Goal: Task Accomplishment & Management: Manage account settings

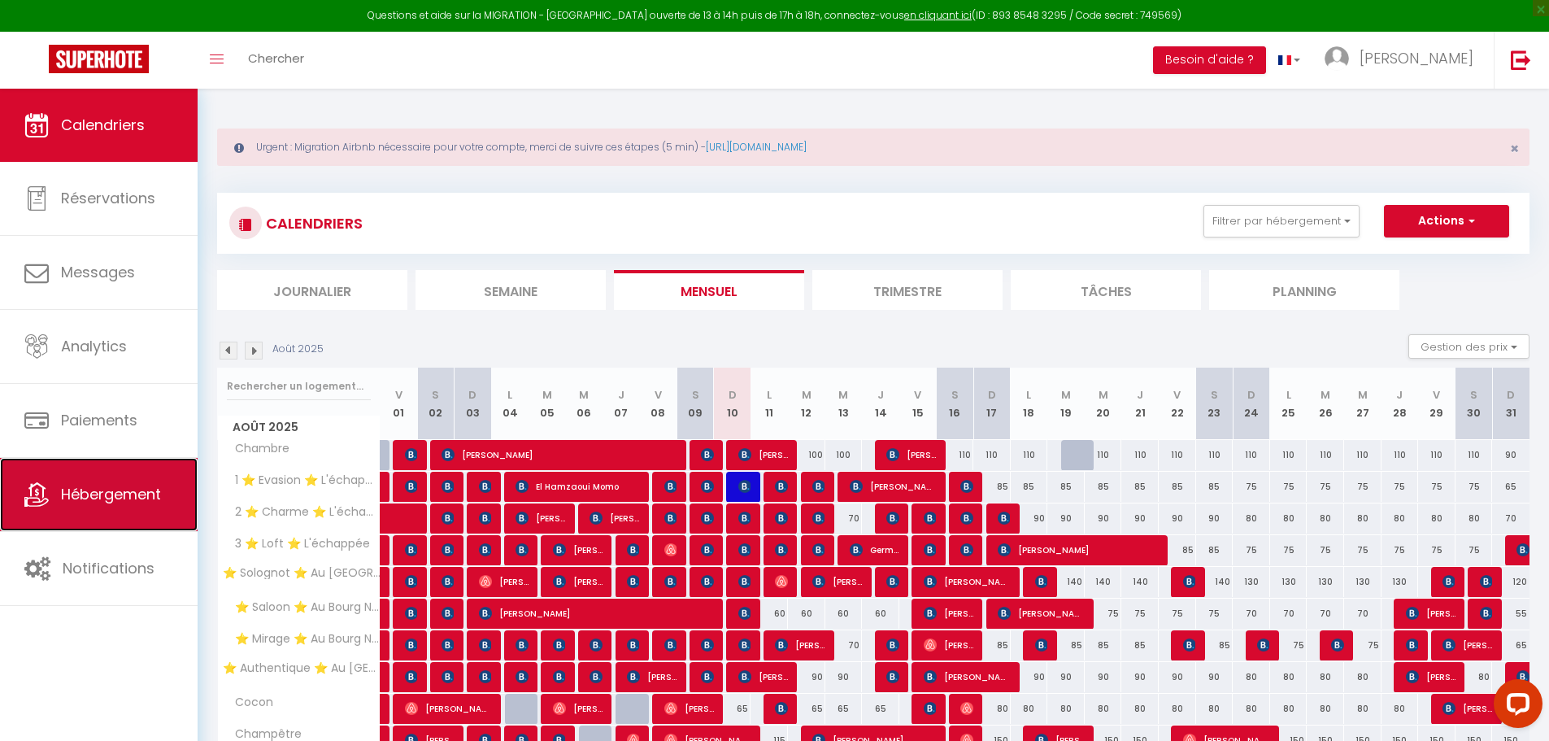
click at [125, 490] on span "Hébergement" at bounding box center [111, 494] width 100 height 20
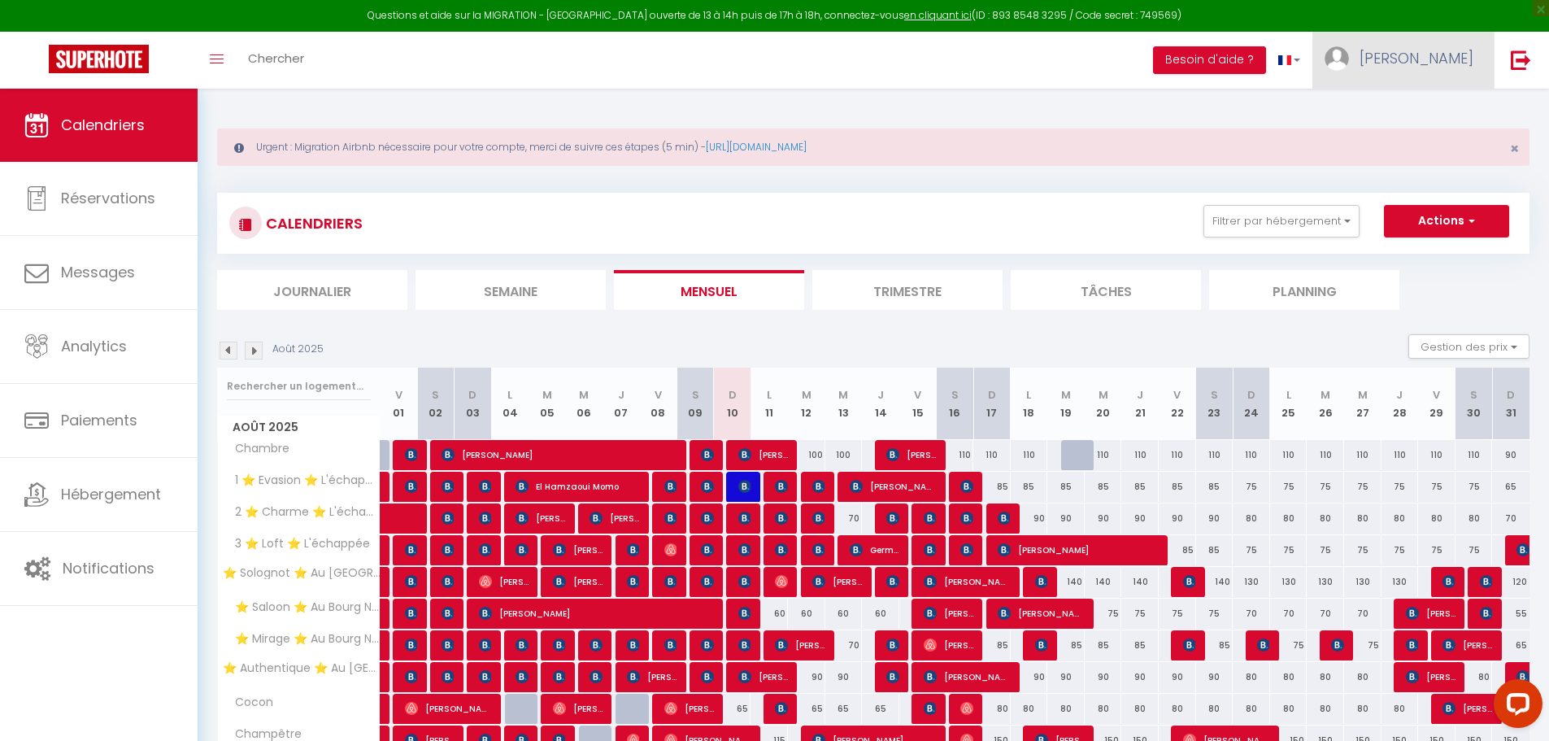
click at [1440, 69] on link "[PERSON_NAME]" at bounding box center [1403, 60] width 181 height 57
click at [1423, 120] on link "Paramètres" at bounding box center [1429, 113] width 120 height 28
select select "fr"
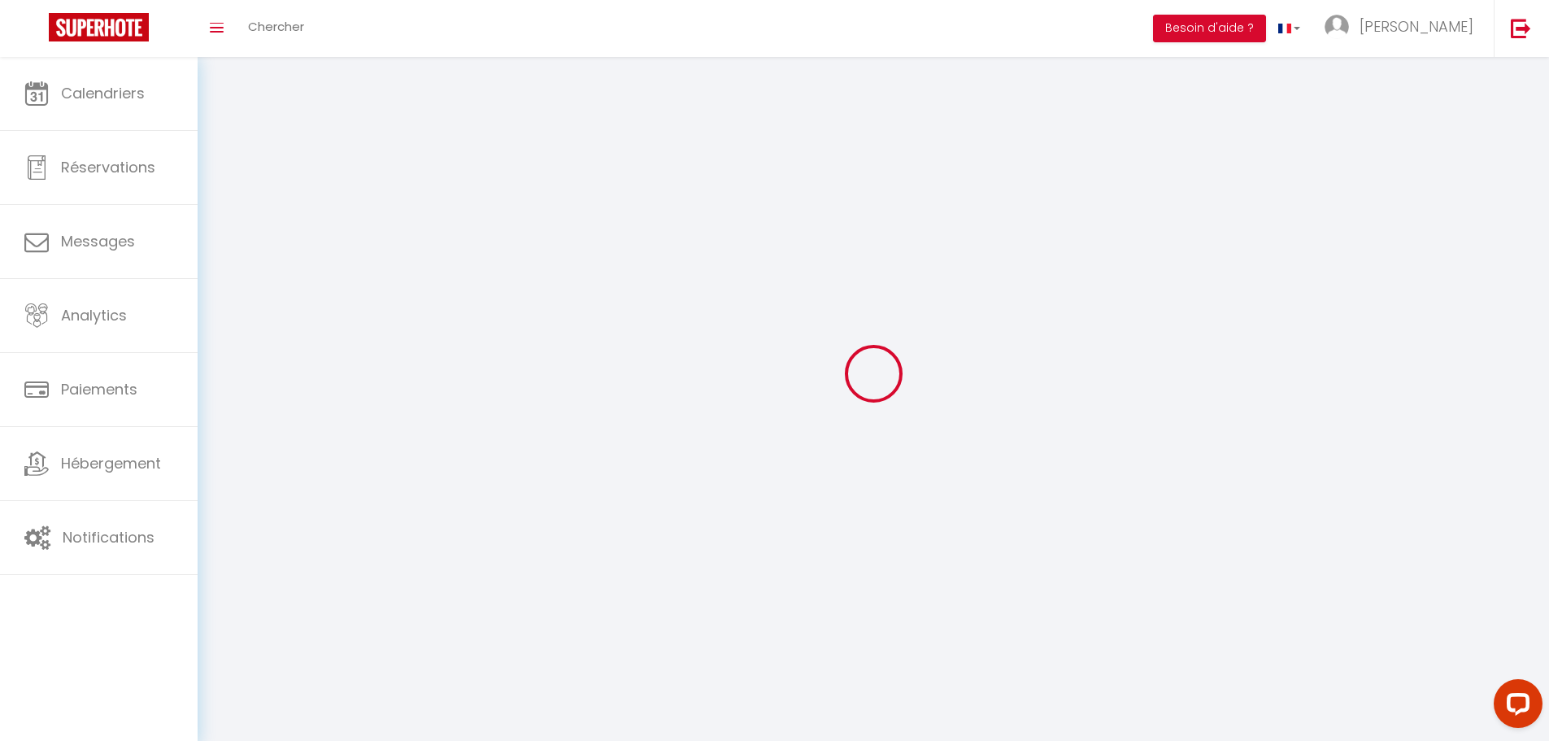
select select
type input "[PERSON_NAME]"
type input "Monclaire"
type input "0676198542"
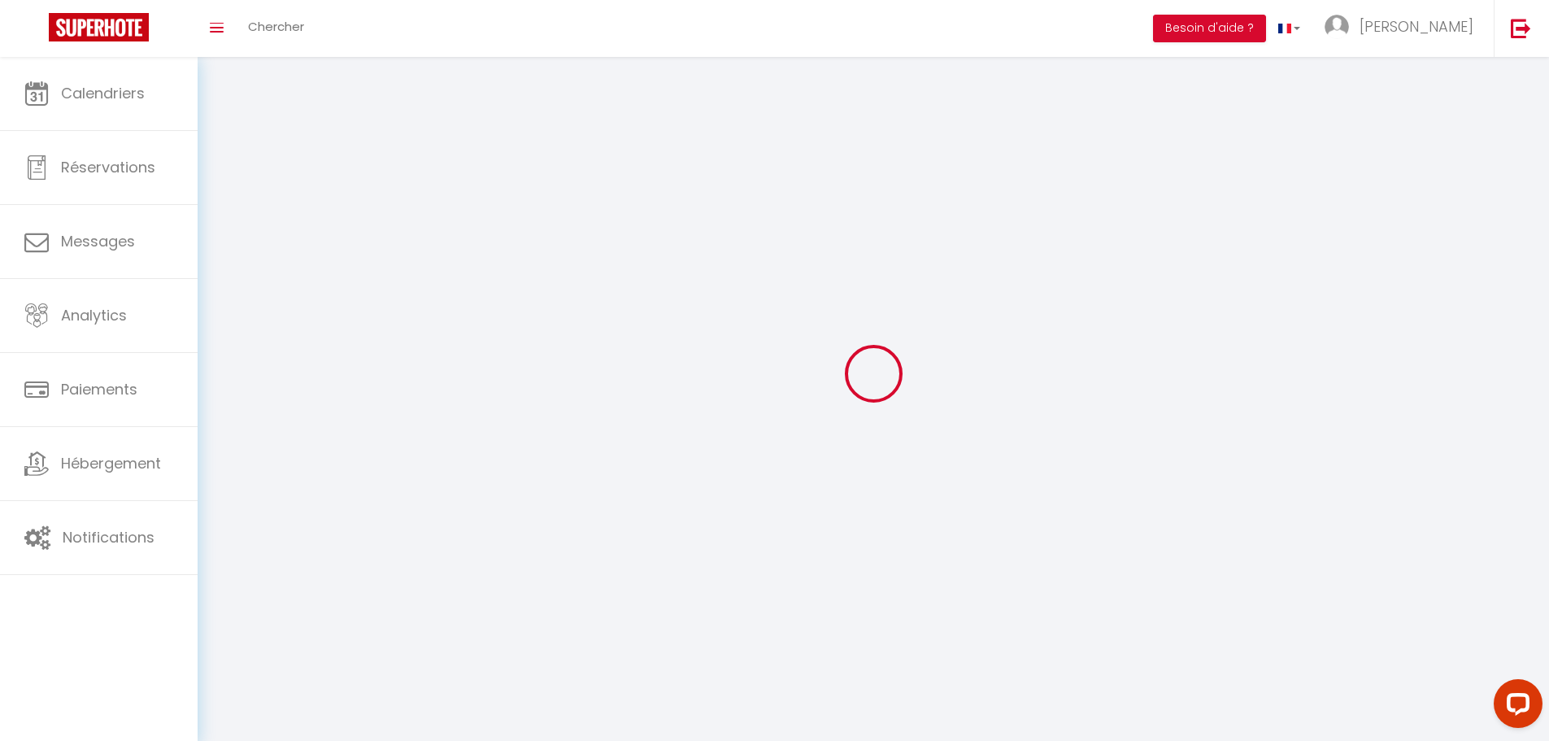
type input "[STREET_ADDRESS]"
type input "45000"
type input "[GEOGRAPHIC_DATA]"
type input "Tu7VzcDInp2nEKvdXcroS94rv"
type input "0F3Z2QZdnSWBFew7yQI4m6VNp"
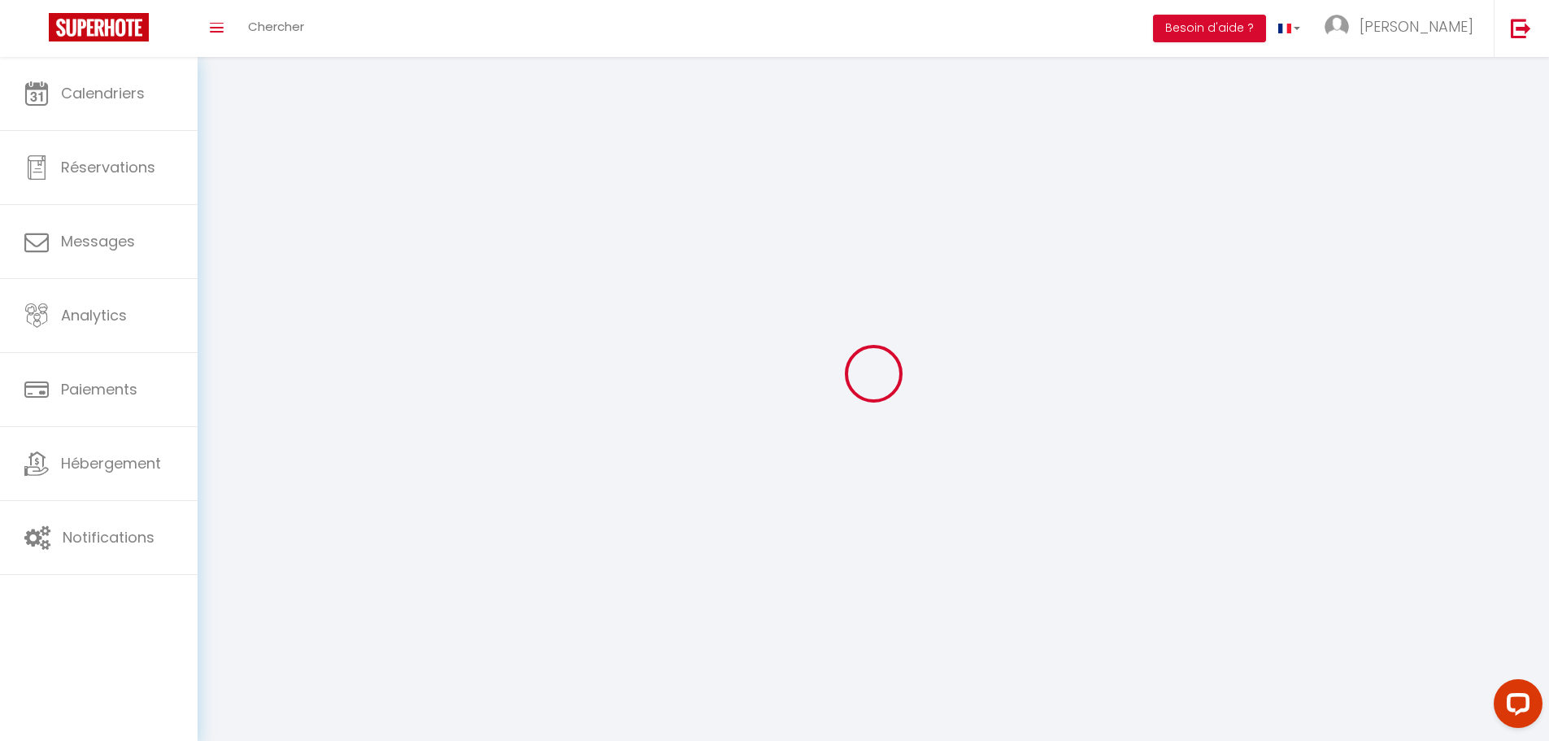
type input "[URL][DOMAIN_NAME]"
type input "JQ70102"
select select "28"
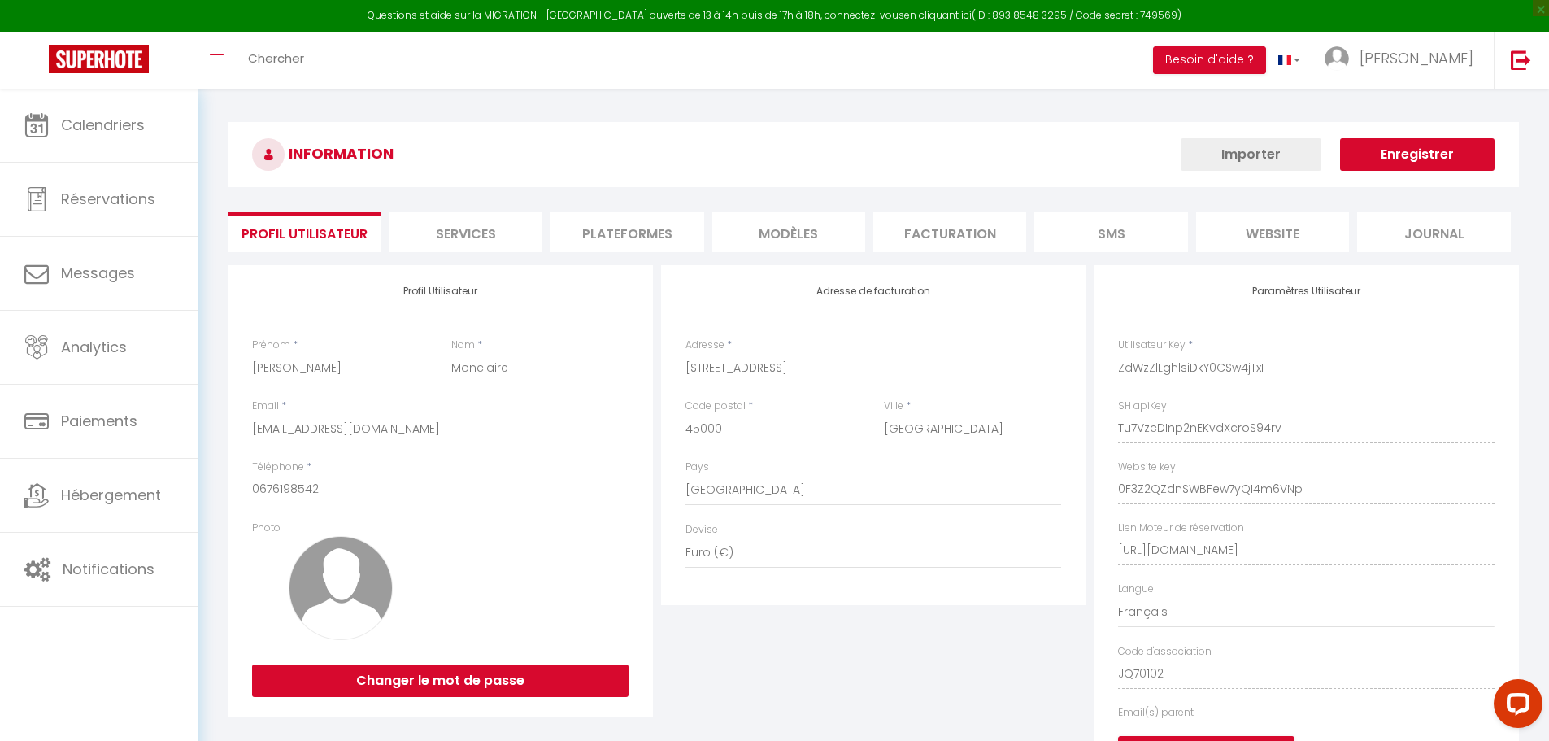
type input "Tu7VzcDInp2nEKvdXcroS94rv"
type input "0F3Z2QZdnSWBFew7yQI4m6VNp"
type input "[URL][DOMAIN_NAME]"
select select "fr"
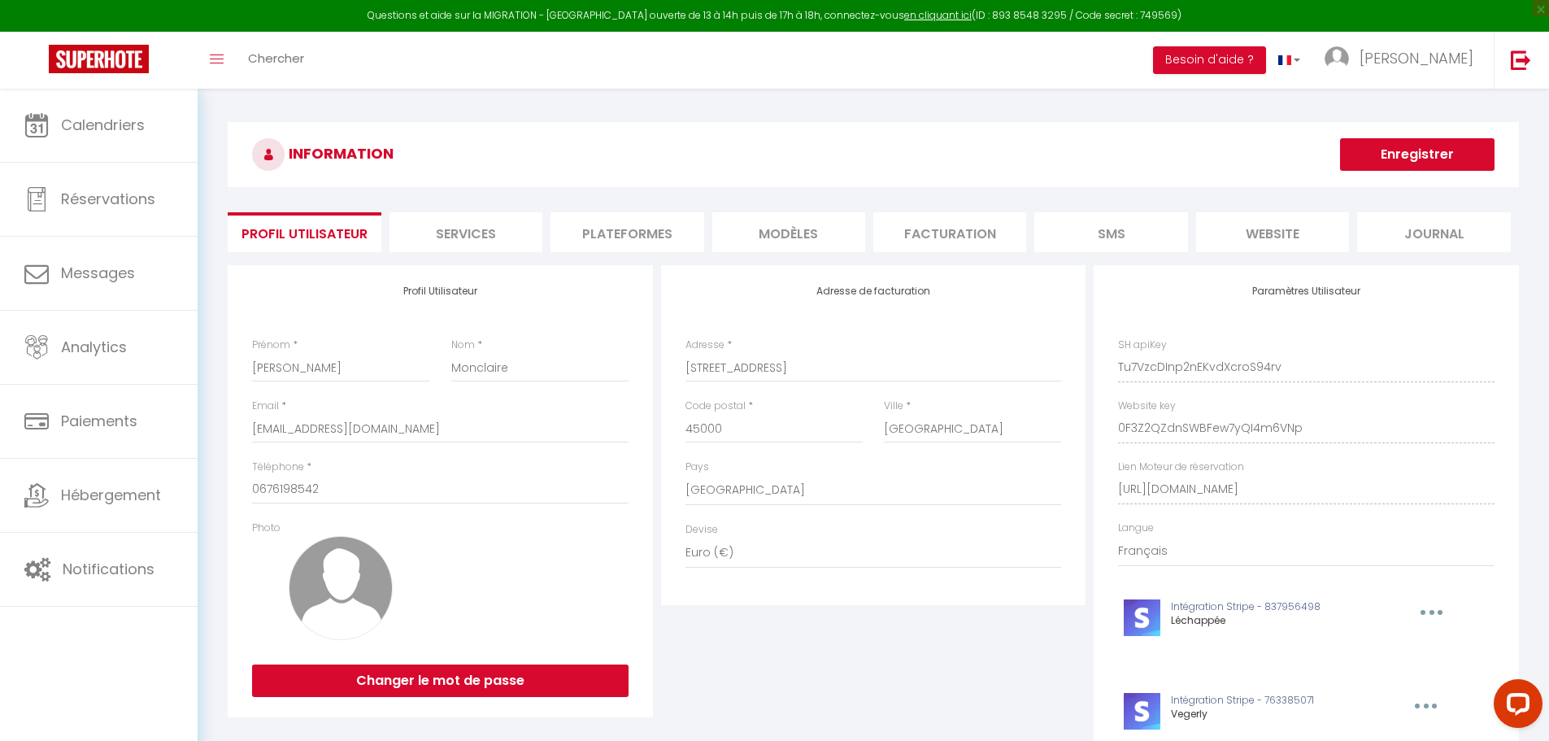
click at [612, 231] on li "Plateformes" at bounding box center [627, 232] width 153 height 40
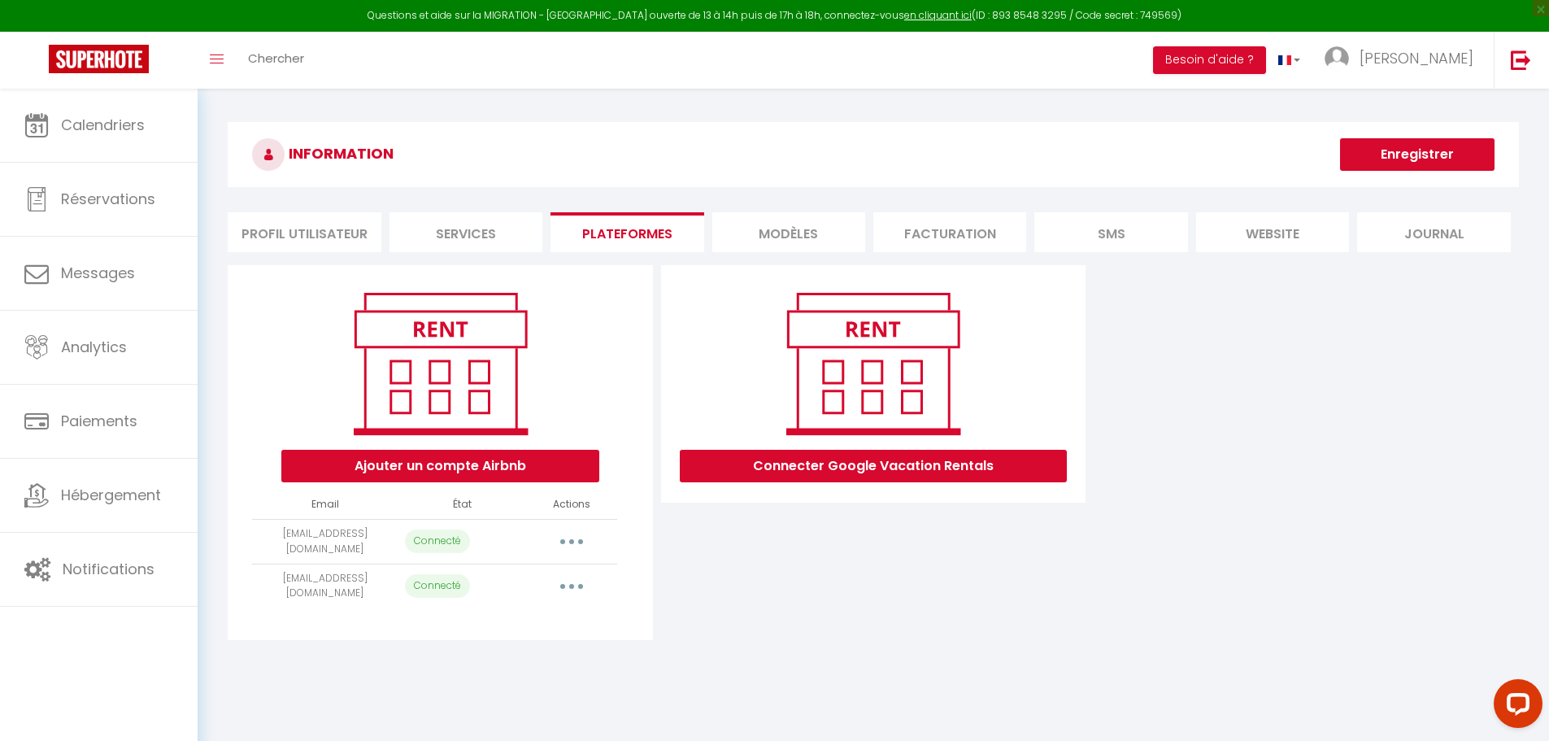
click at [573, 540] on icon "button" at bounding box center [571, 541] width 5 height 5
click at [511, 584] on link "Importer les appartements" at bounding box center [500, 578] width 180 height 28
select select "2221"
select select
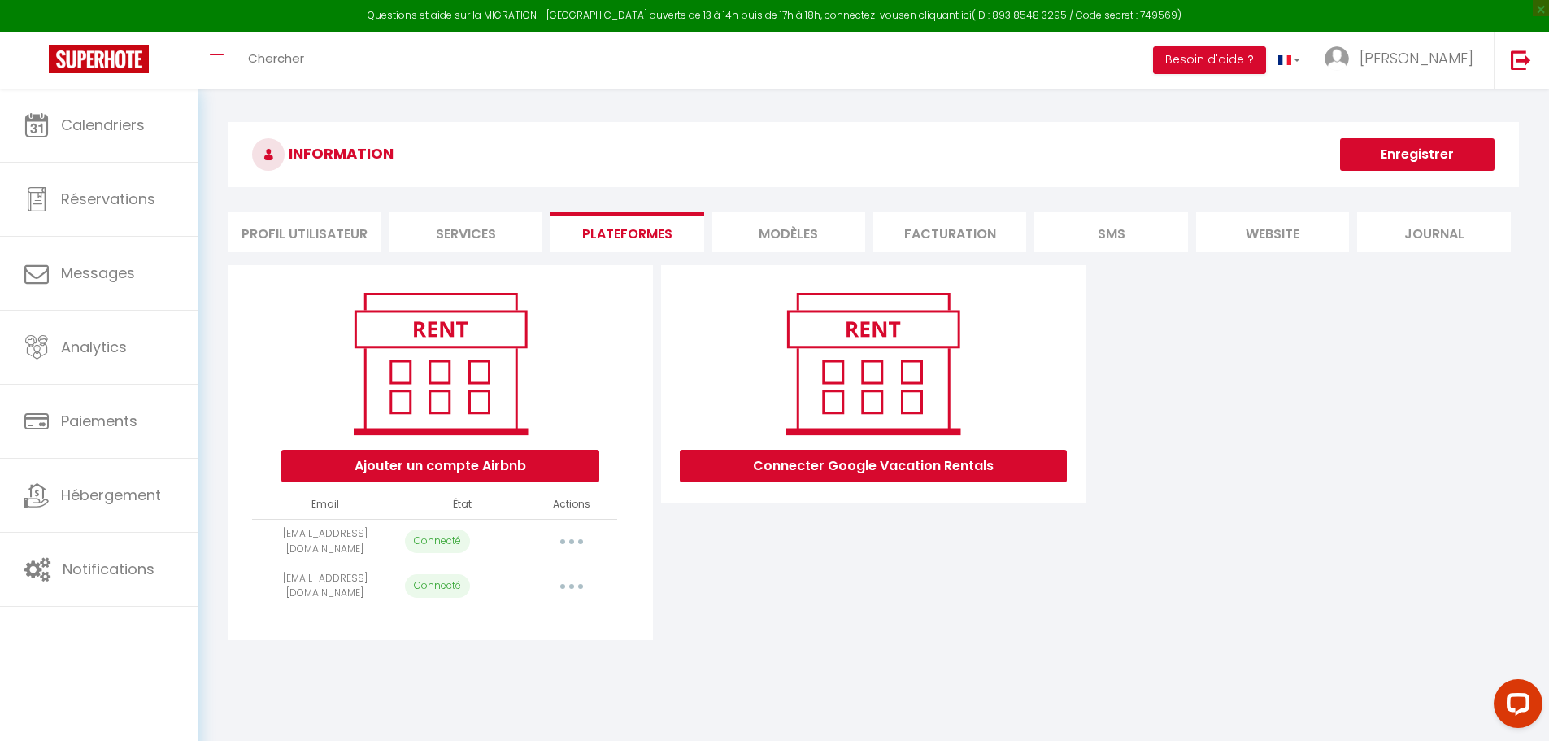
select select
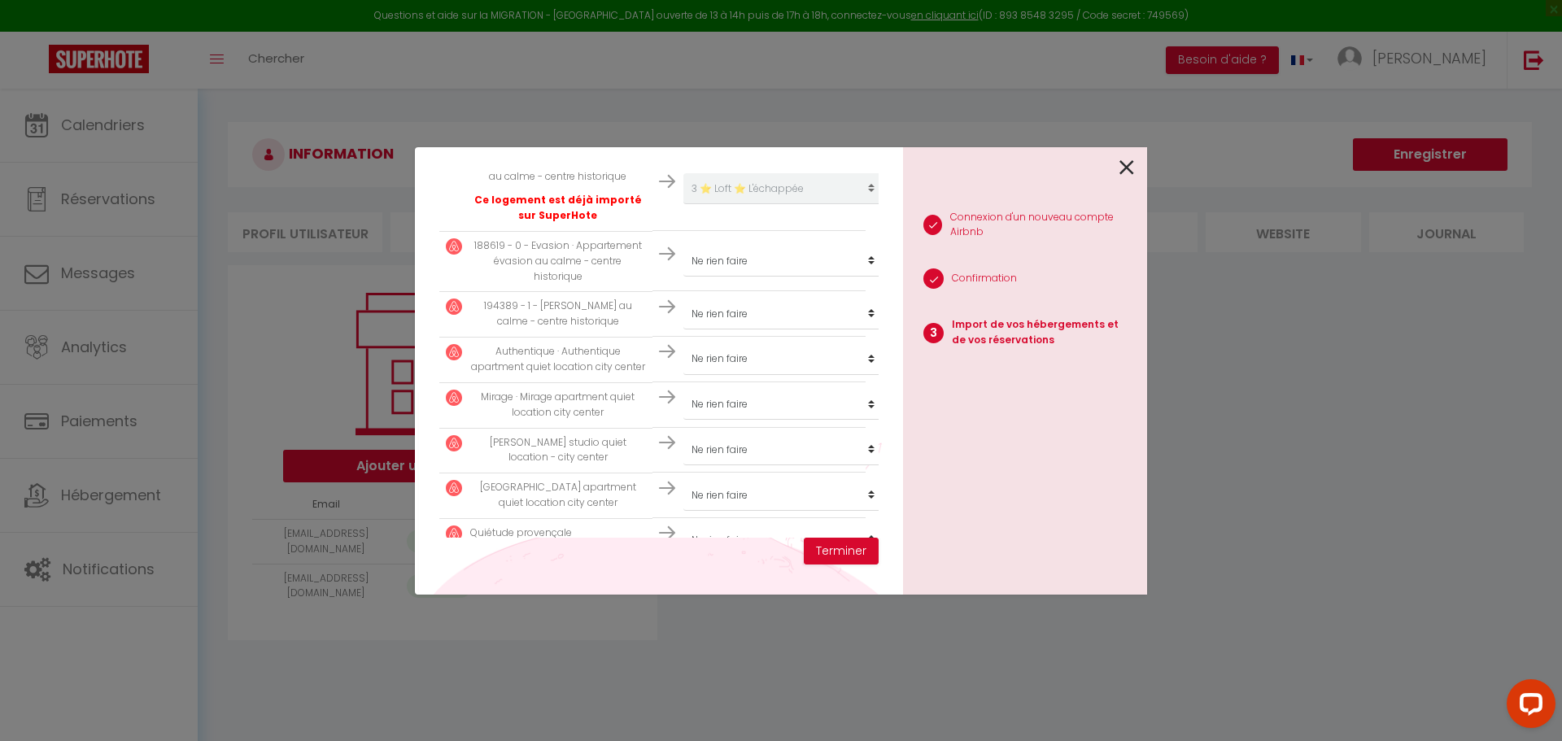
scroll to position [360, 0]
click at [788, 203] on select "Créer un nouveau hébergement Ne rien faire Chambre 1 ⭐ Evasion ⭐ L'échappée 2 ⭐…" at bounding box center [783, 187] width 200 height 31
click at [601, 577] on div "Importer de vos hébergements et de vos réservations [PERSON_NAME] sélectionner …" at bounding box center [659, 370] width 488 height 447
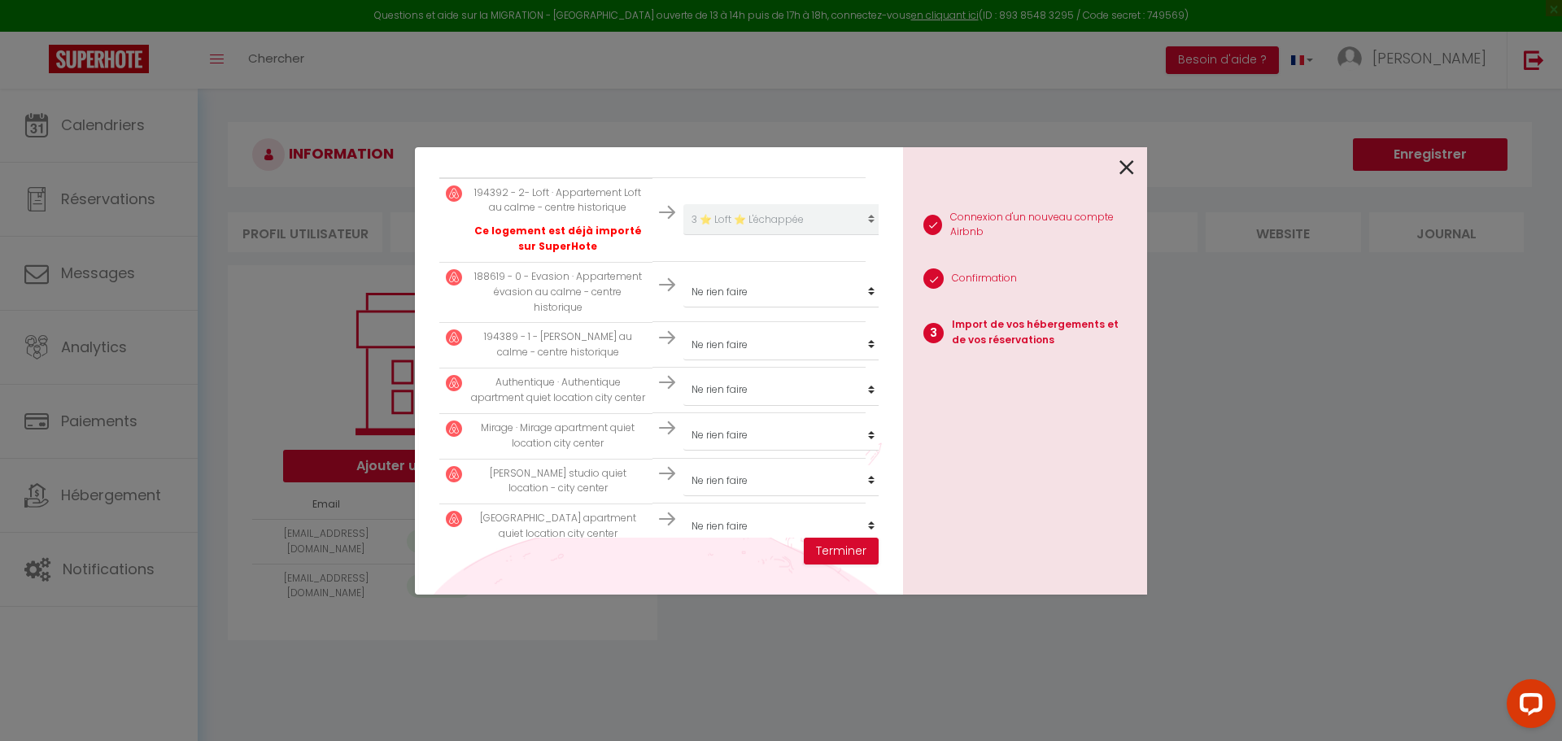
scroll to position [325, 0]
click at [1128, 168] on icon at bounding box center [1126, 167] width 15 height 24
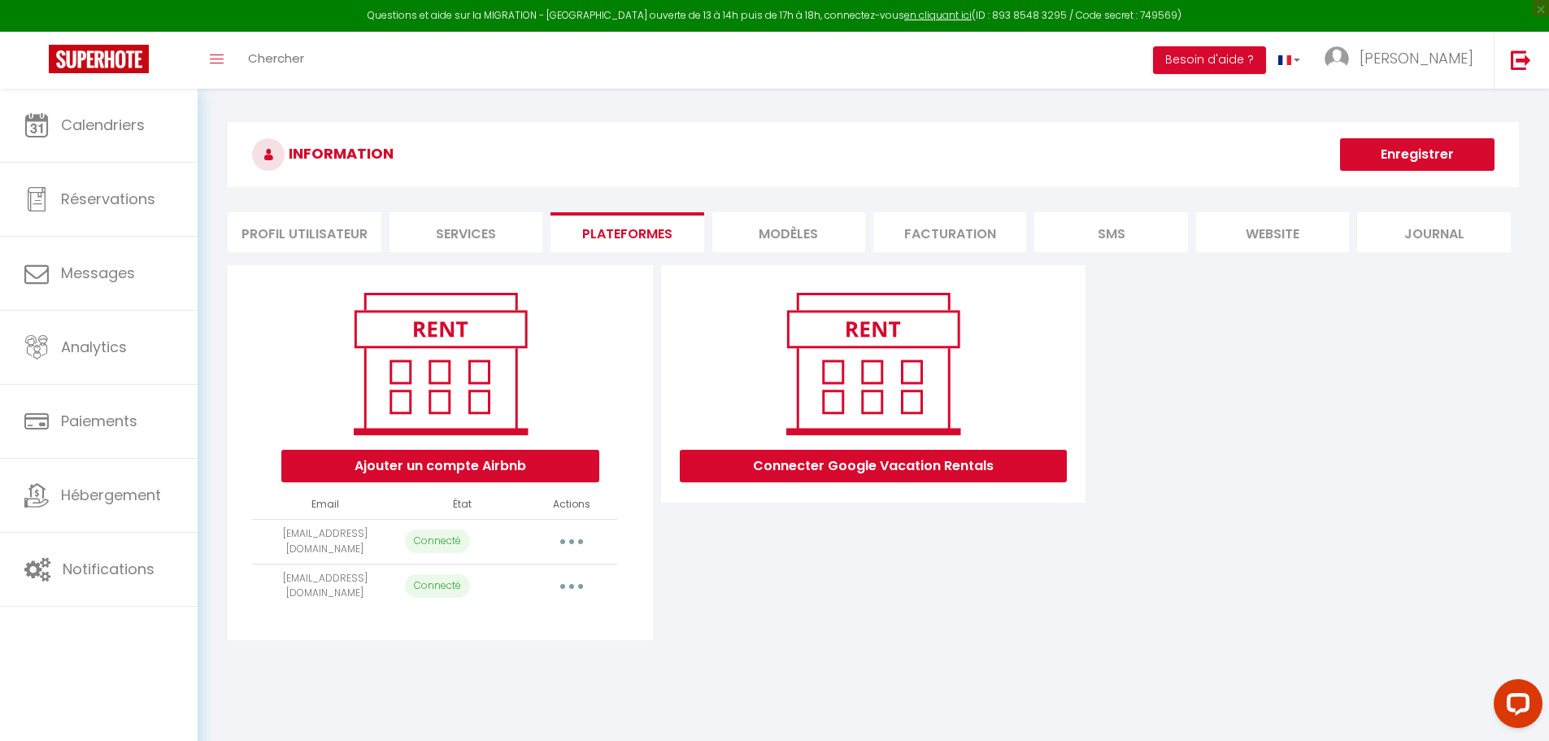
click at [583, 582] on button "button" at bounding box center [572, 586] width 46 height 26
click at [537, 621] on link "Importer les appartements" at bounding box center [500, 623] width 180 height 28
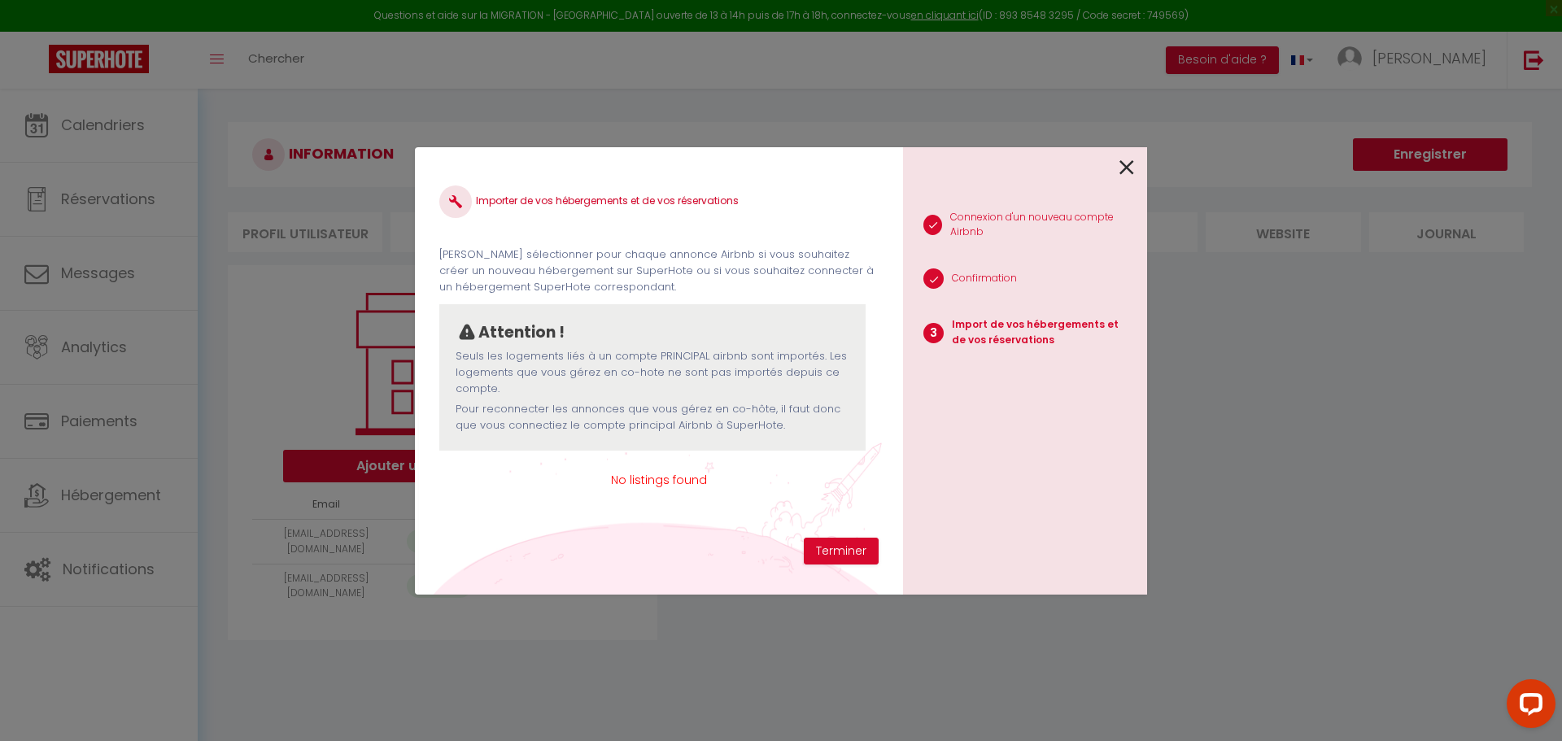
scroll to position [0, 0]
click at [1122, 163] on icon at bounding box center [1126, 167] width 15 height 24
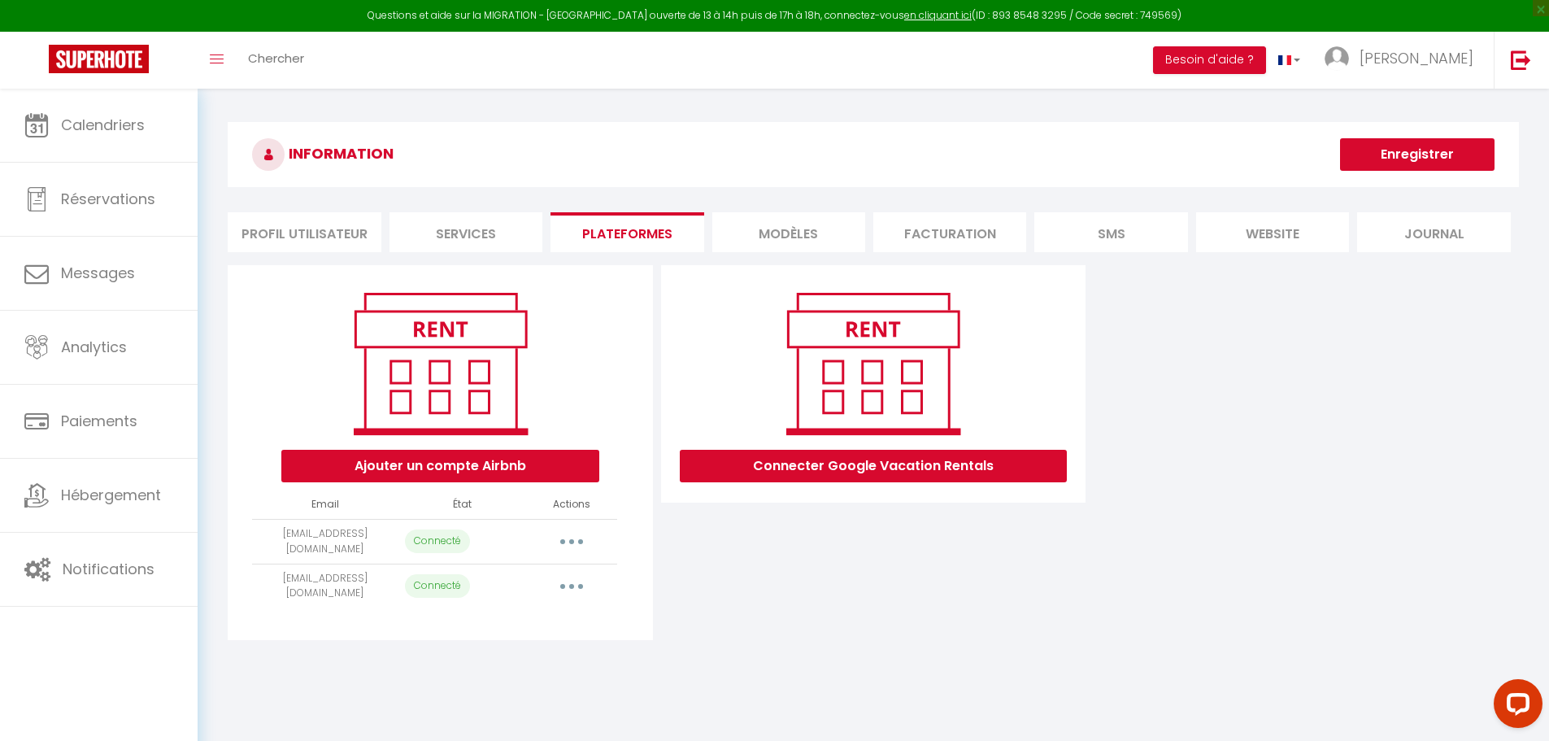
click at [573, 542] on icon "button" at bounding box center [571, 541] width 5 height 5
click at [527, 588] on link "Importer les appartements" at bounding box center [500, 578] width 180 height 28
select select "2221"
select select
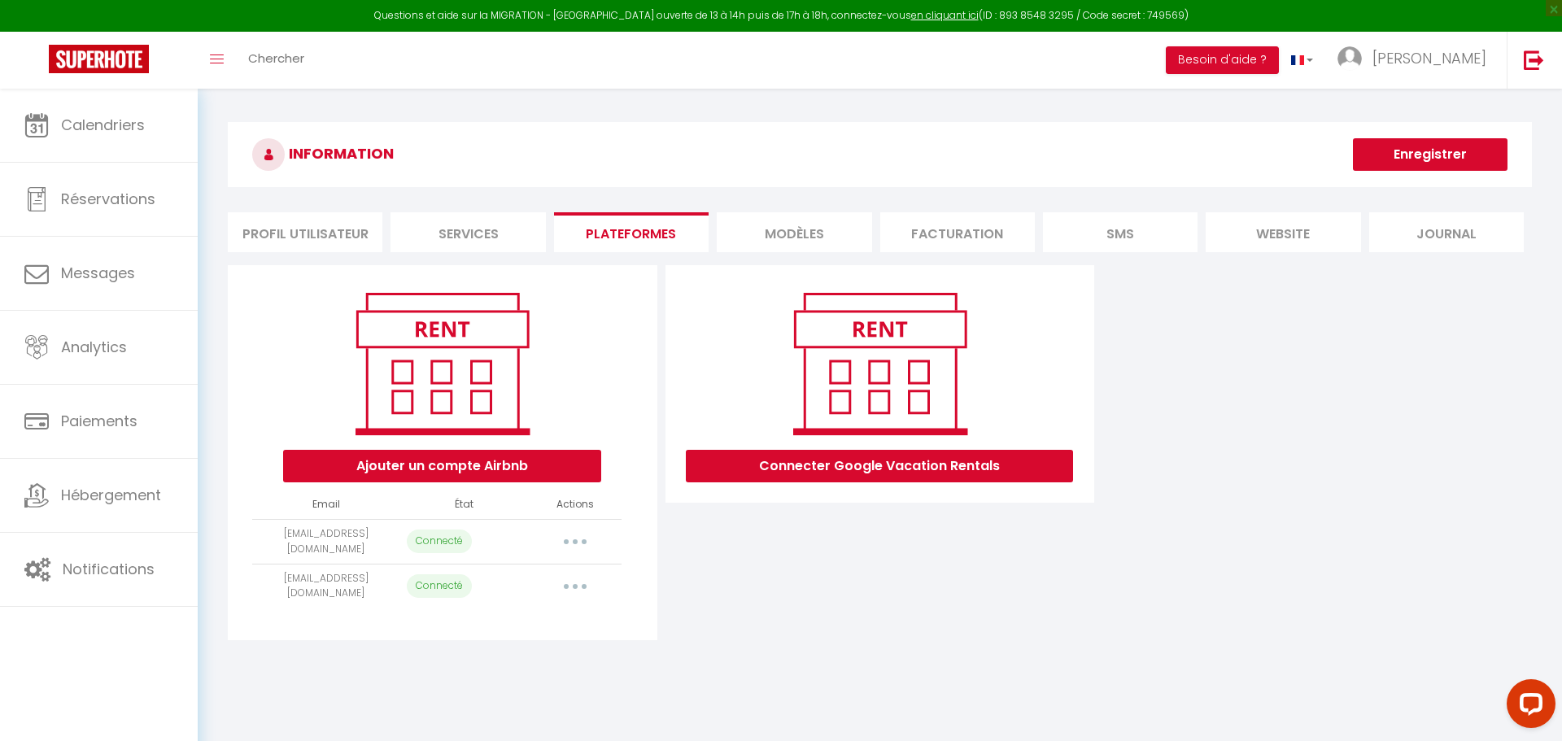
select select
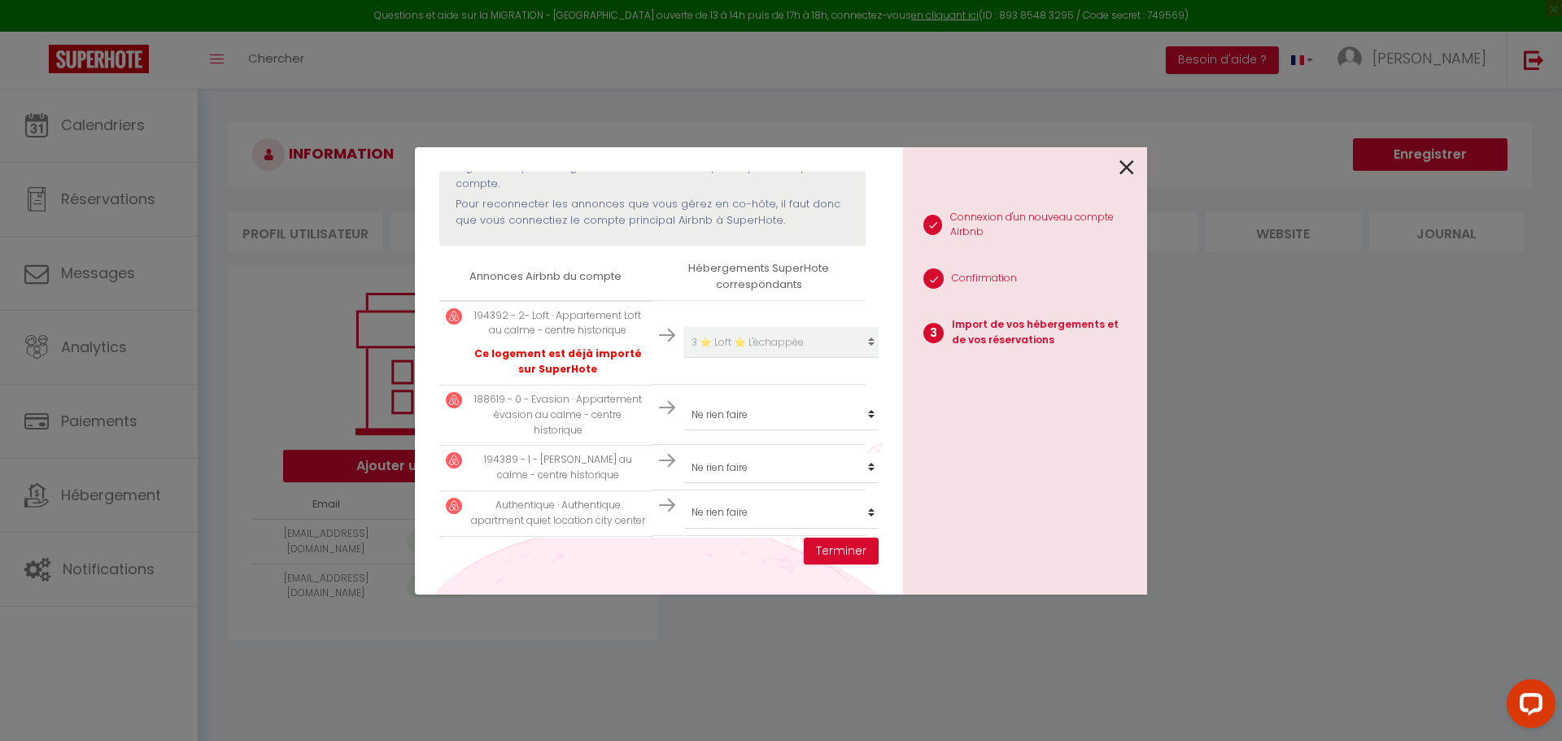
scroll to position [211, 0]
click at [741, 352] on select "Créer un nouveau hébergement Ne rien faire Chambre 1 ⭐ Evasion ⭐ L'échappée 2 ⭐…" at bounding box center [783, 336] width 200 height 31
select select "2220"
click at [683, 352] on select "Créer un nouveau hébergement Ne rien faire Chambre 1 ⭐ Evasion ⭐ L'échappée 2 ⭐…" at bounding box center [783, 336] width 200 height 31
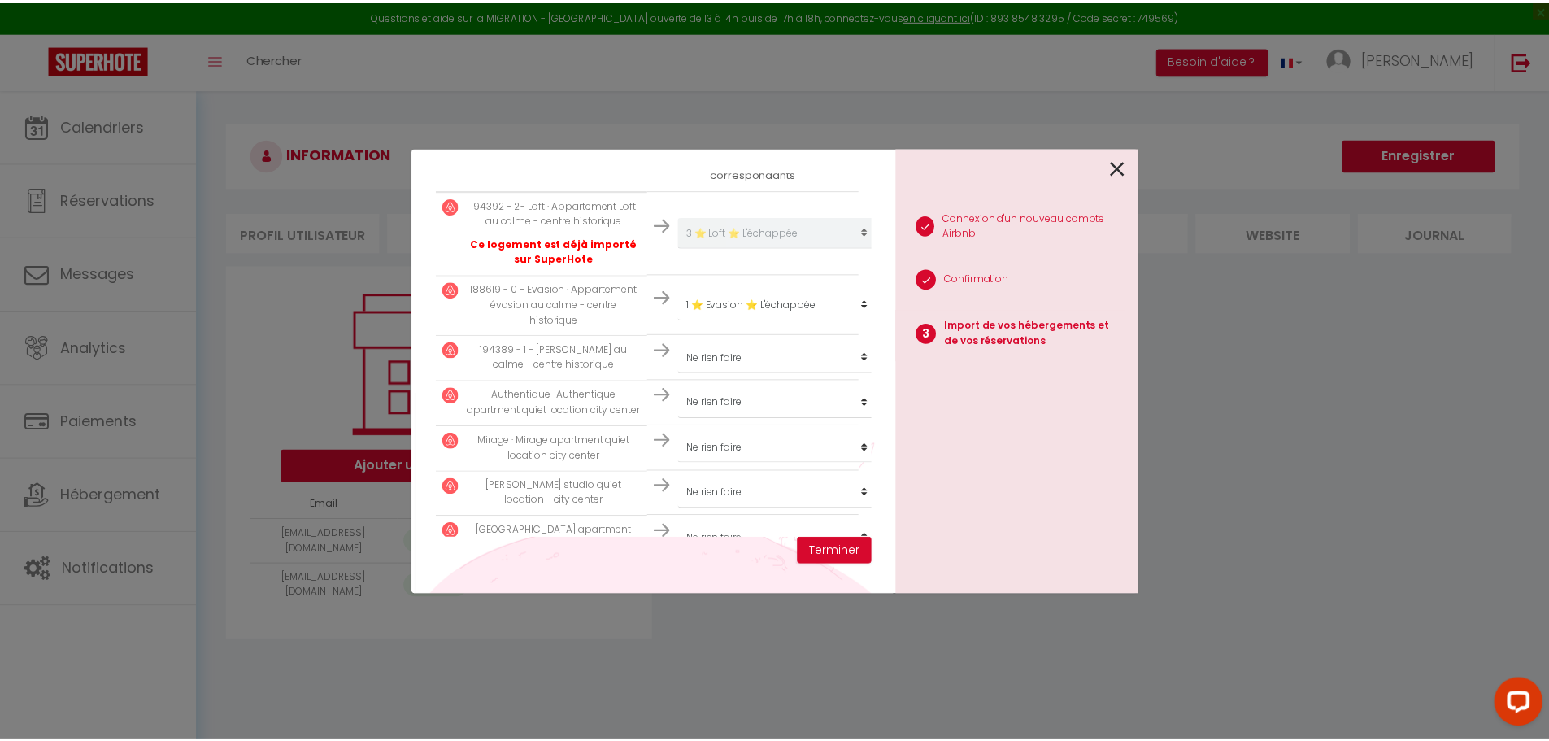
scroll to position [320, 0]
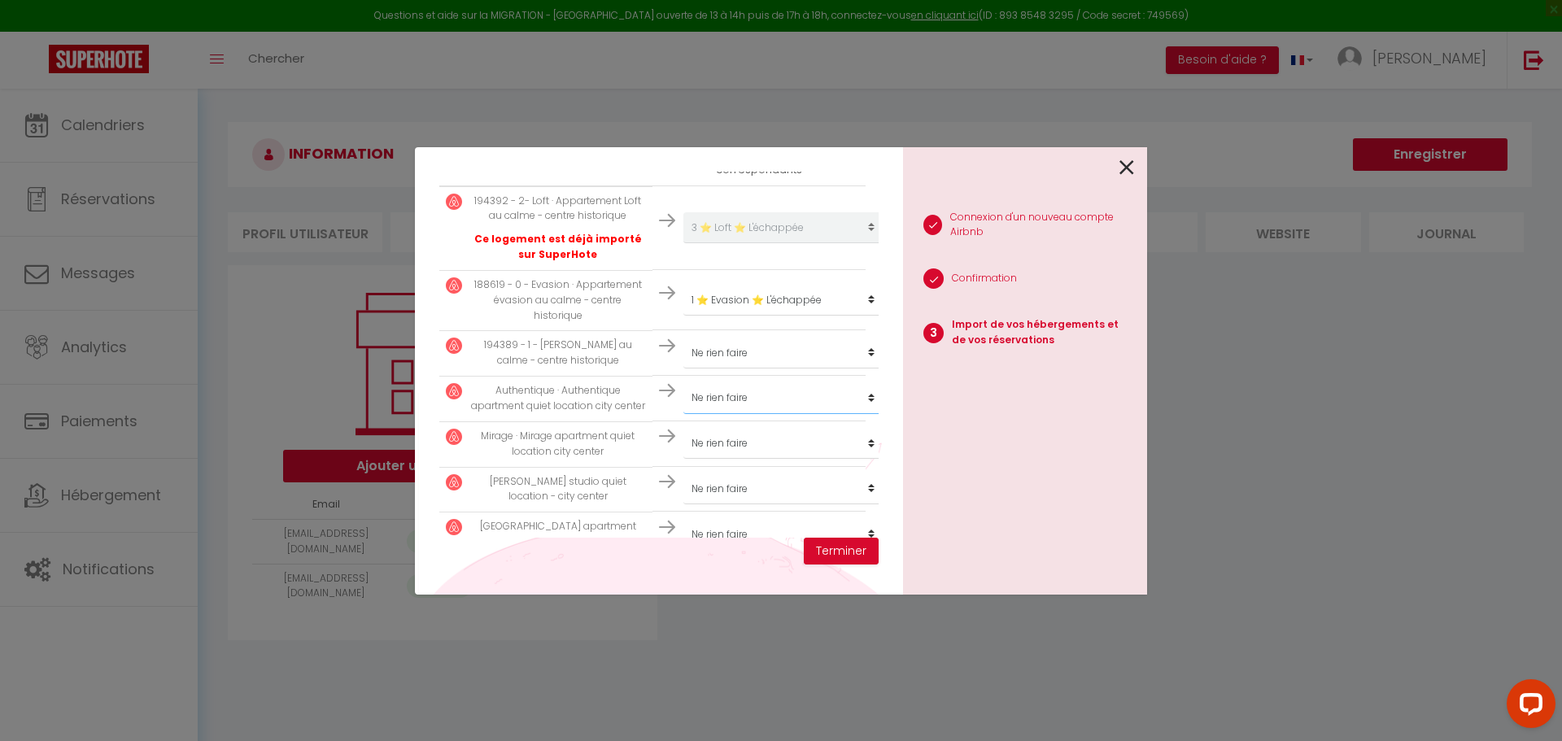
click at [743, 243] on select "Créer un nouveau hébergement Ne rien faire Chambre 1 ⭐ Evasion ⭐ L'échappée 2 ⭐…" at bounding box center [783, 227] width 200 height 31
select select "2224"
click at [683, 243] on select "Créer un nouveau hébergement Ne rien faire Chambre 1 ⭐ Evasion ⭐ L'échappée 2 ⭐…" at bounding box center [783, 227] width 200 height 31
click at [1133, 164] on icon at bounding box center [1126, 167] width 15 height 24
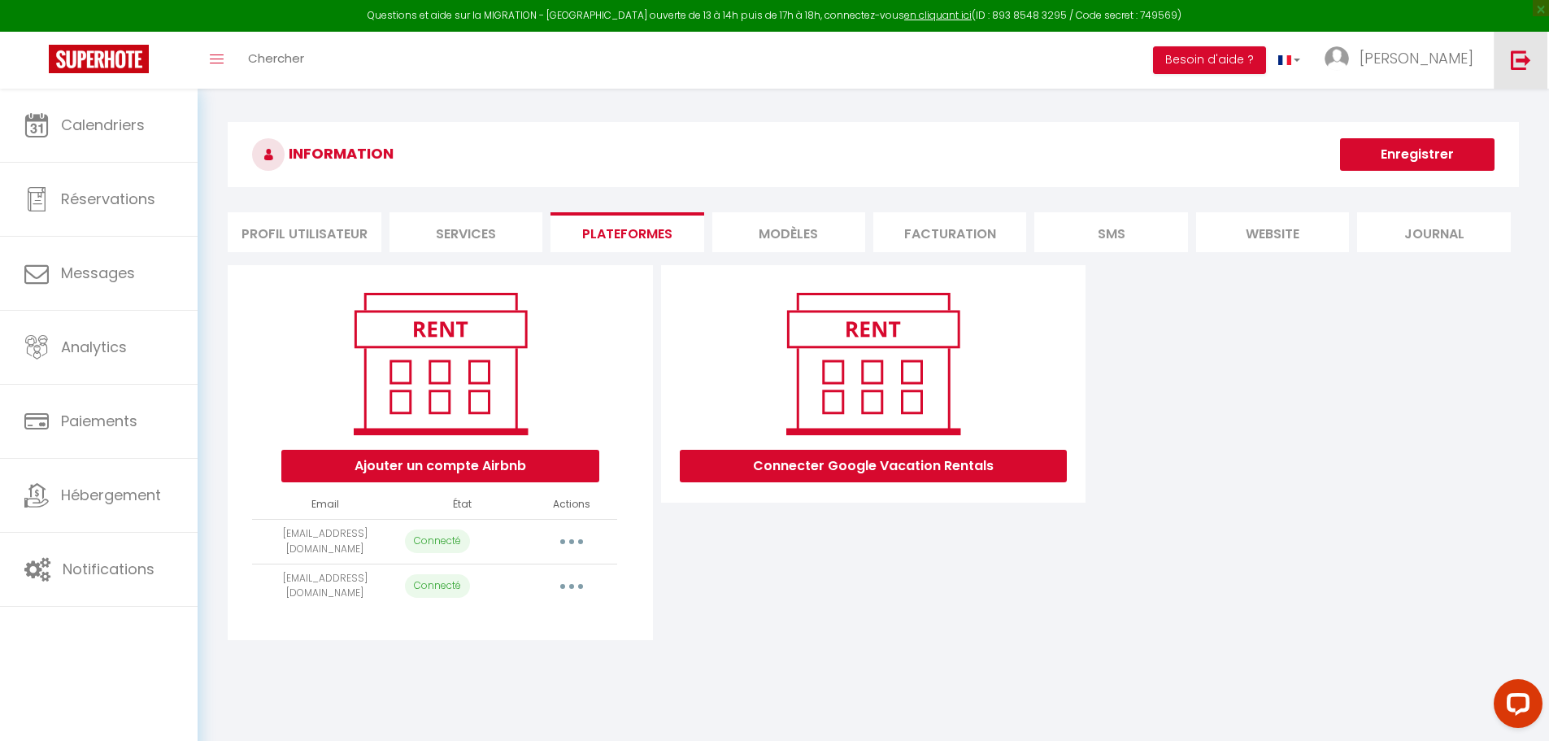
click at [1512, 54] on img at bounding box center [1521, 60] width 20 height 20
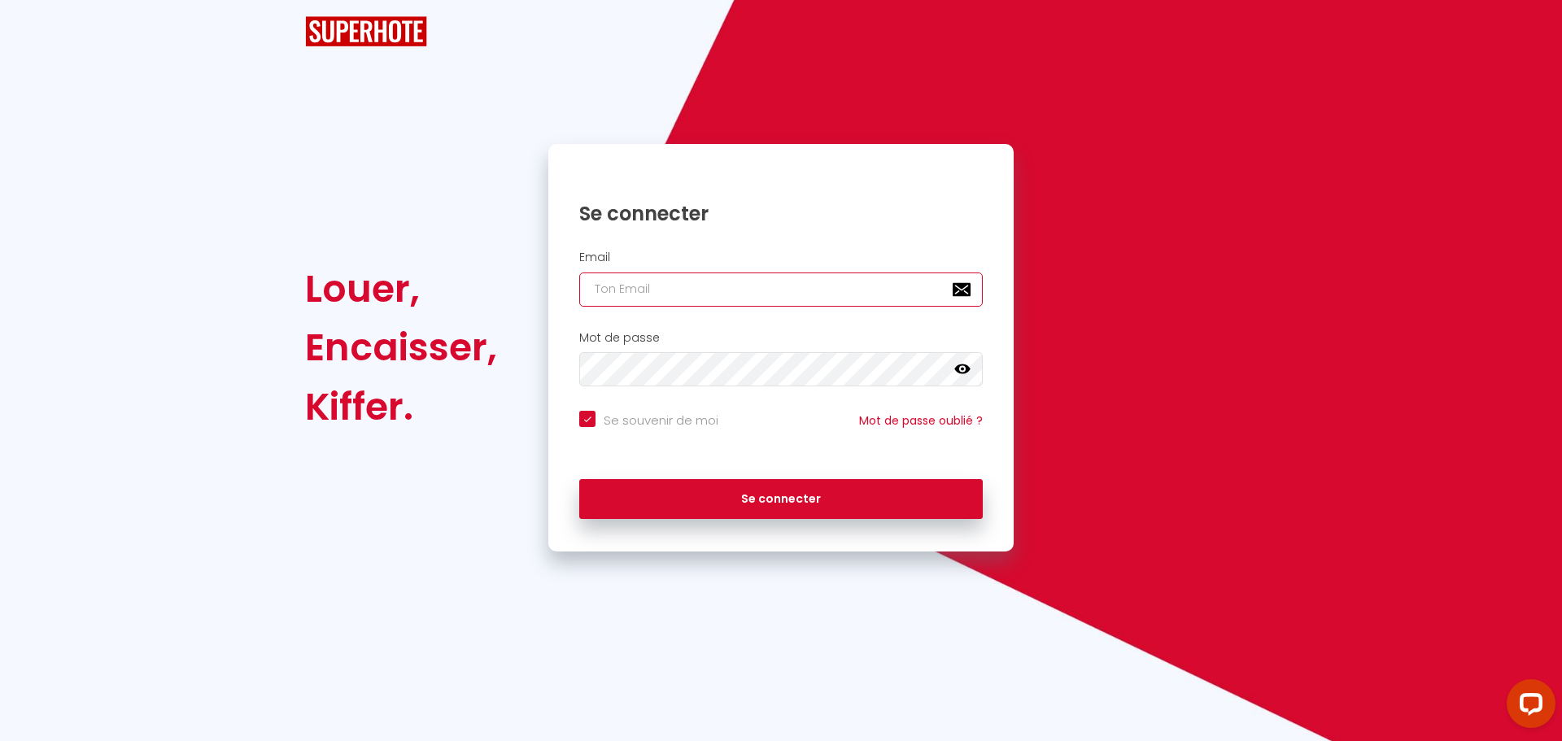
type input "[PERSON_NAME][EMAIL_ADDRESS][DOMAIN_NAME]"
checkbox input "true"
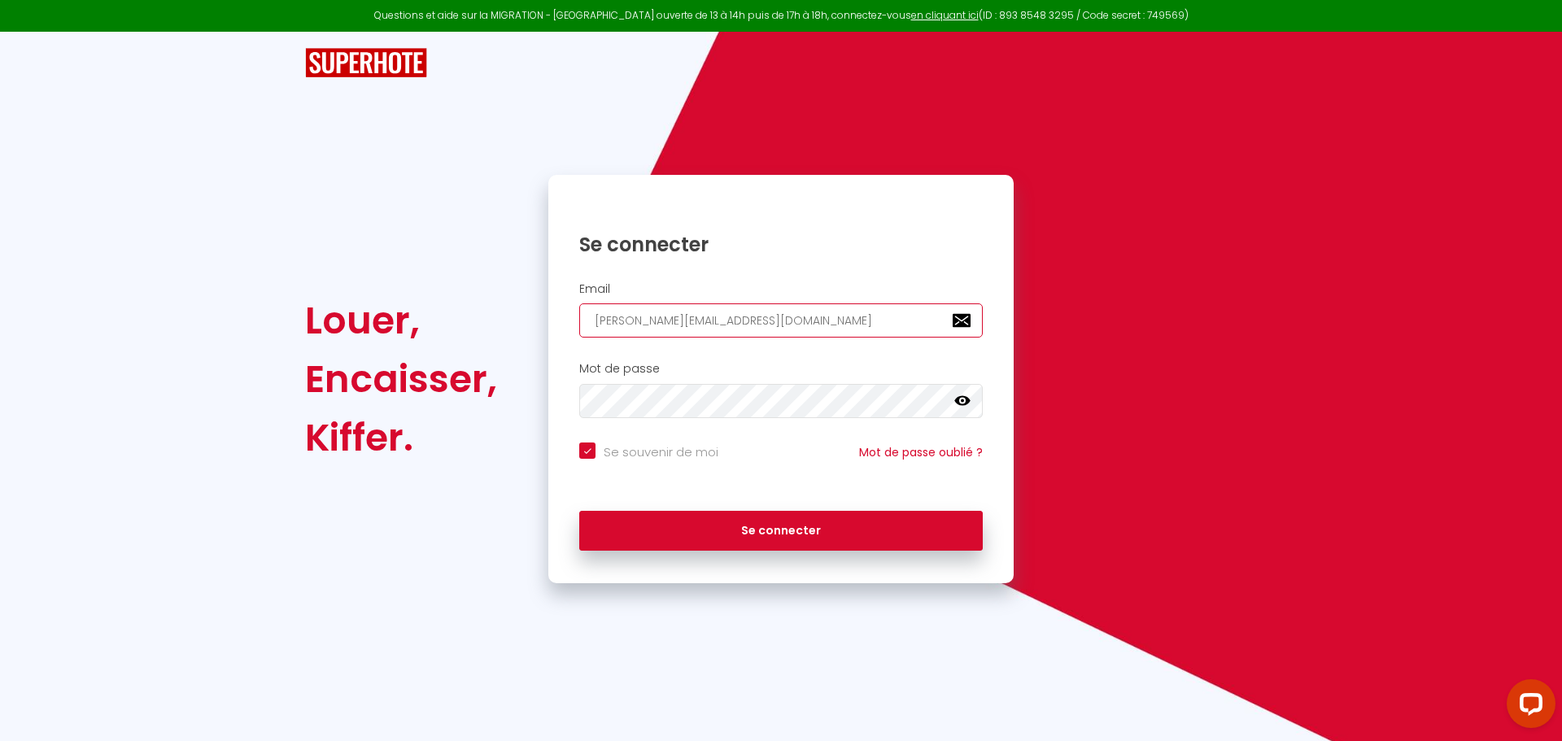
drag, startPoint x: 834, startPoint y: 322, endPoint x: 455, endPoint y: 322, distance: 378.2
click at [460, 322] on div "Louer, Encaisser, Kiffer. Se connecter Email [PERSON_NAME][EMAIL_ADDRESS][DOMAI…" at bounding box center [780, 379] width 973 height 408
paste input "[DOMAIN_NAME][EMAIL_ADDRESS]"
type input "[DOMAIN_NAME][EMAIL_ADDRESS][DOMAIN_NAME]"
checkbox input "true"
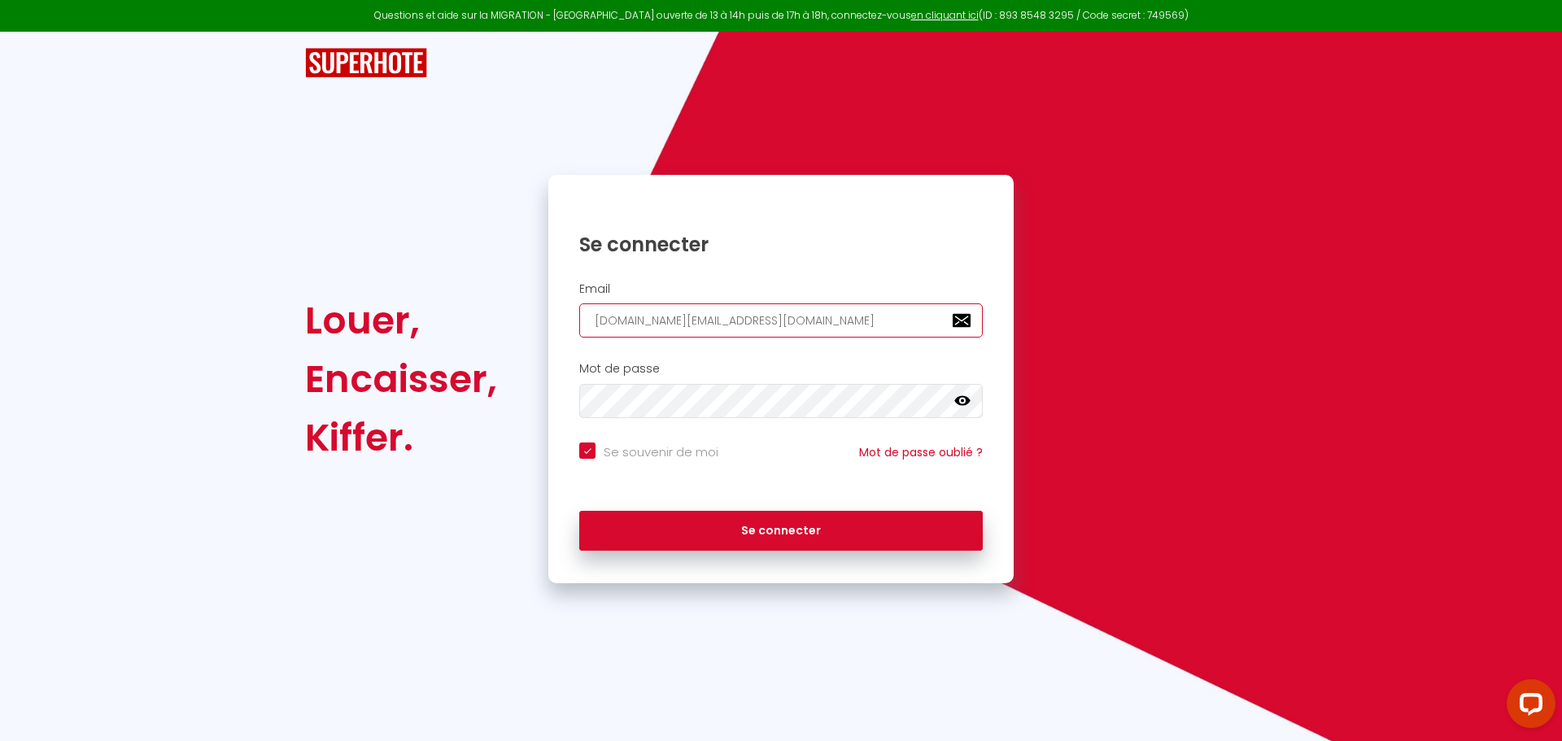
type input "[DOMAIN_NAME][EMAIL_ADDRESS][DOMAIN_NAME]"
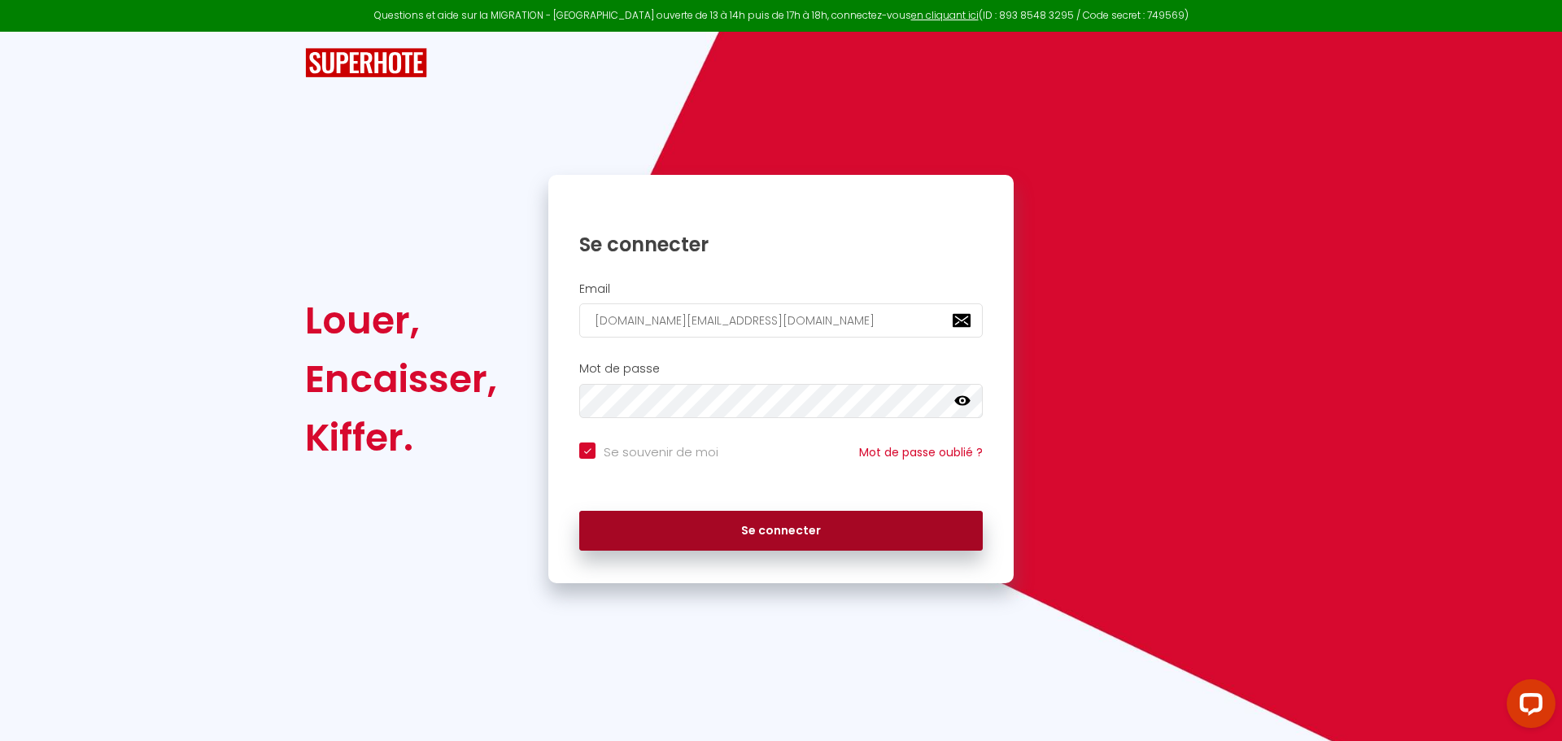
click at [717, 527] on button "Se connecter" at bounding box center [780, 531] width 403 height 41
checkbox input "true"
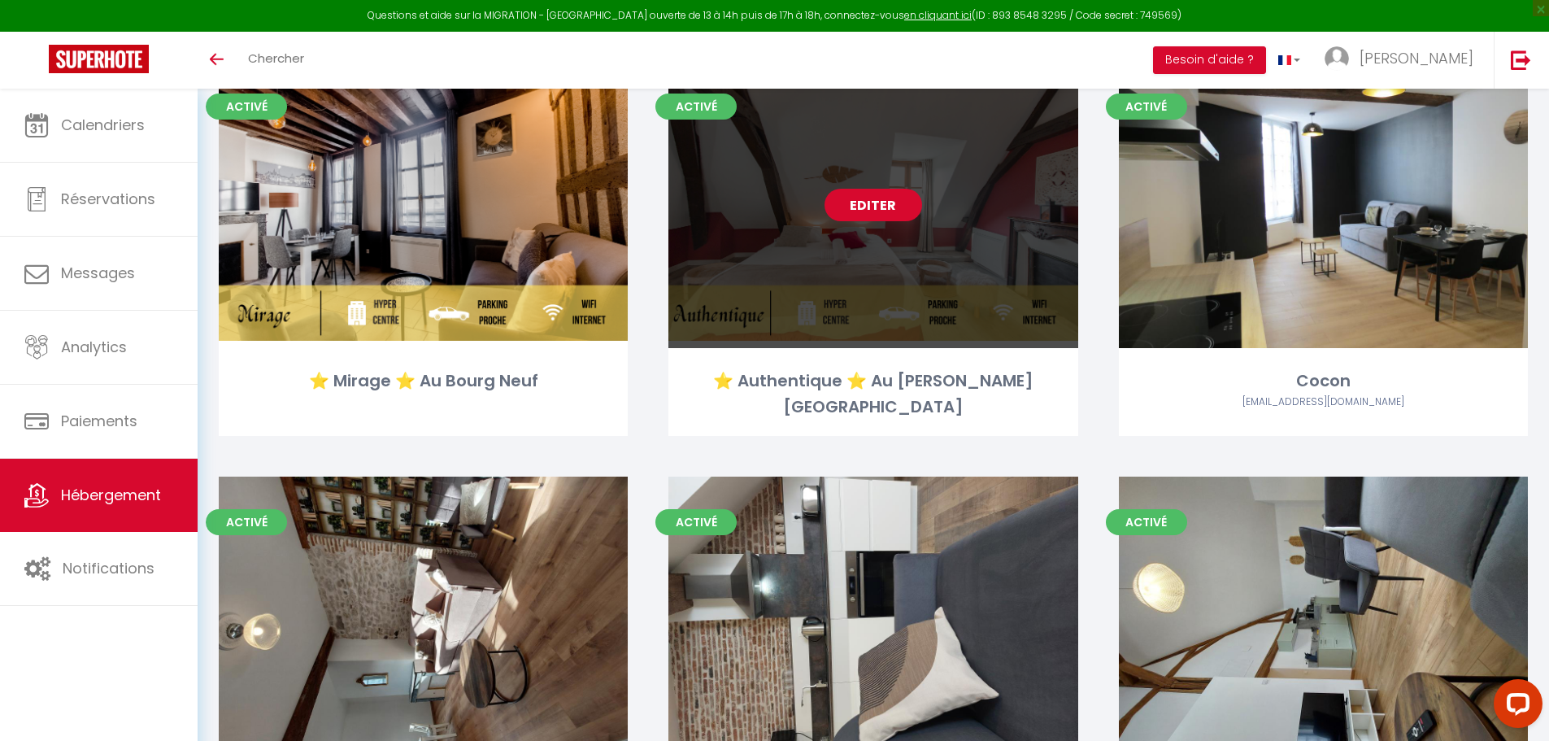
click at [884, 202] on link "Editer" at bounding box center [874, 205] width 98 height 33
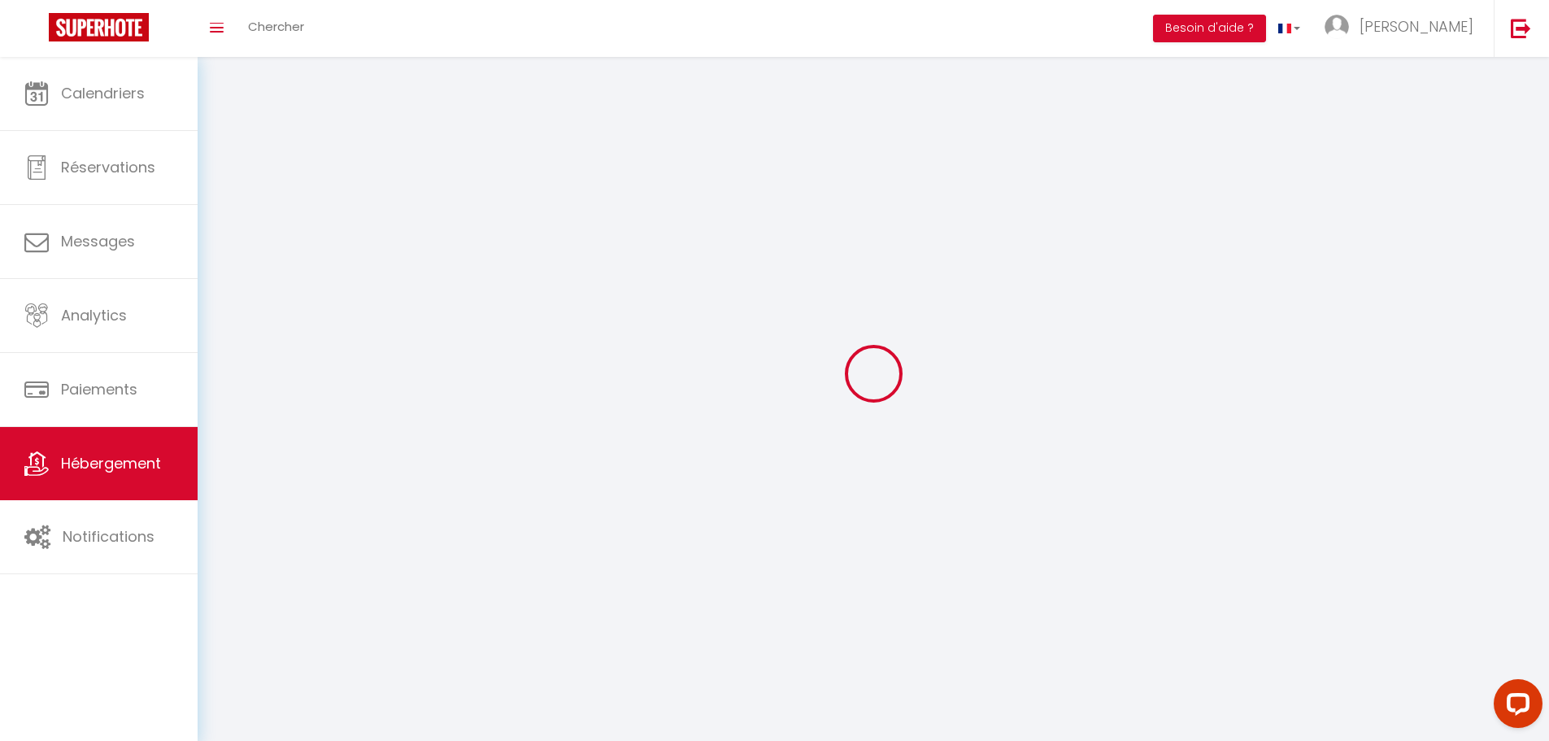
select select "1"
select select
select select "28"
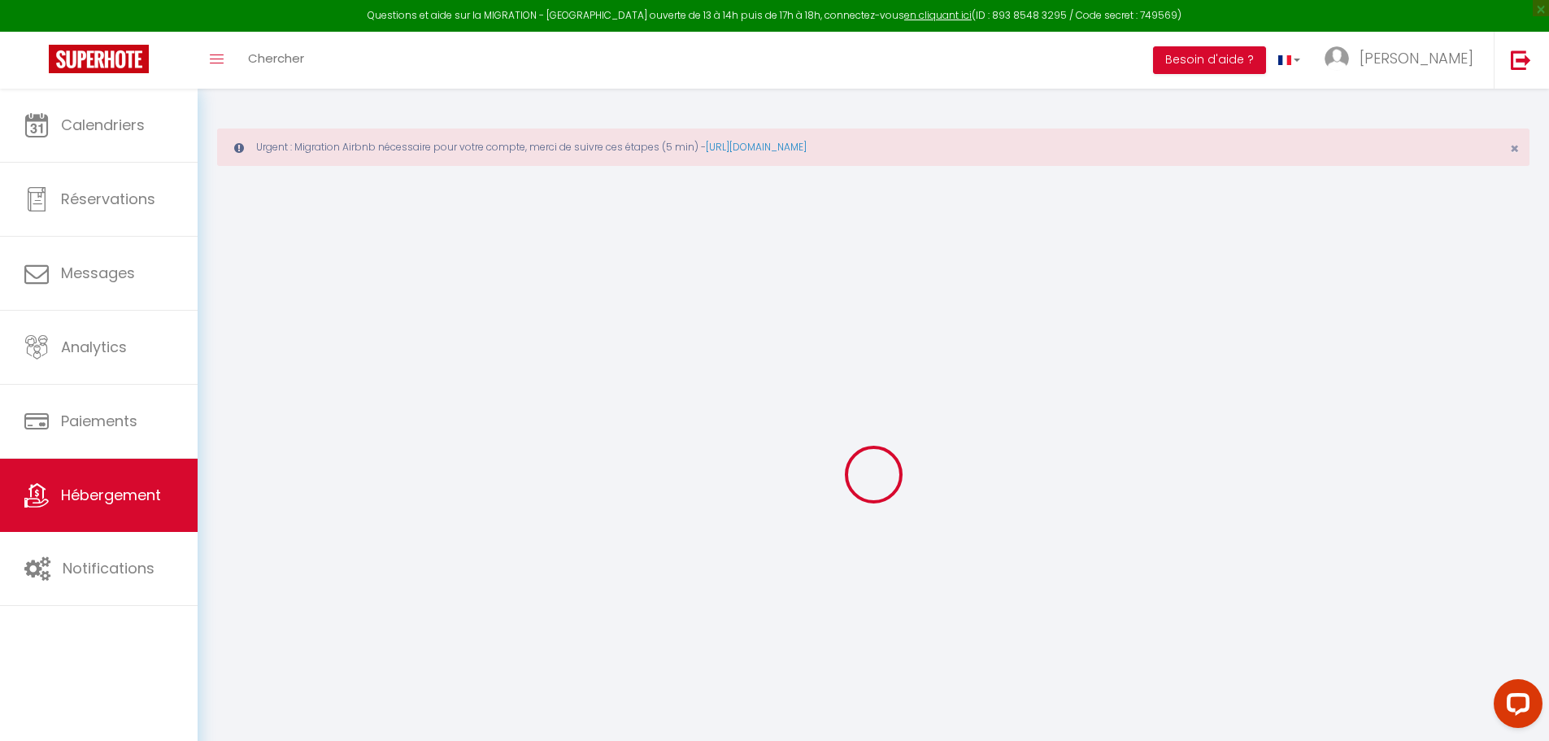
select select
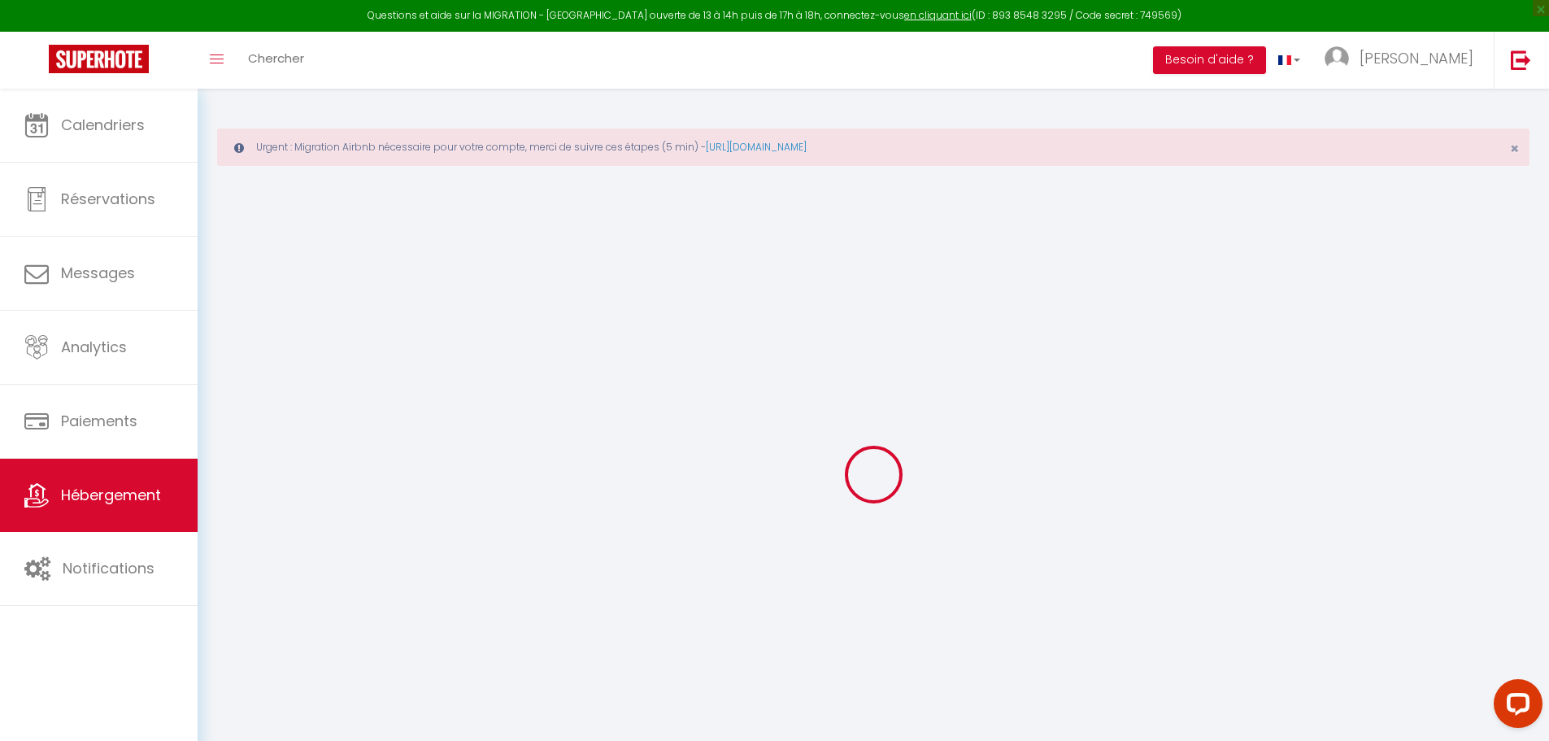
select select
checkbox input "false"
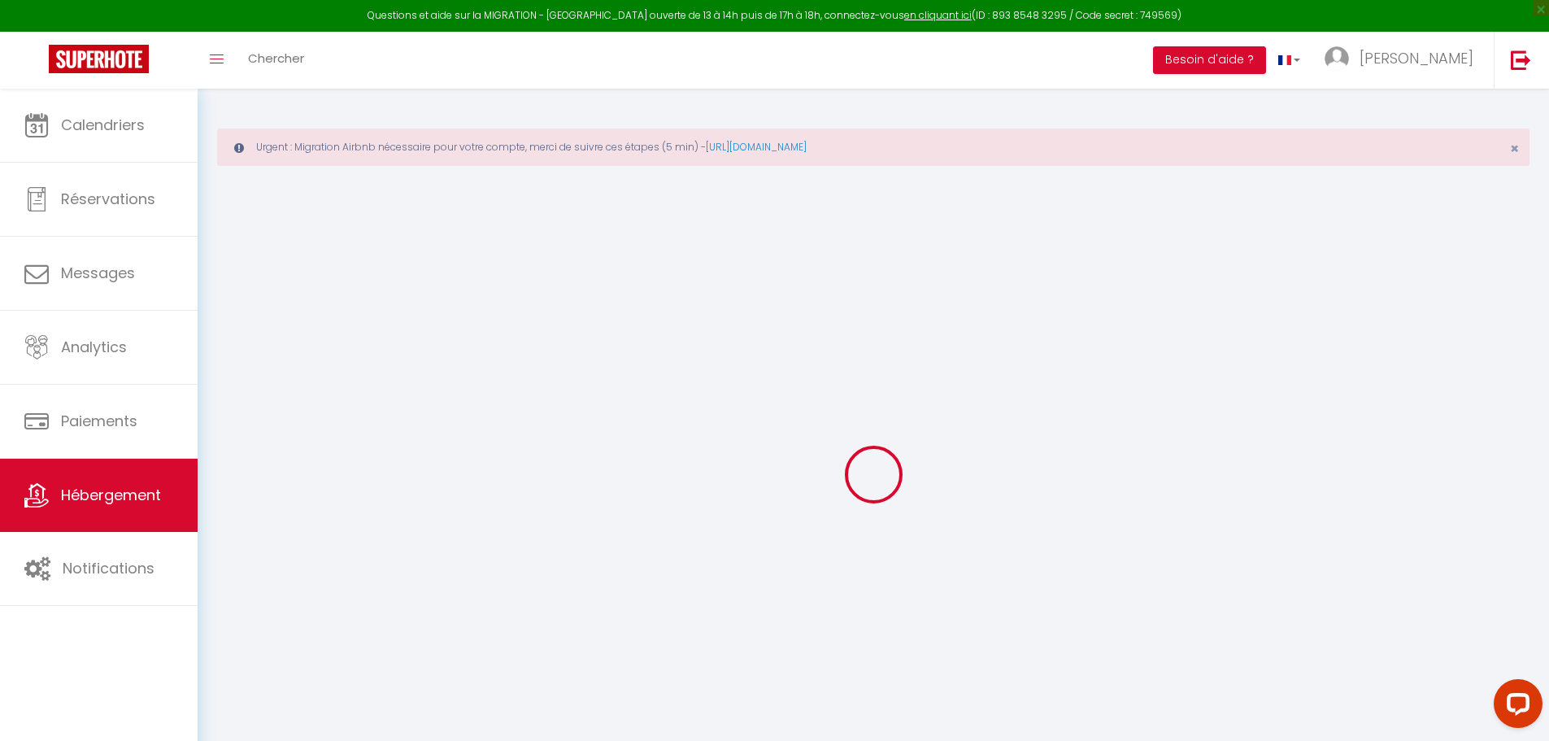
select select
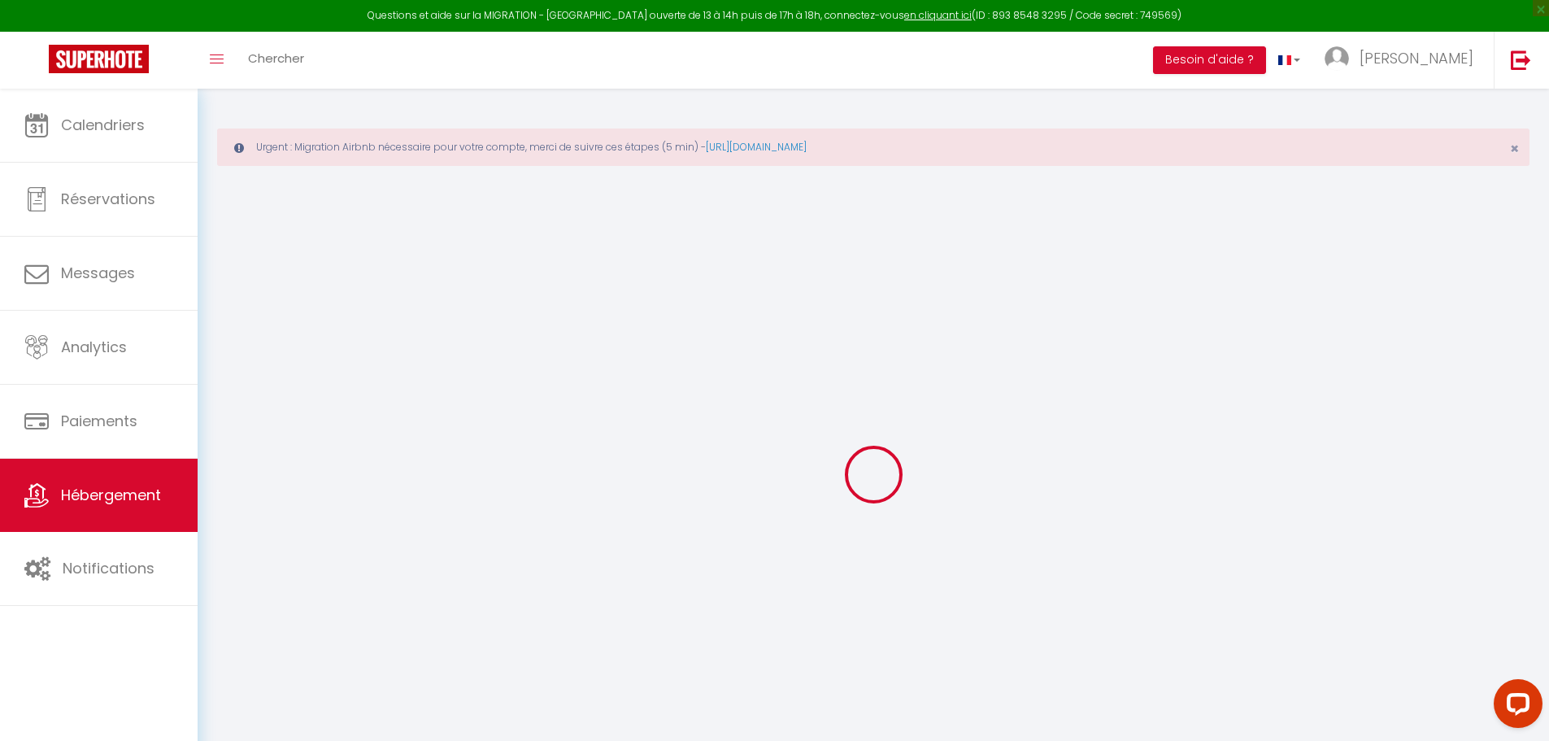
select select
checkbox input "false"
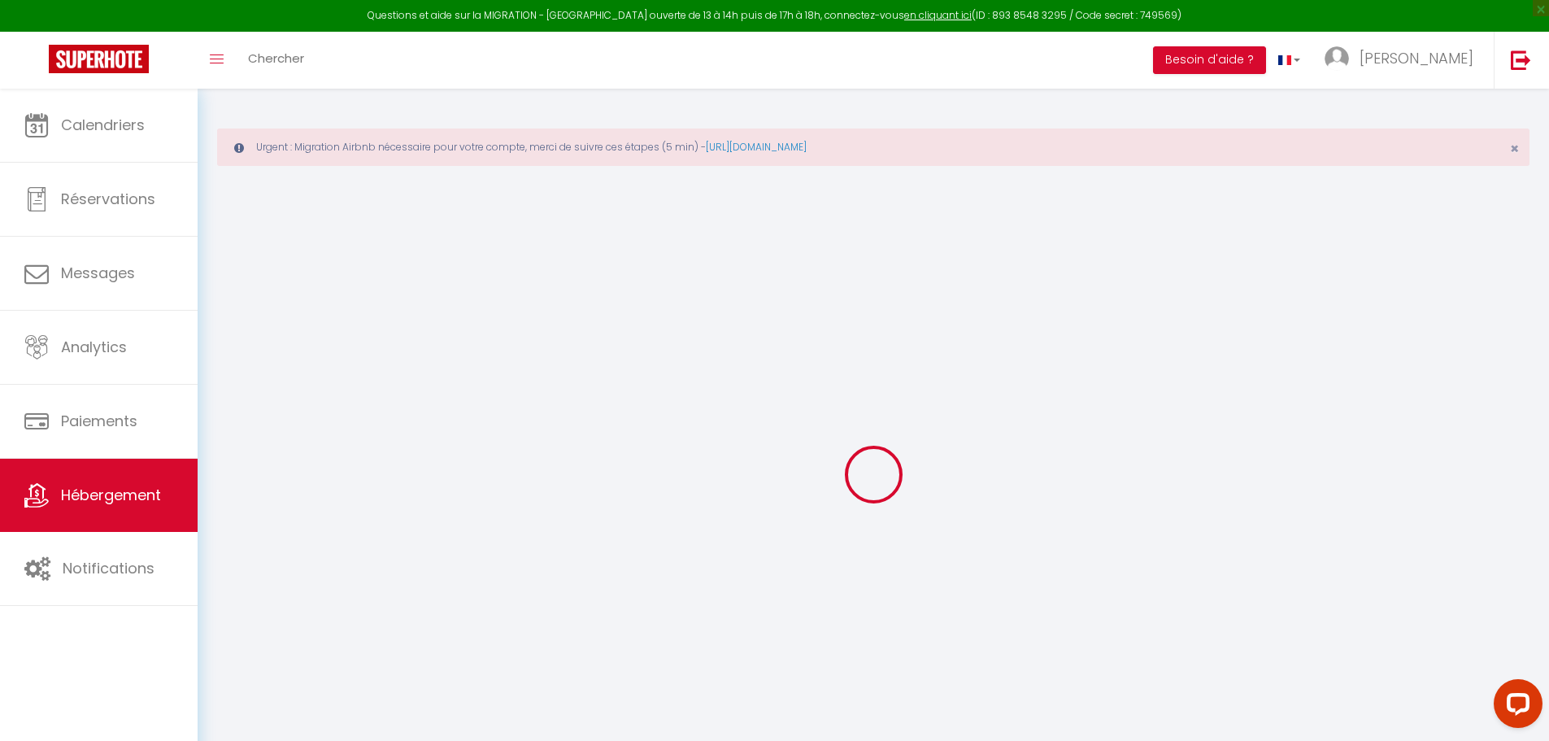
checkbox input "false"
select select
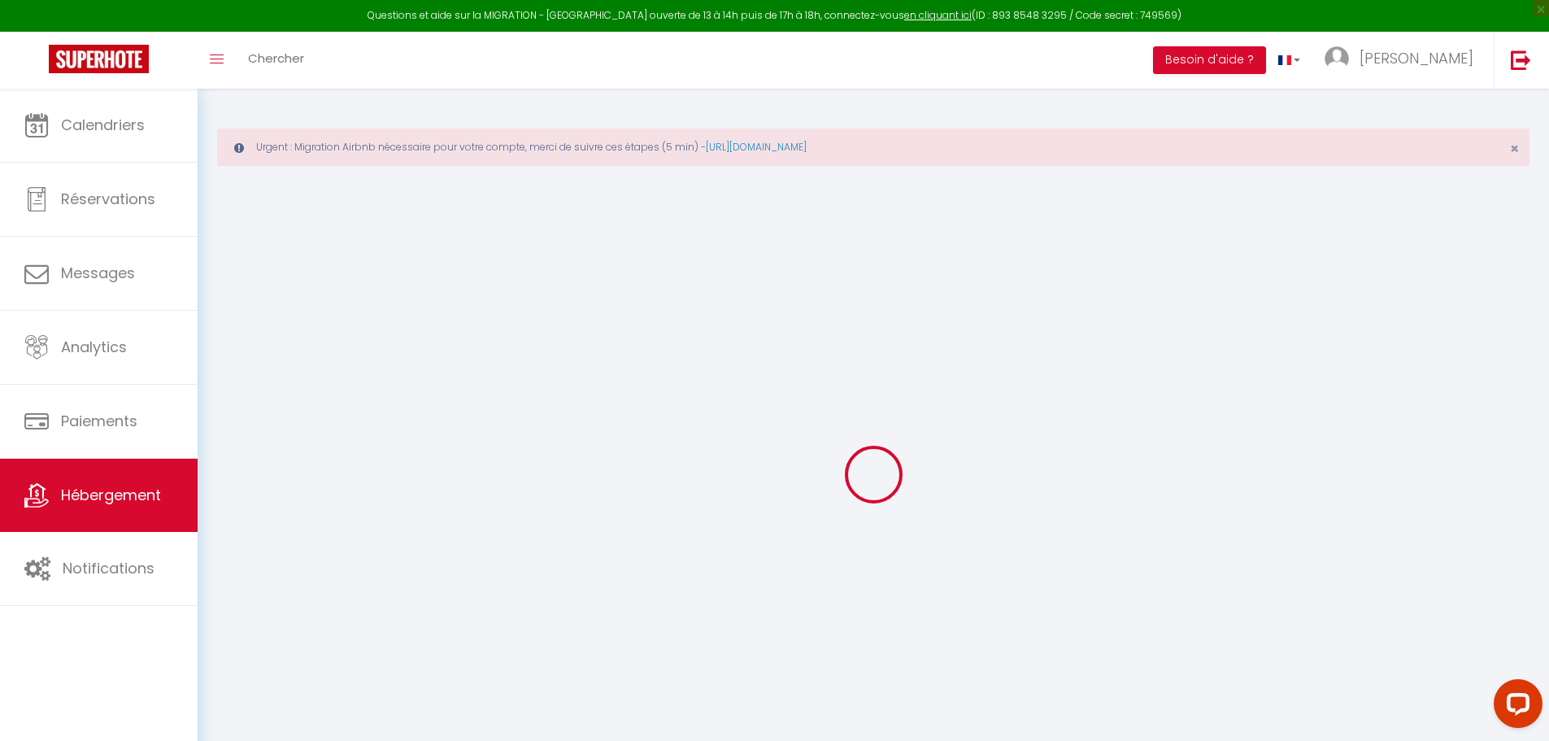
select select
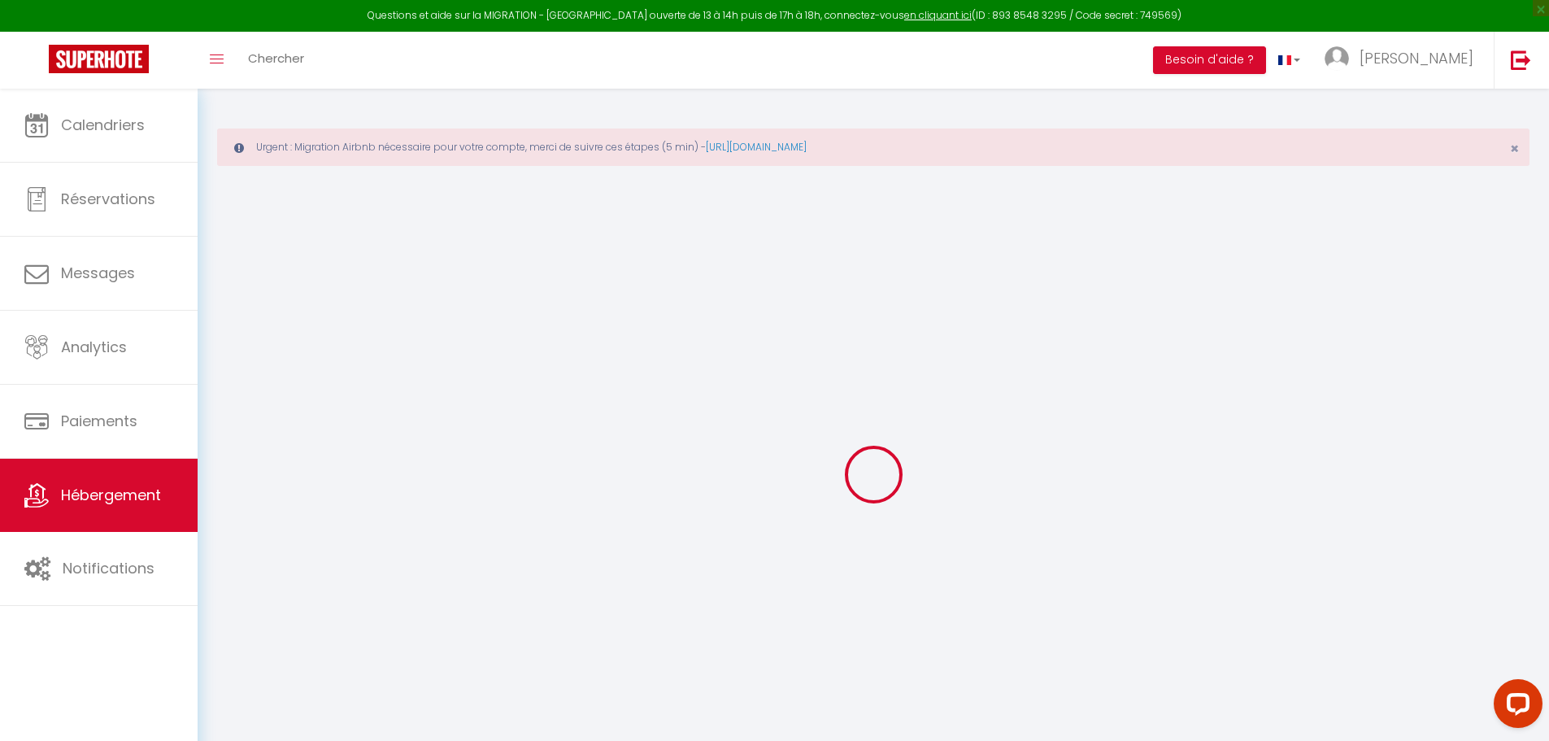
checkbox input "false"
select select
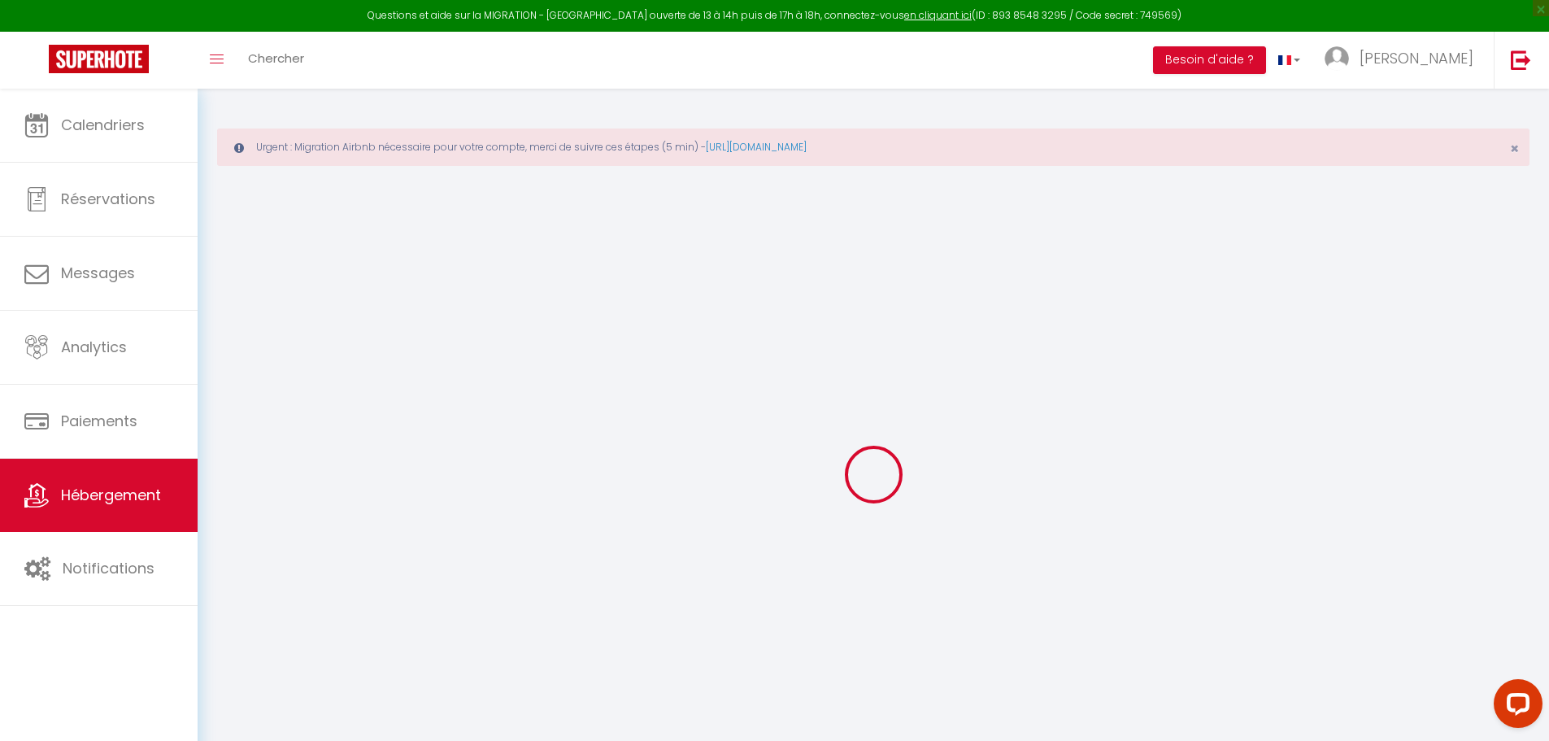
select select
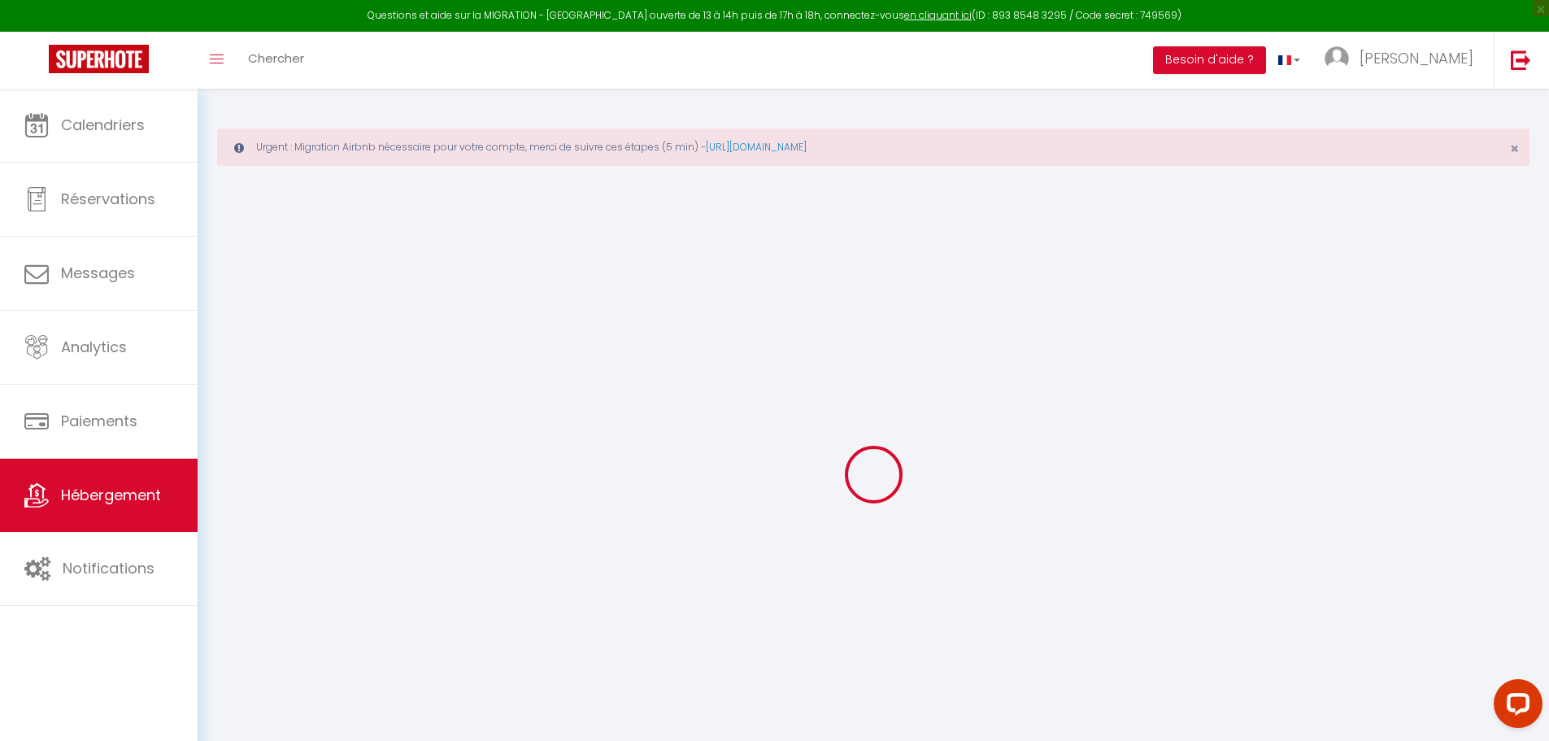
select select
checkbox input "false"
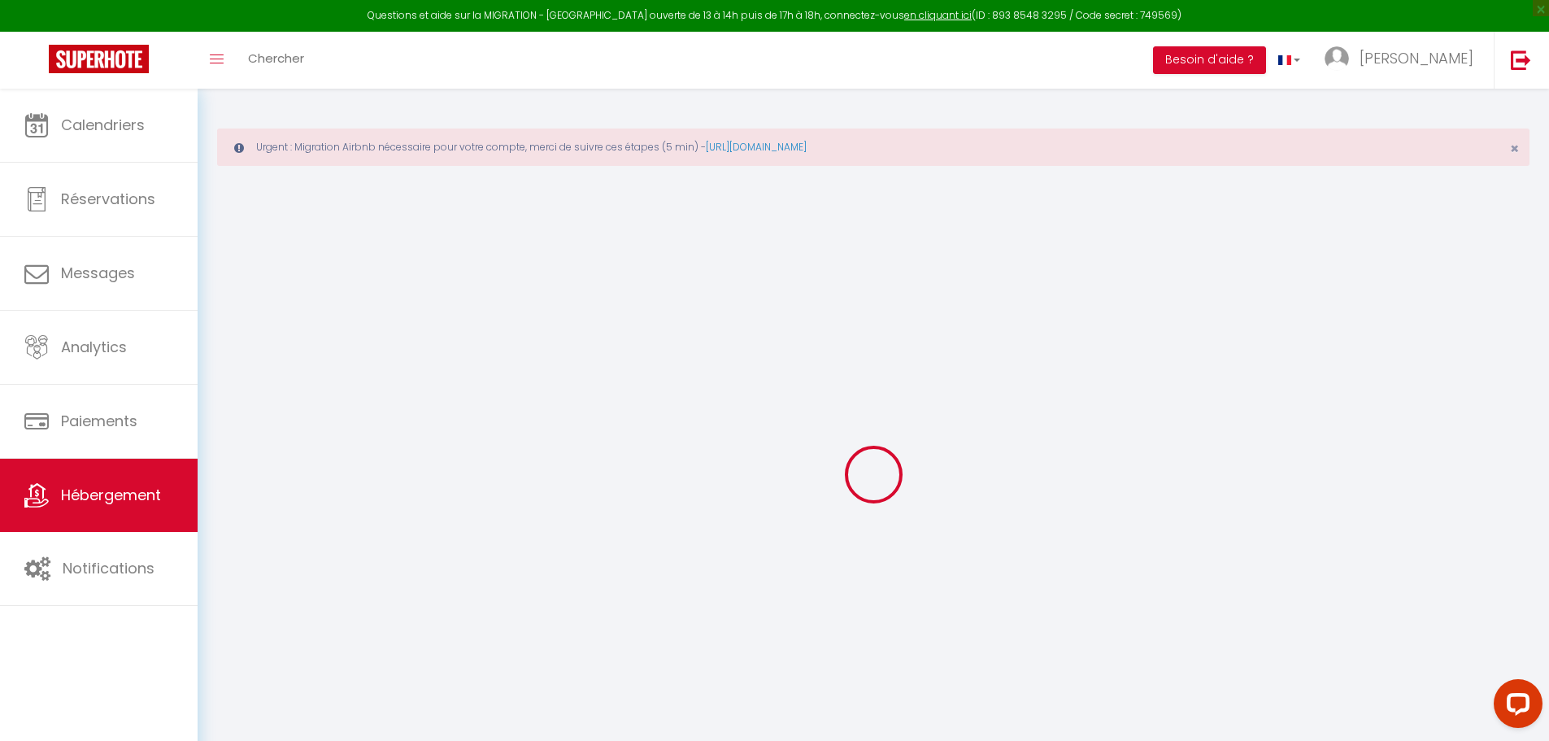
checkbox input "false"
select select
type input "⭐ Authentique ⭐ Au [GEOGRAPHIC_DATA]"
type input "50"
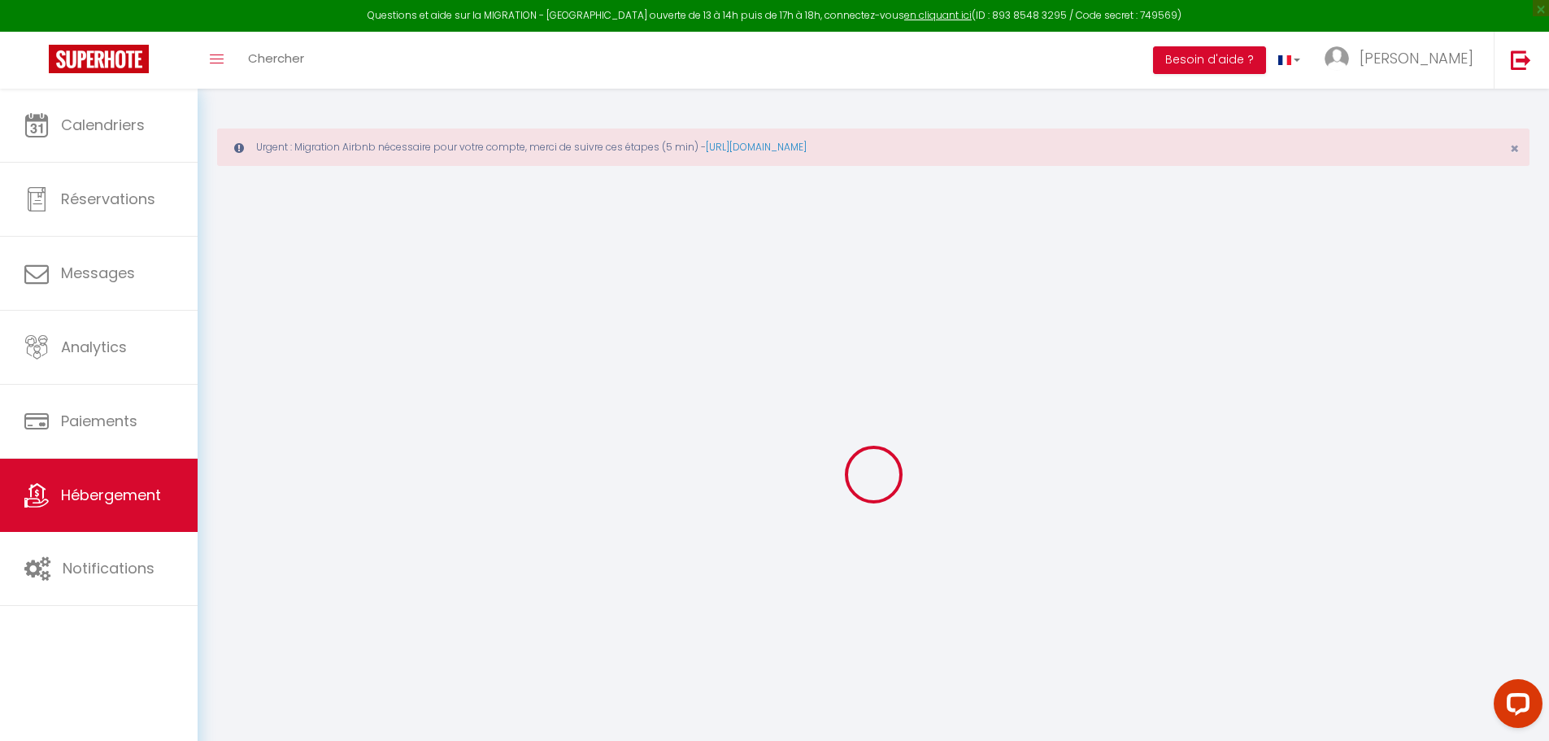
type input "15"
type input "20"
type input "2.30"
type input "600"
select select
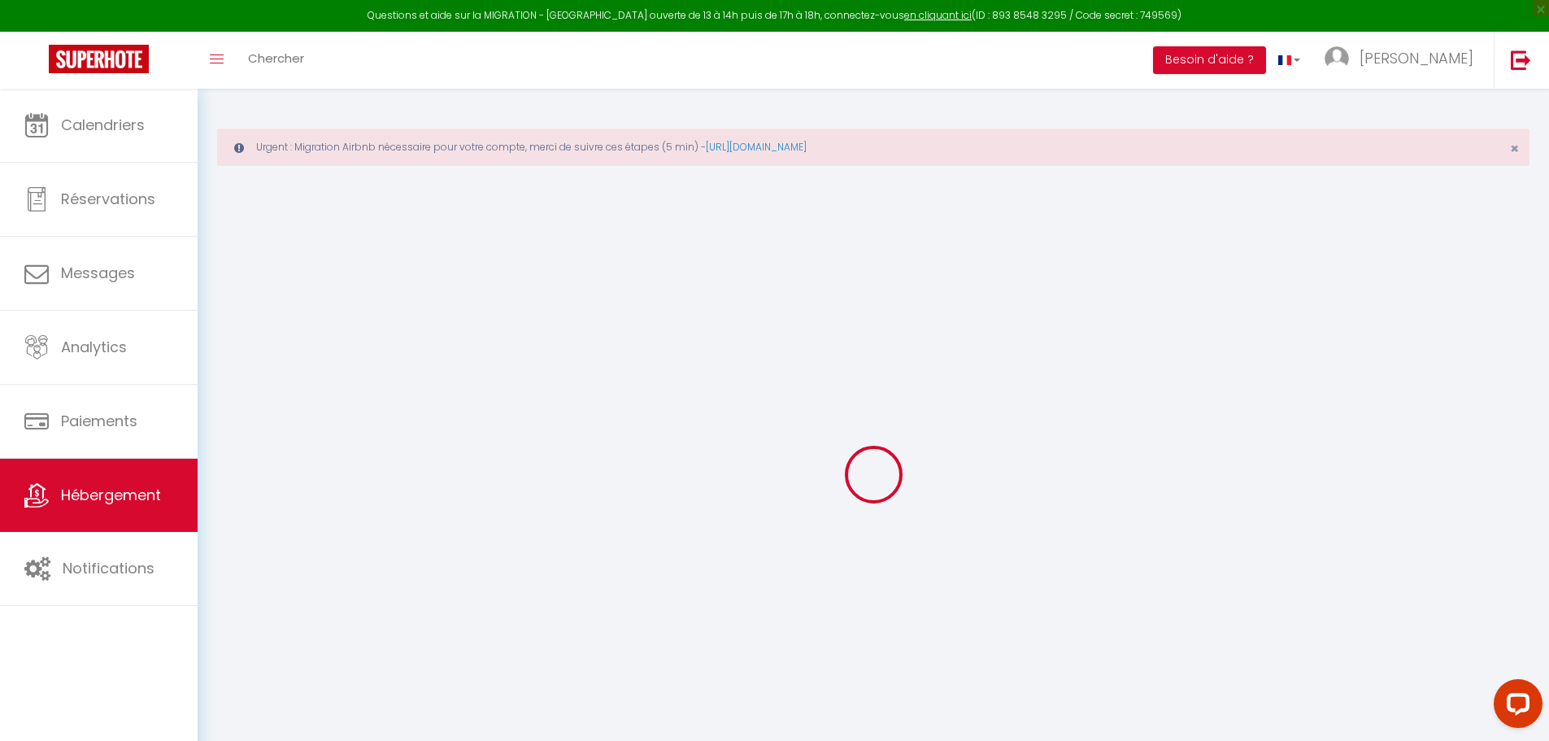
select select
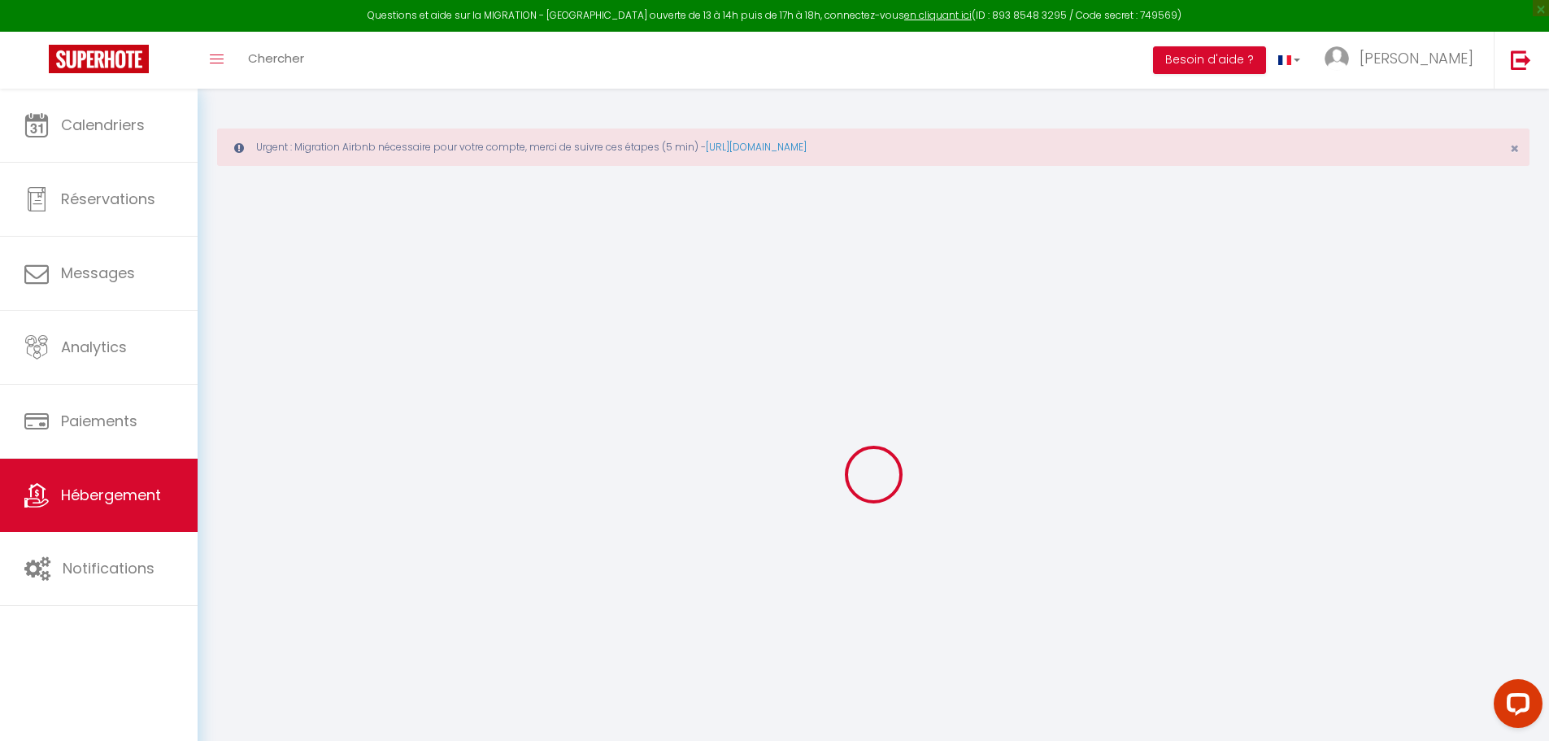
type input "[STREET_ADDRESS]"
type input "45000"
type input "[GEOGRAPHIC_DATA]"
select select "75"
type input "contact@aubourgneuf-orleans.com"
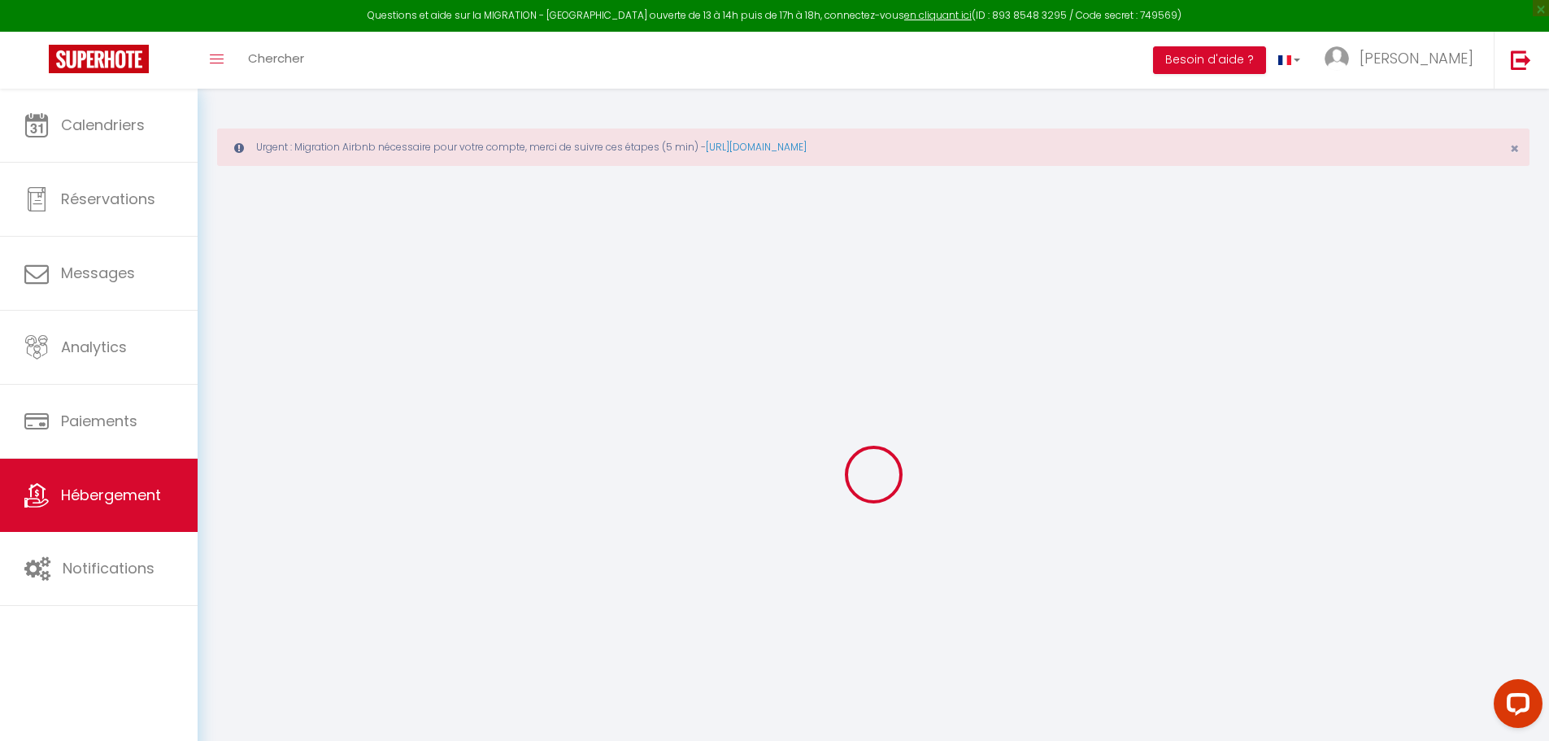
select select "689"
checkbox input "false"
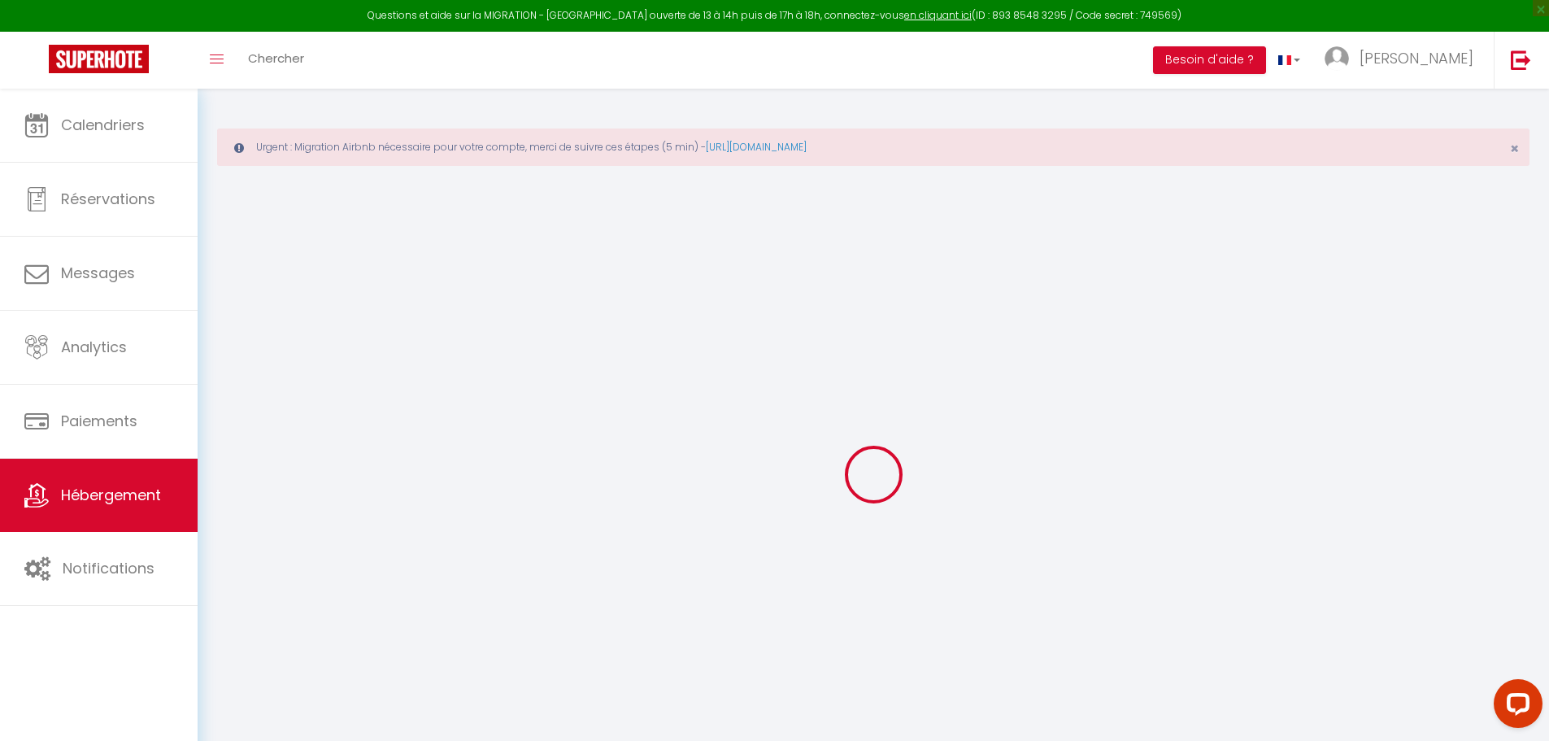
type input "0"
select select
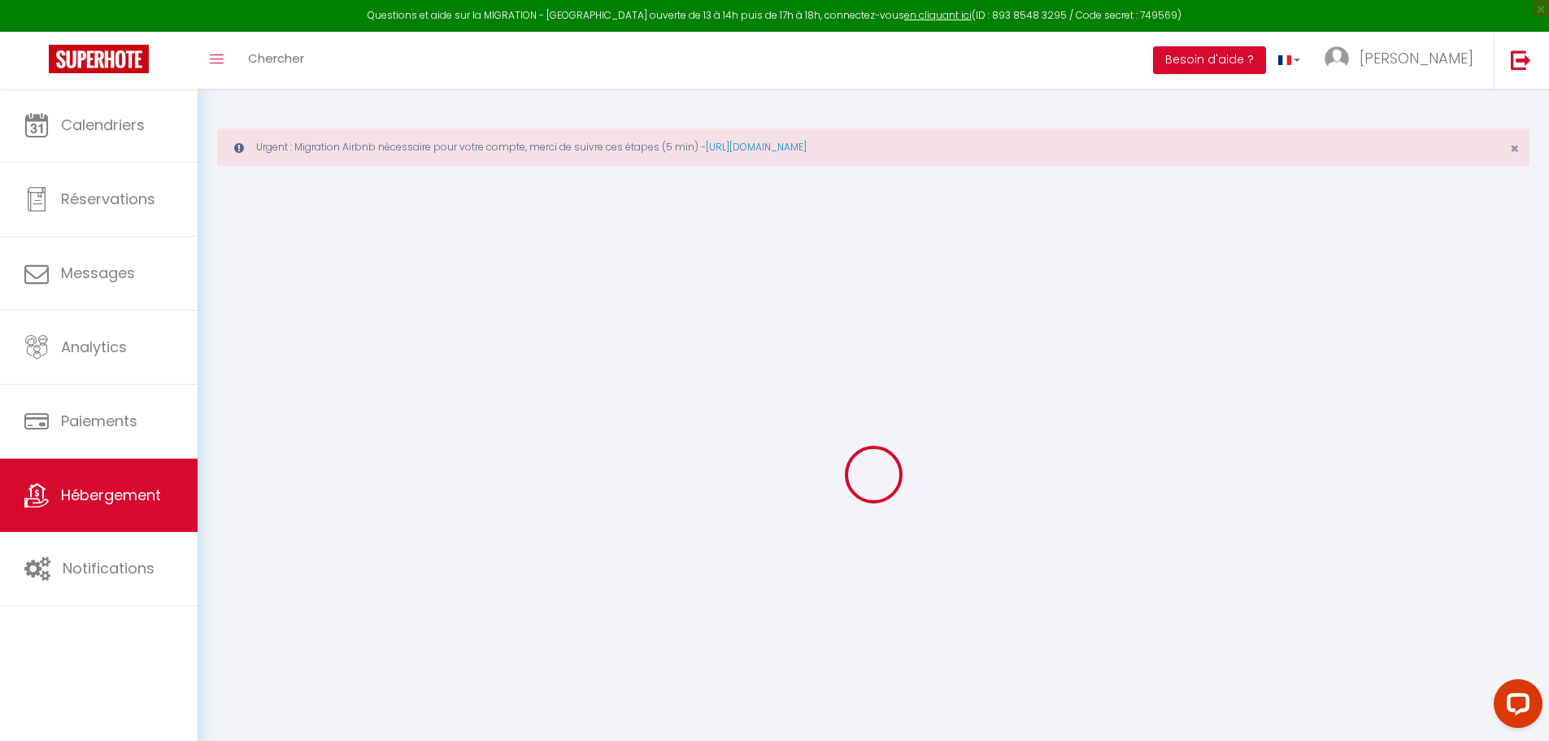
select select
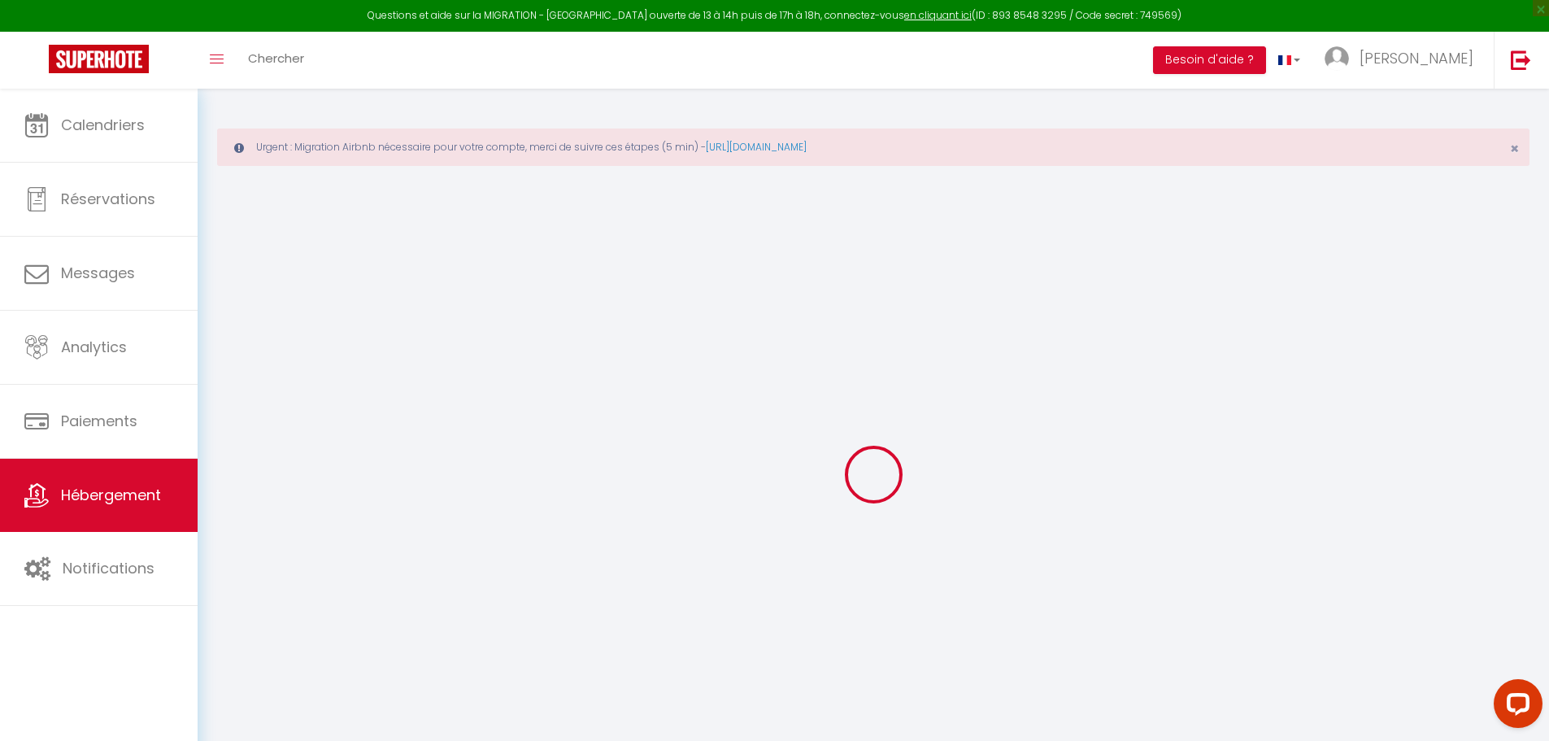
checkbox input "false"
select select
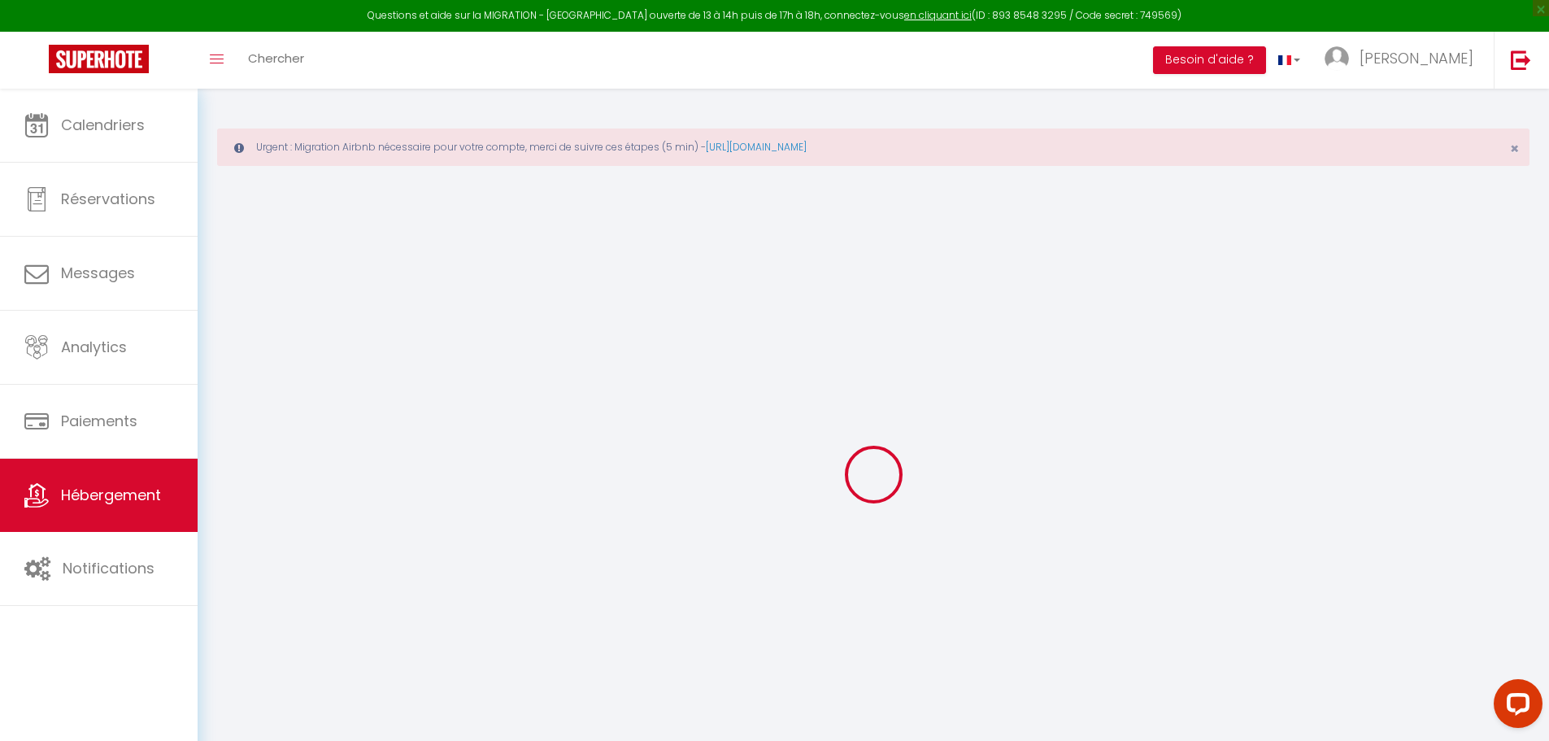
select select
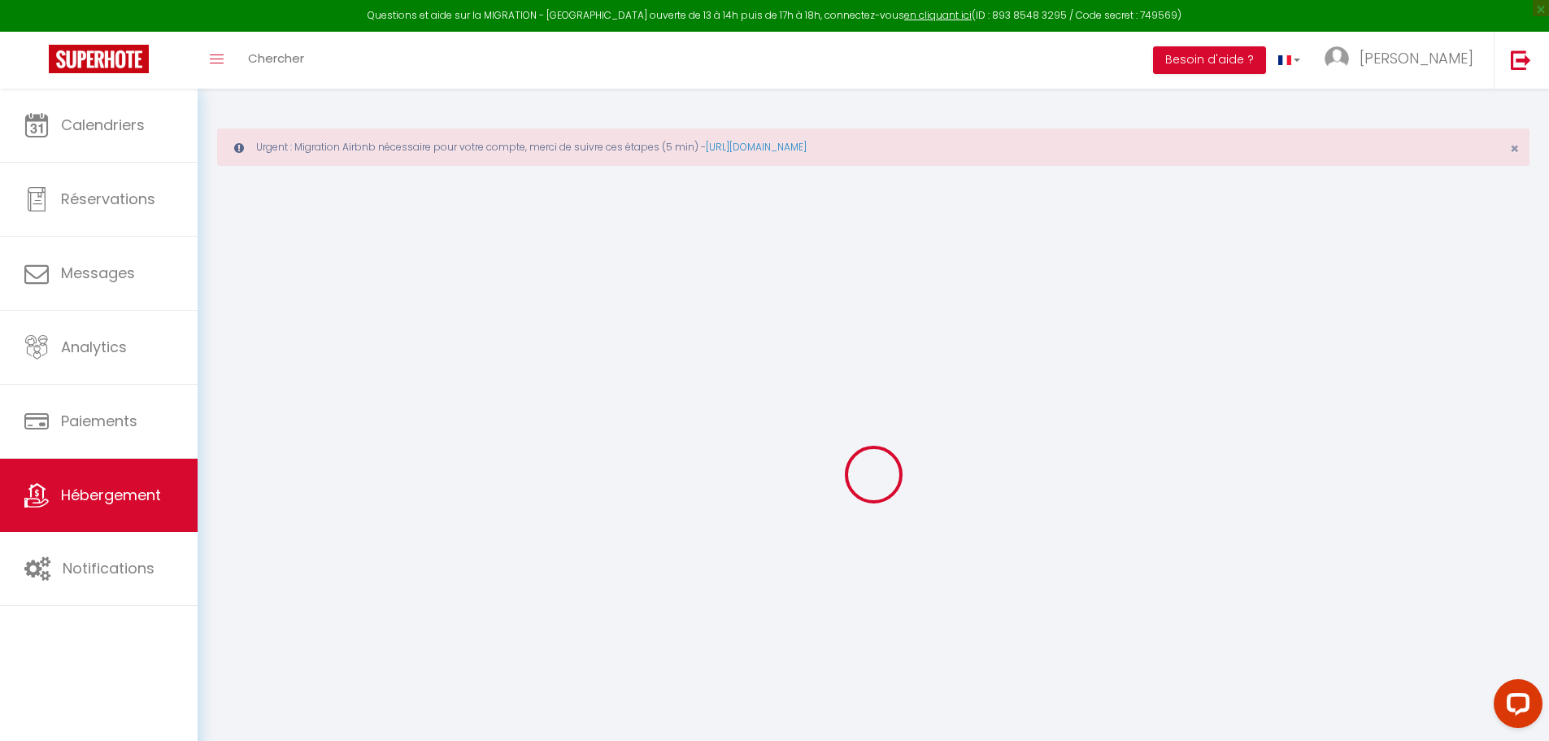
checkbox input "false"
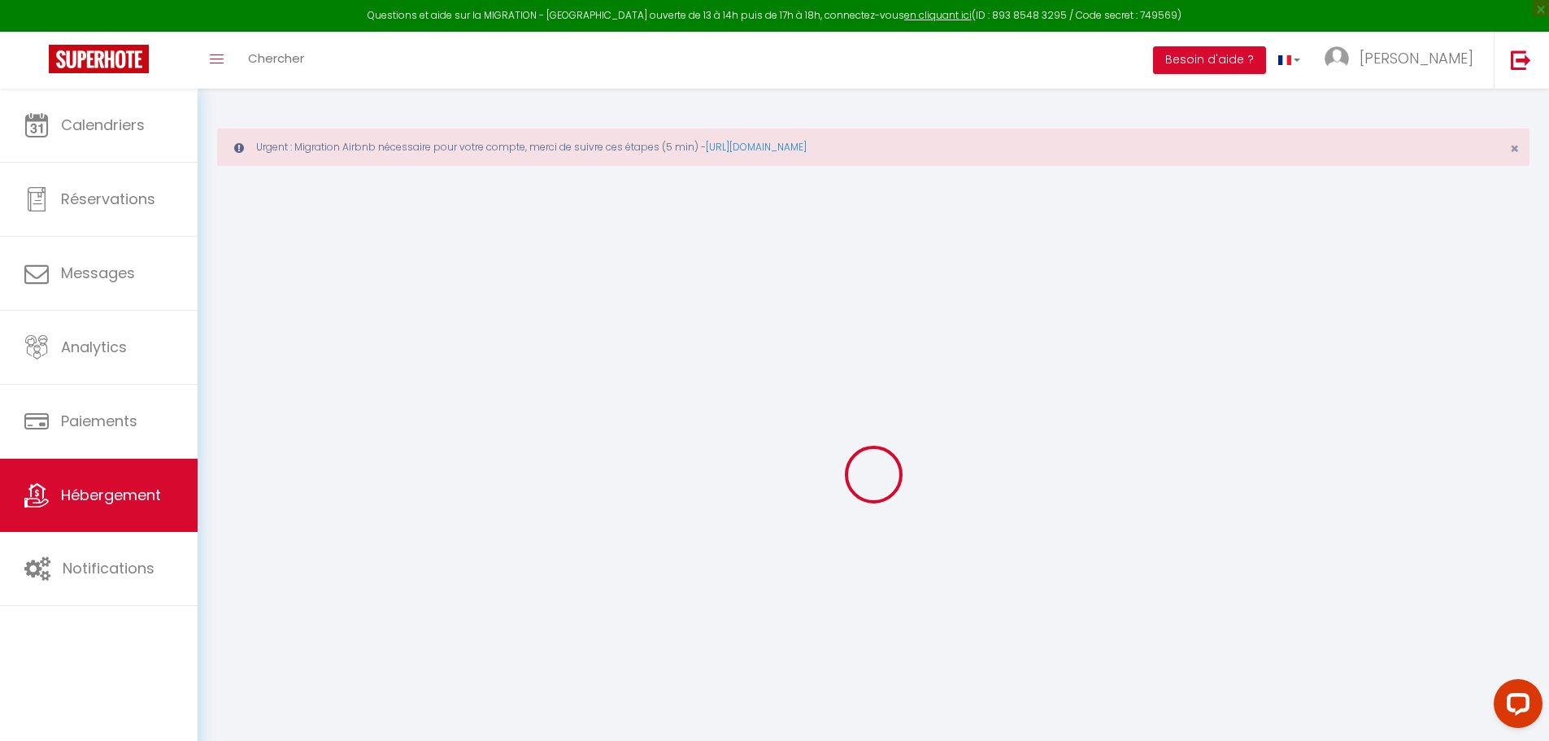
checkbox input "false"
select select "16:00"
select select "22:00"
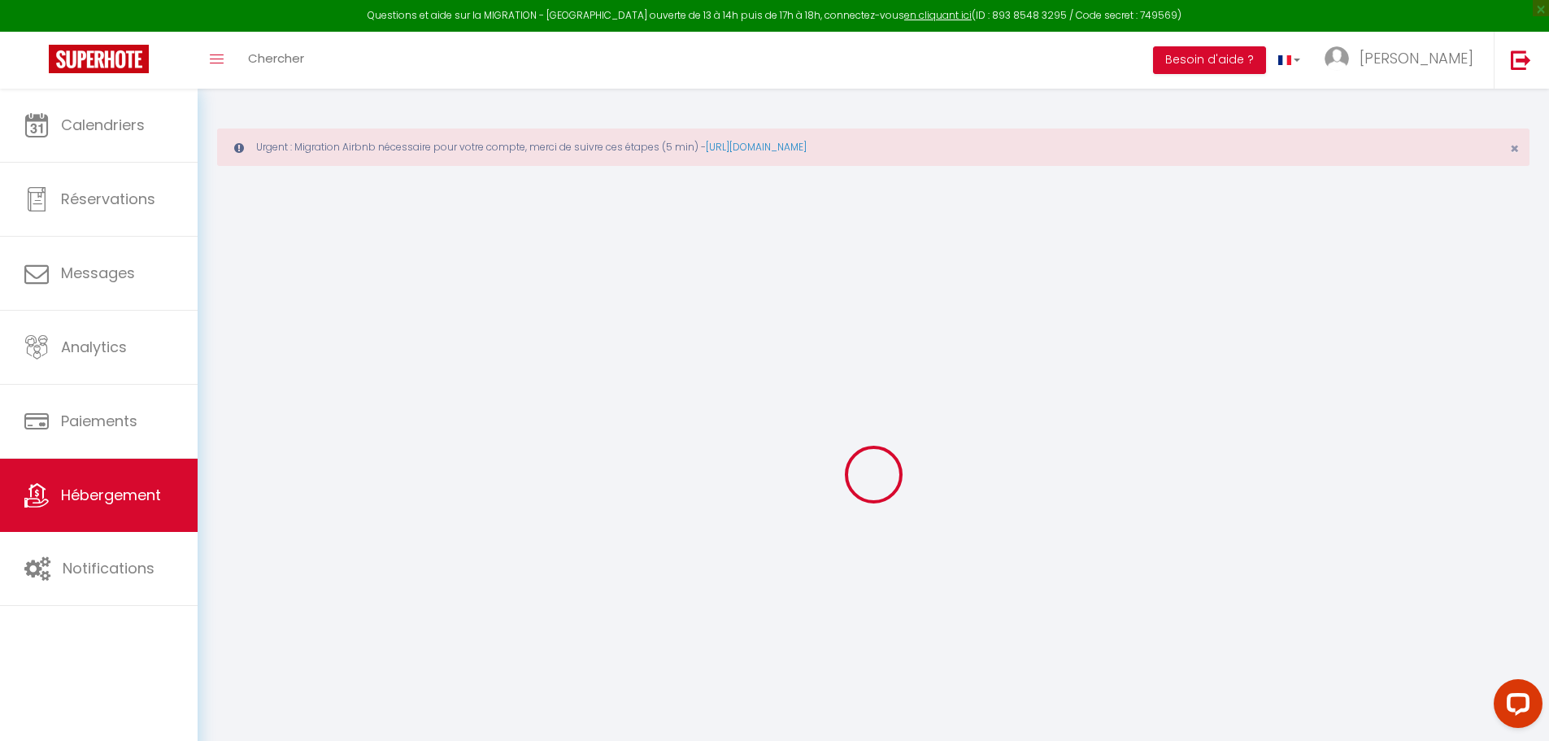
select select "11:00"
select select "30"
select select "120"
select select "17:00"
checkbox input "false"
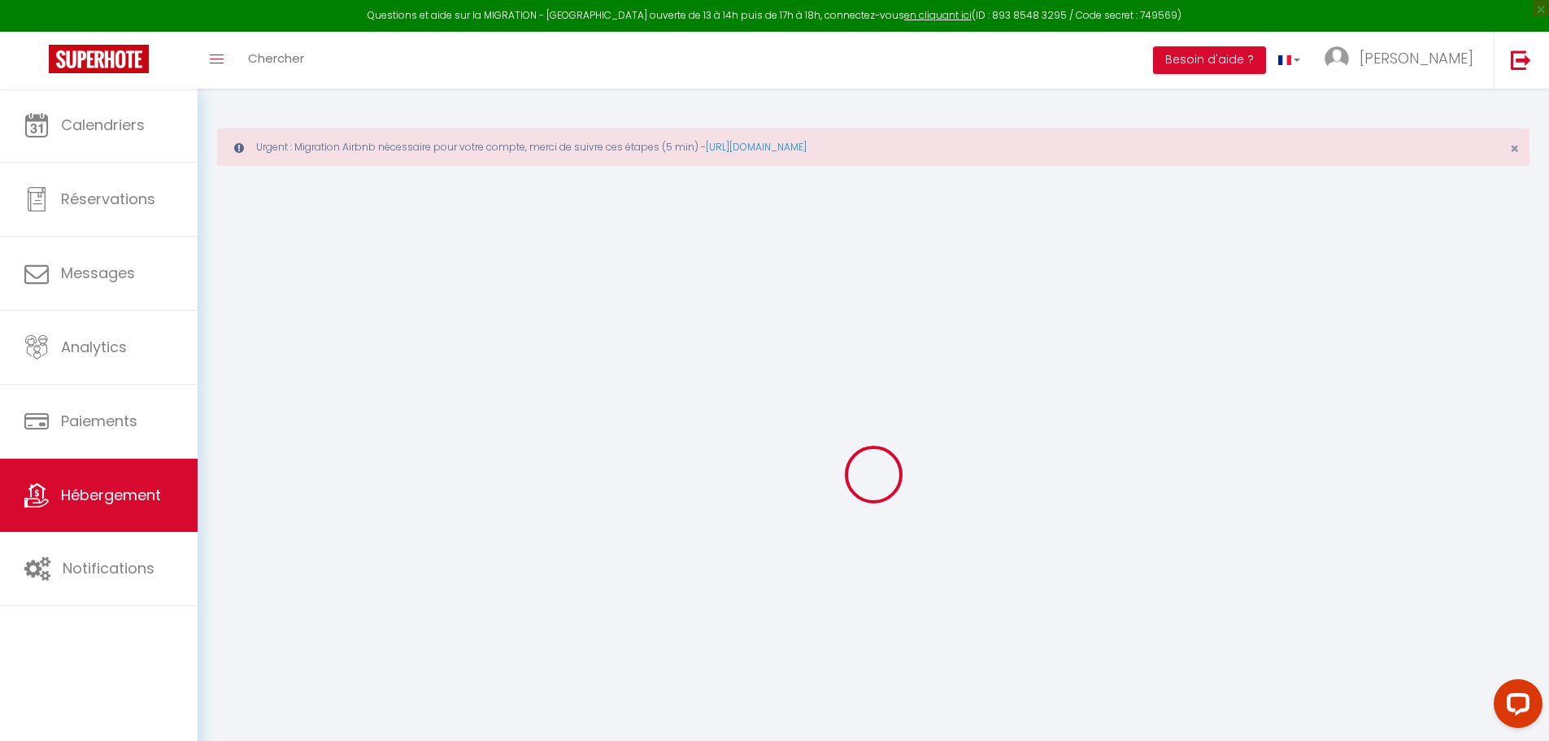
checkbox input "false"
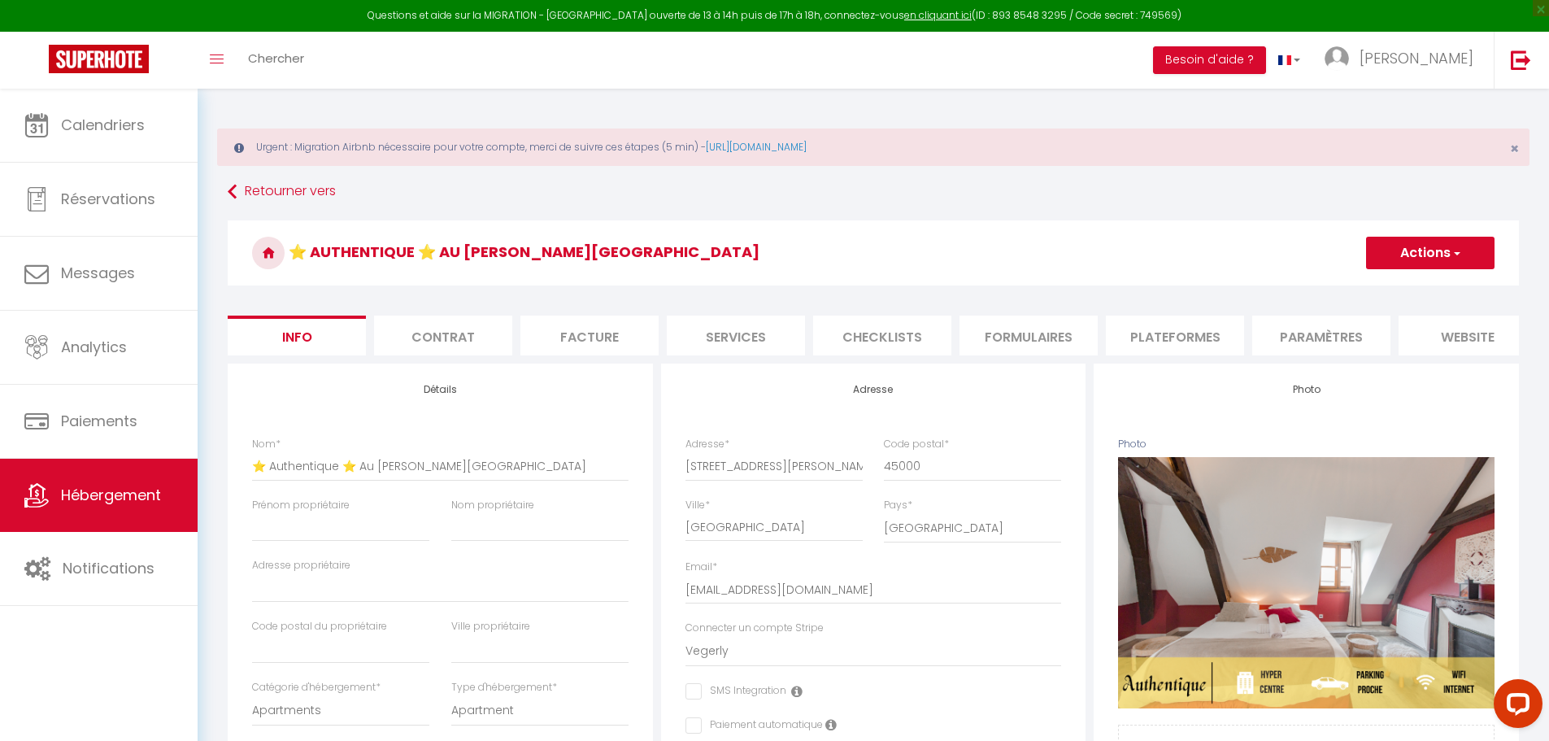
checkbox input "false"
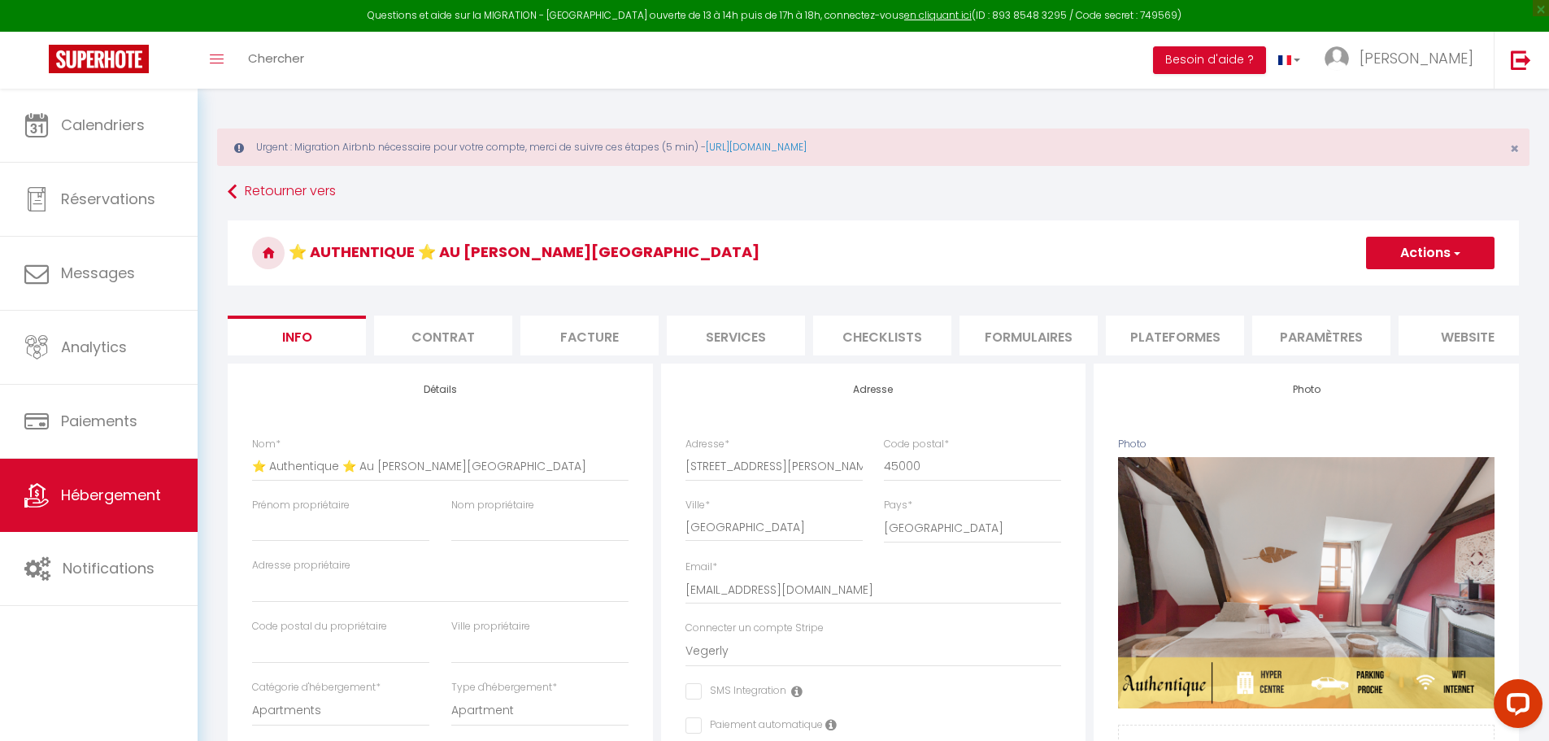
checkbox input "false"
click at [1218, 342] on li "Plateformes" at bounding box center [1175, 336] width 138 height 40
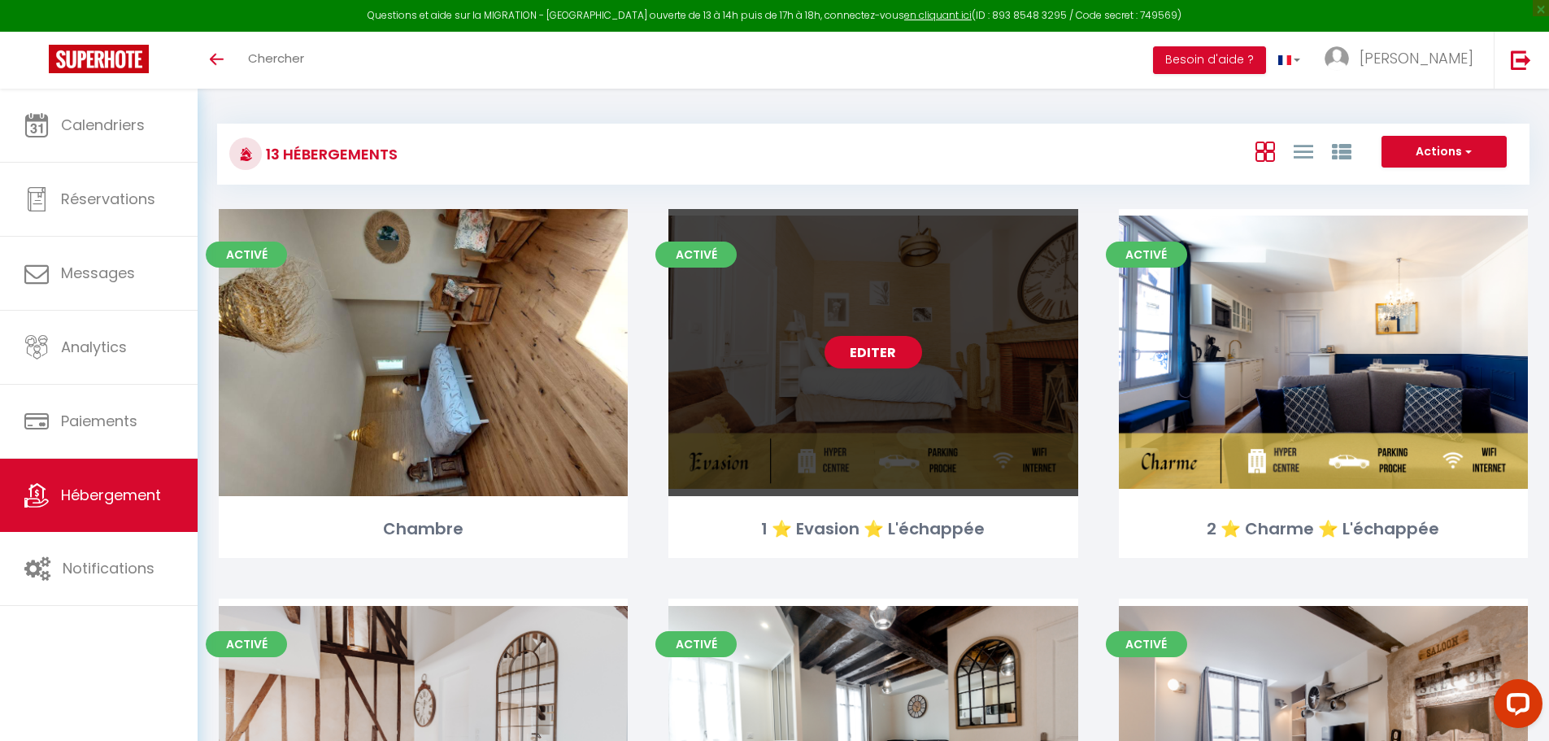
click at [892, 353] on link "Editer" at bounding box center [874, 352] width 98 height 33
select select "3"
select select "2"
select select "1"
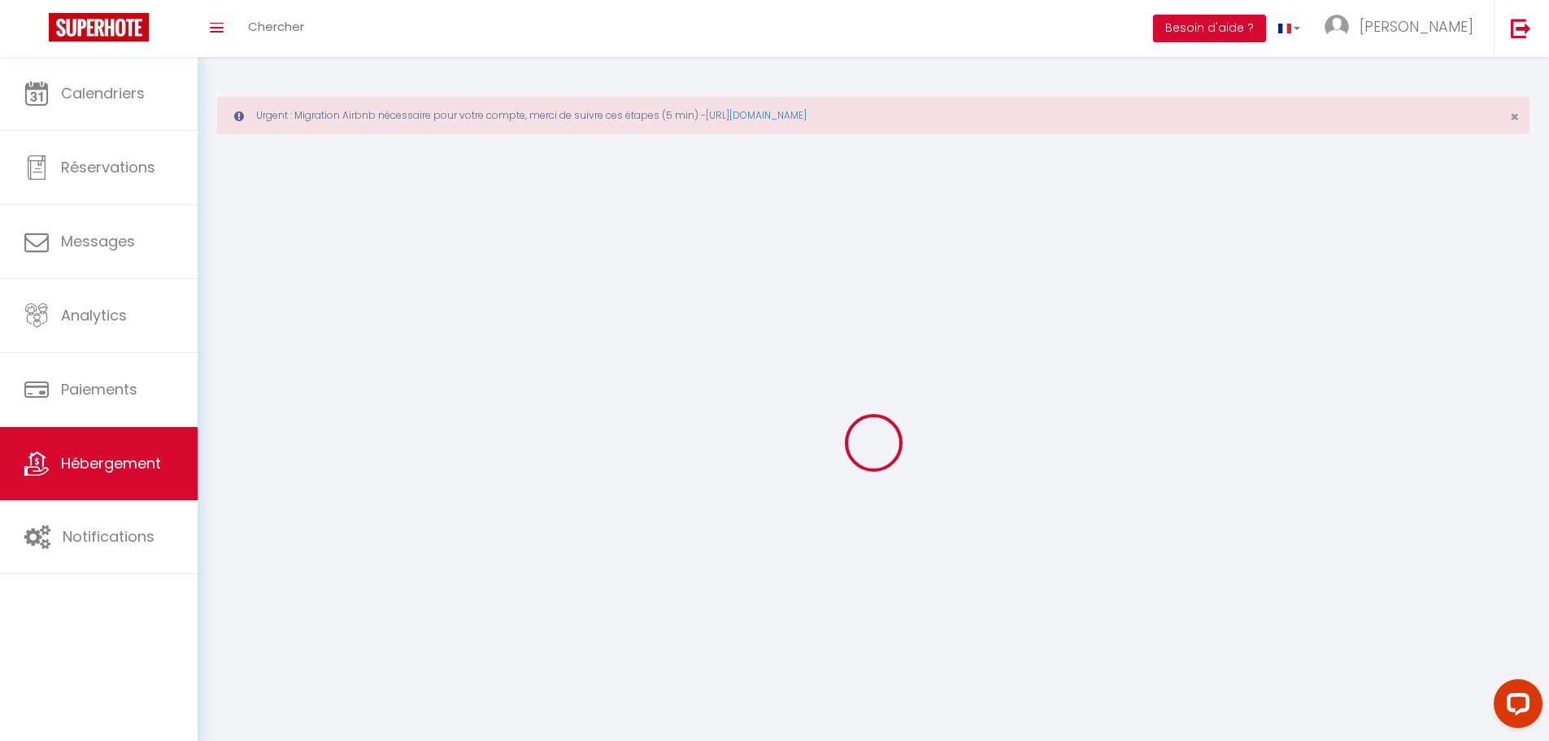
select select
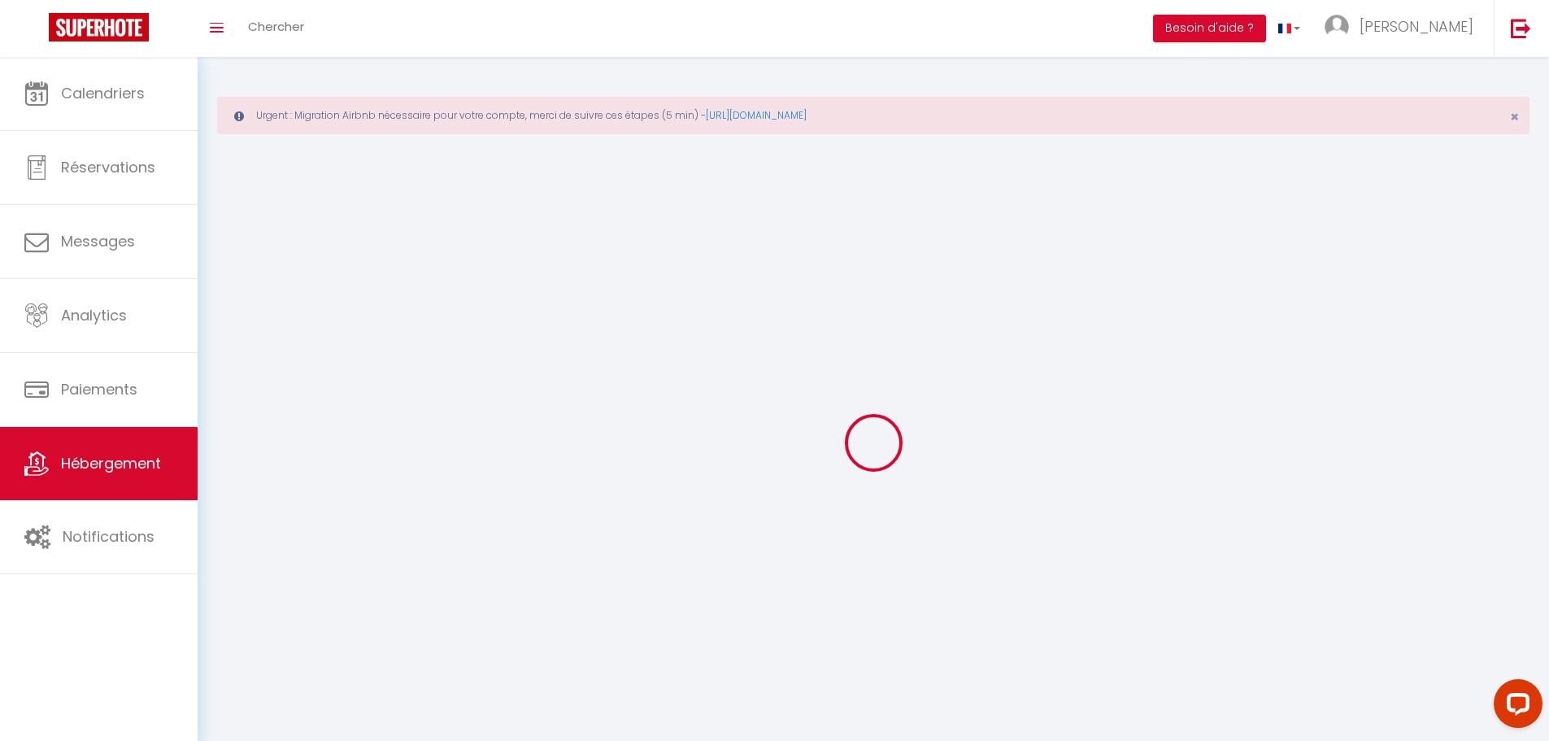
checkbox input "false"
select select
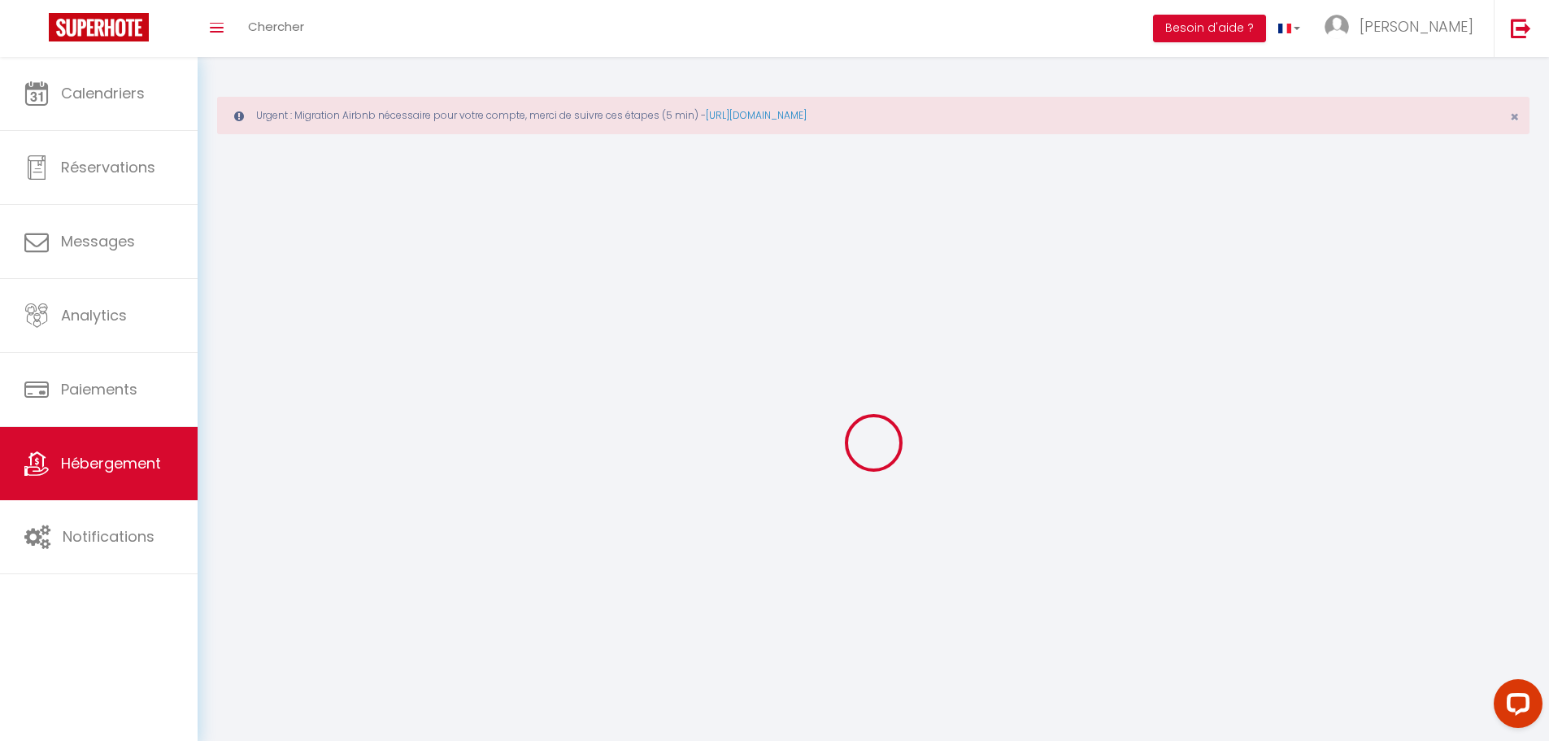
select select
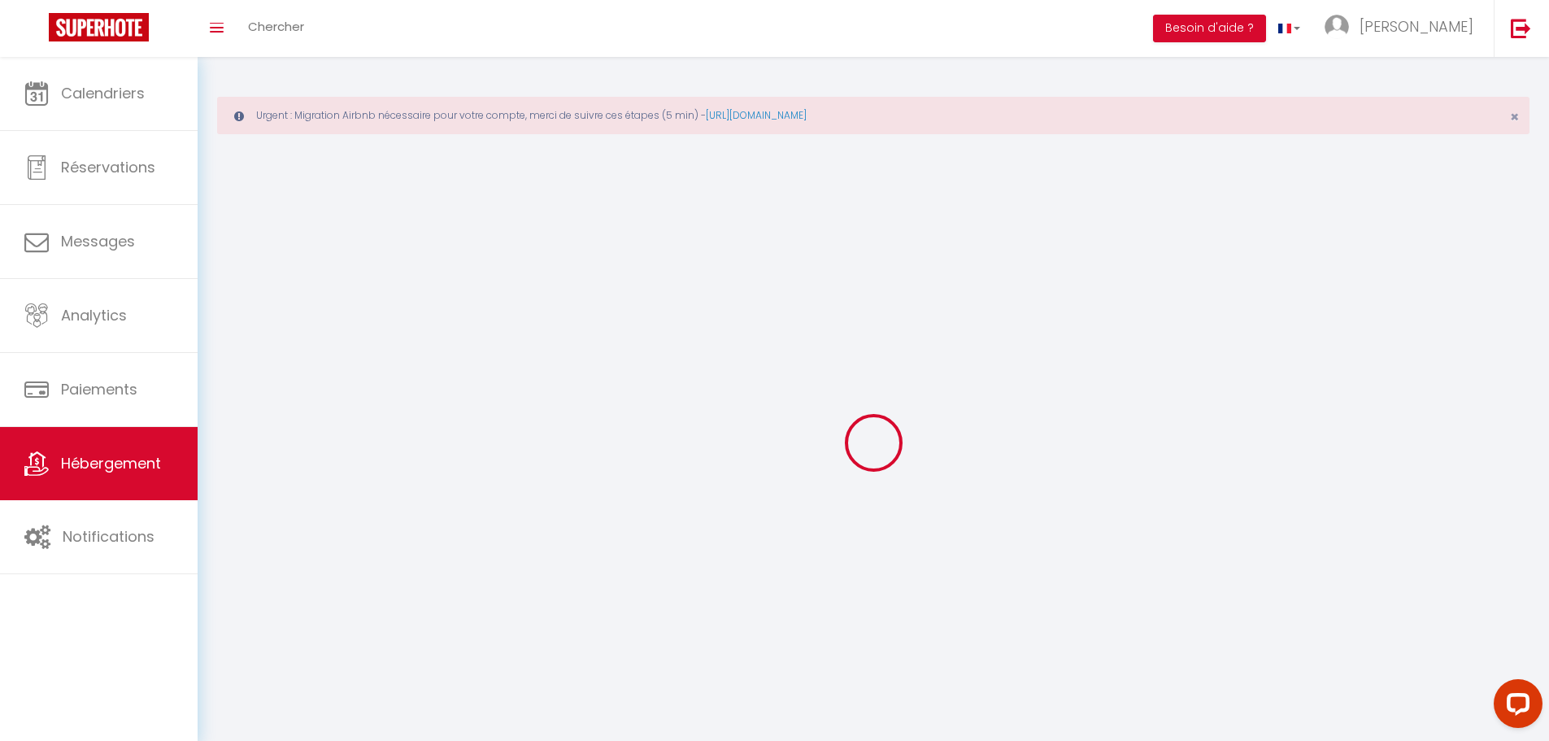
select select
checkbox input "false"
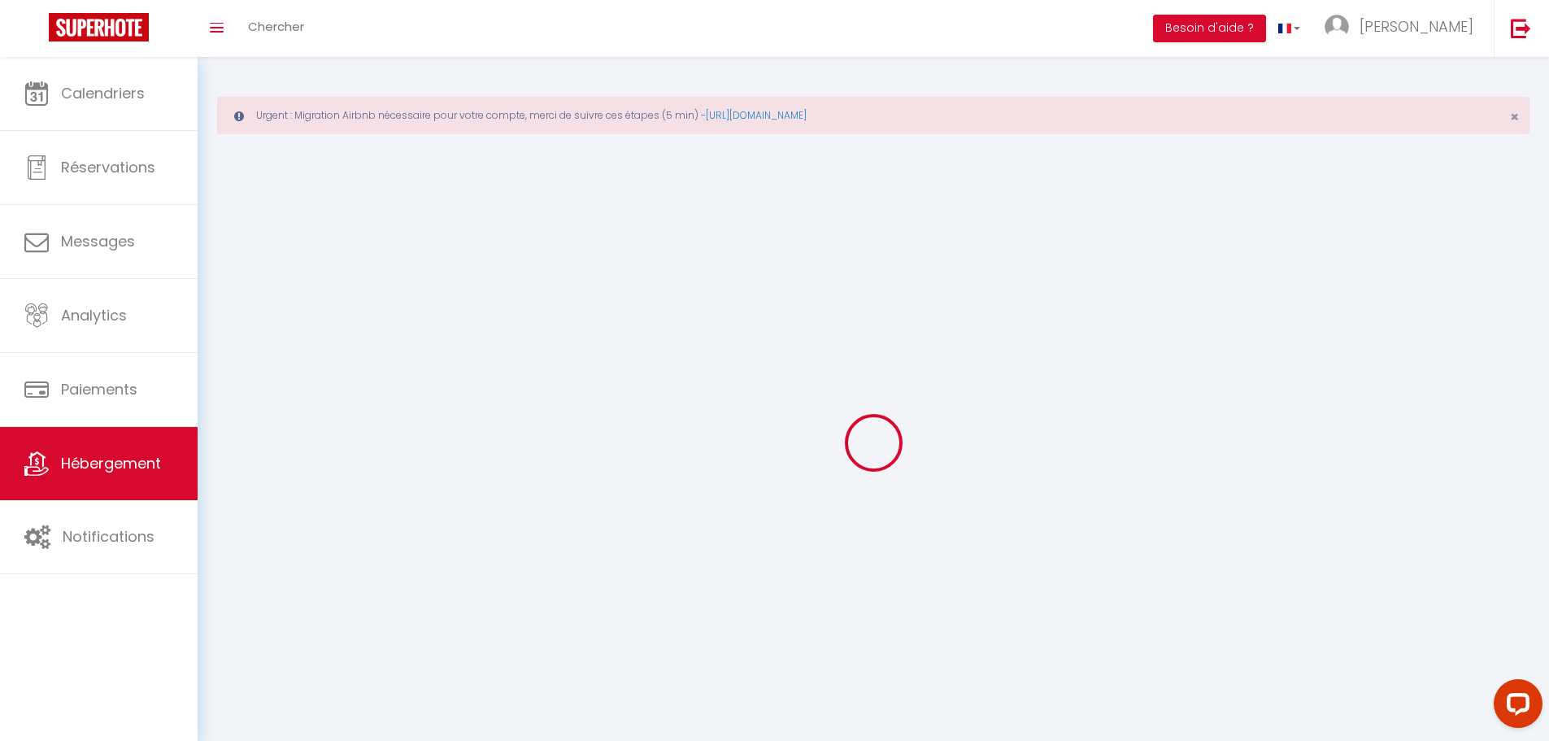
select select
select select "1"
select select
select select "28"
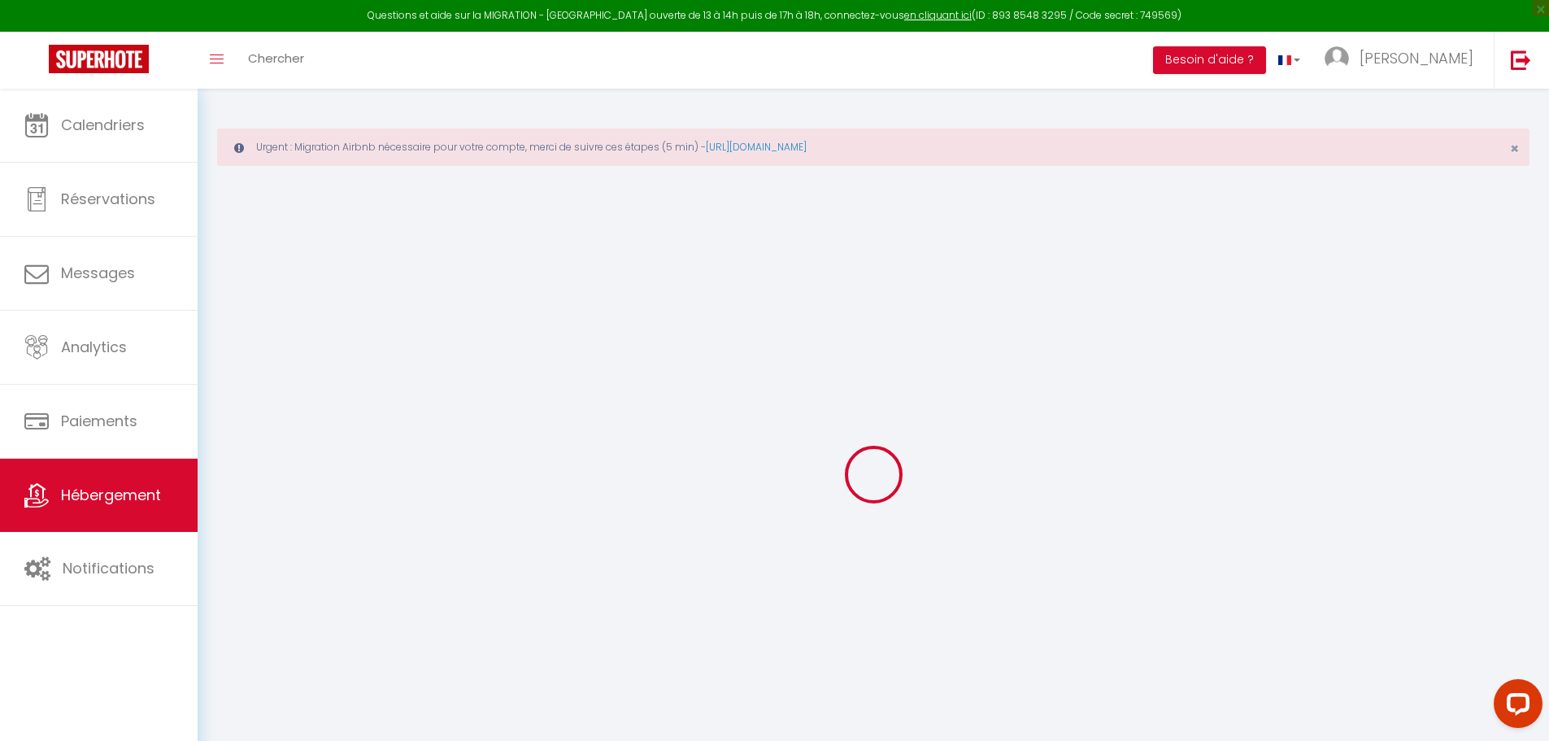
select select
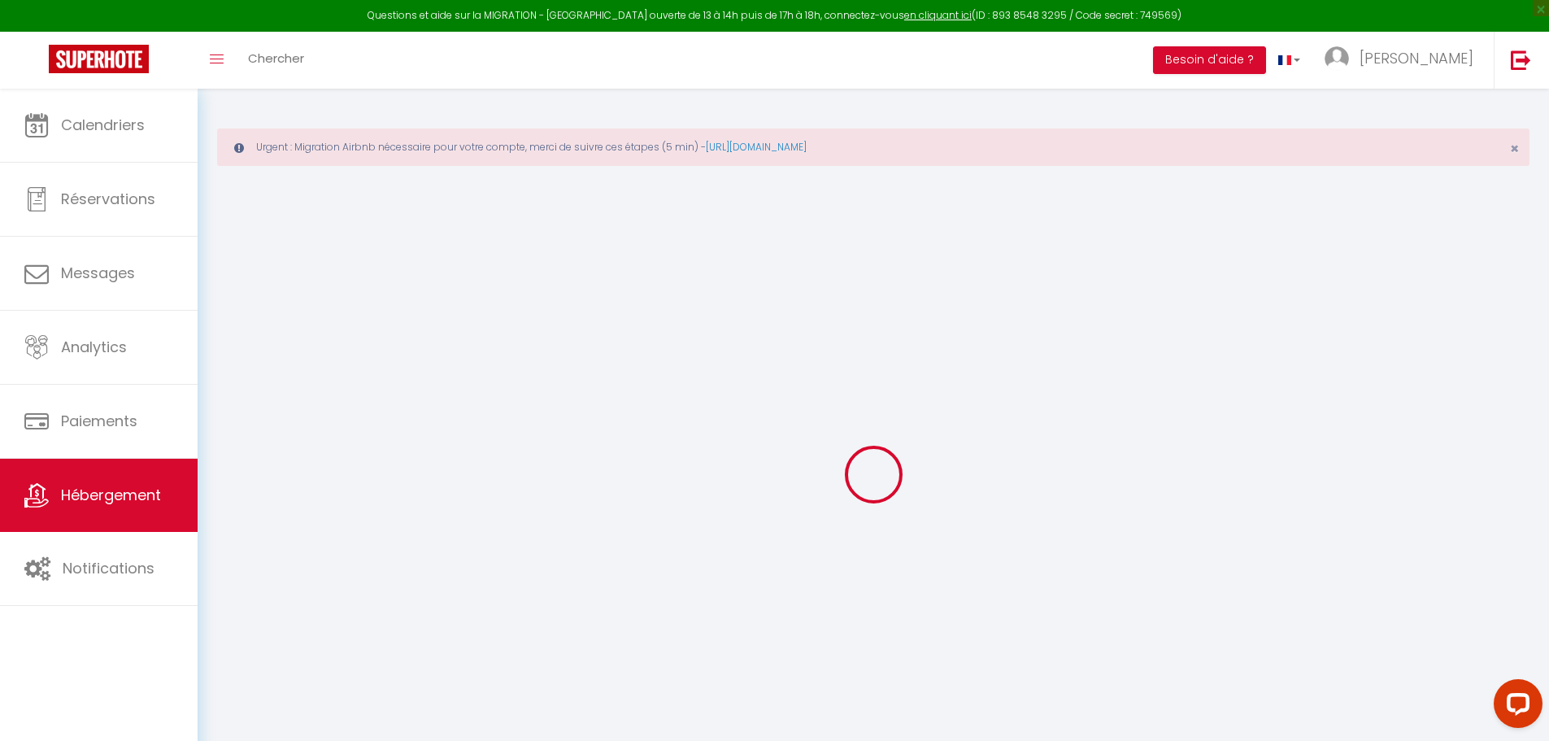
select select
checkbox input "false"
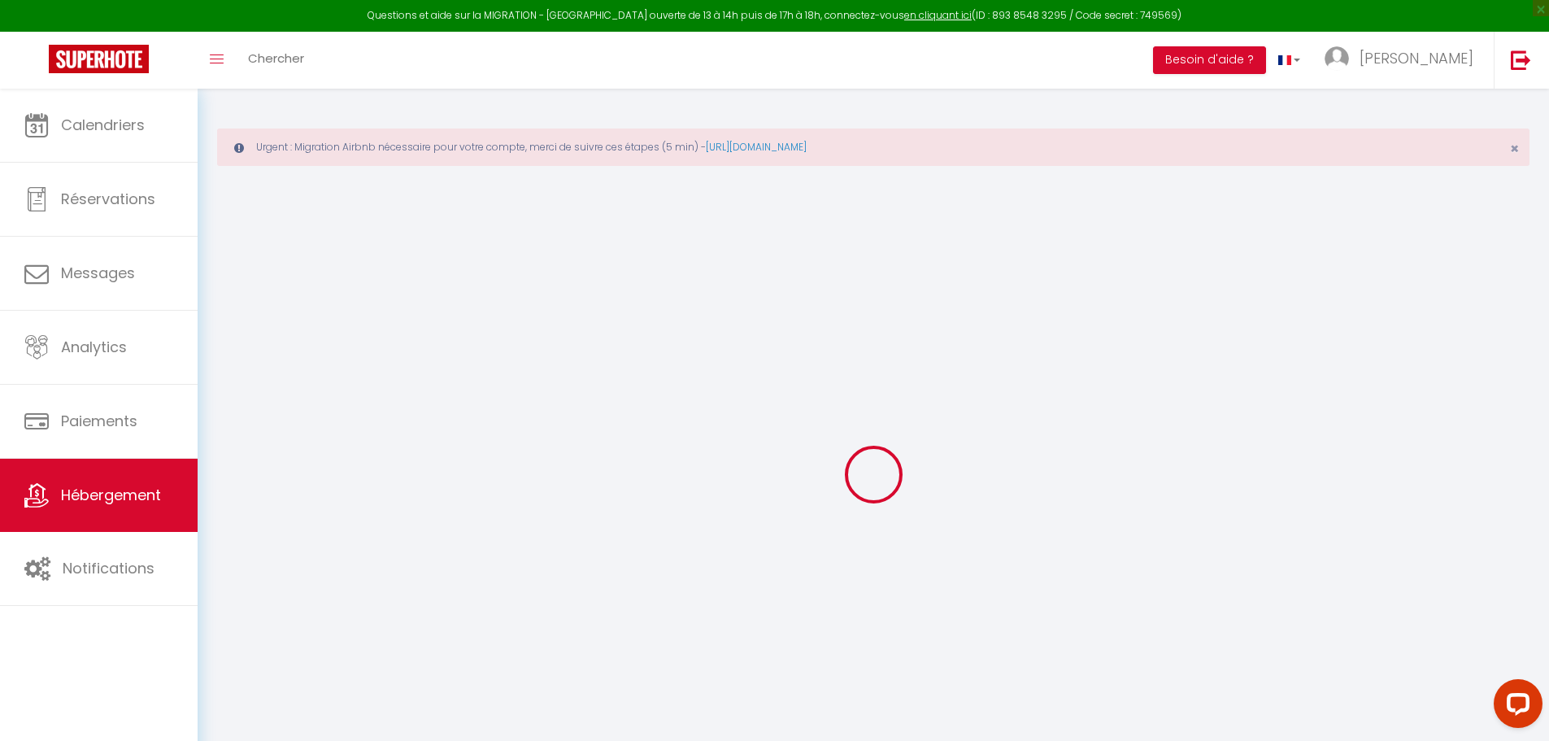
select select
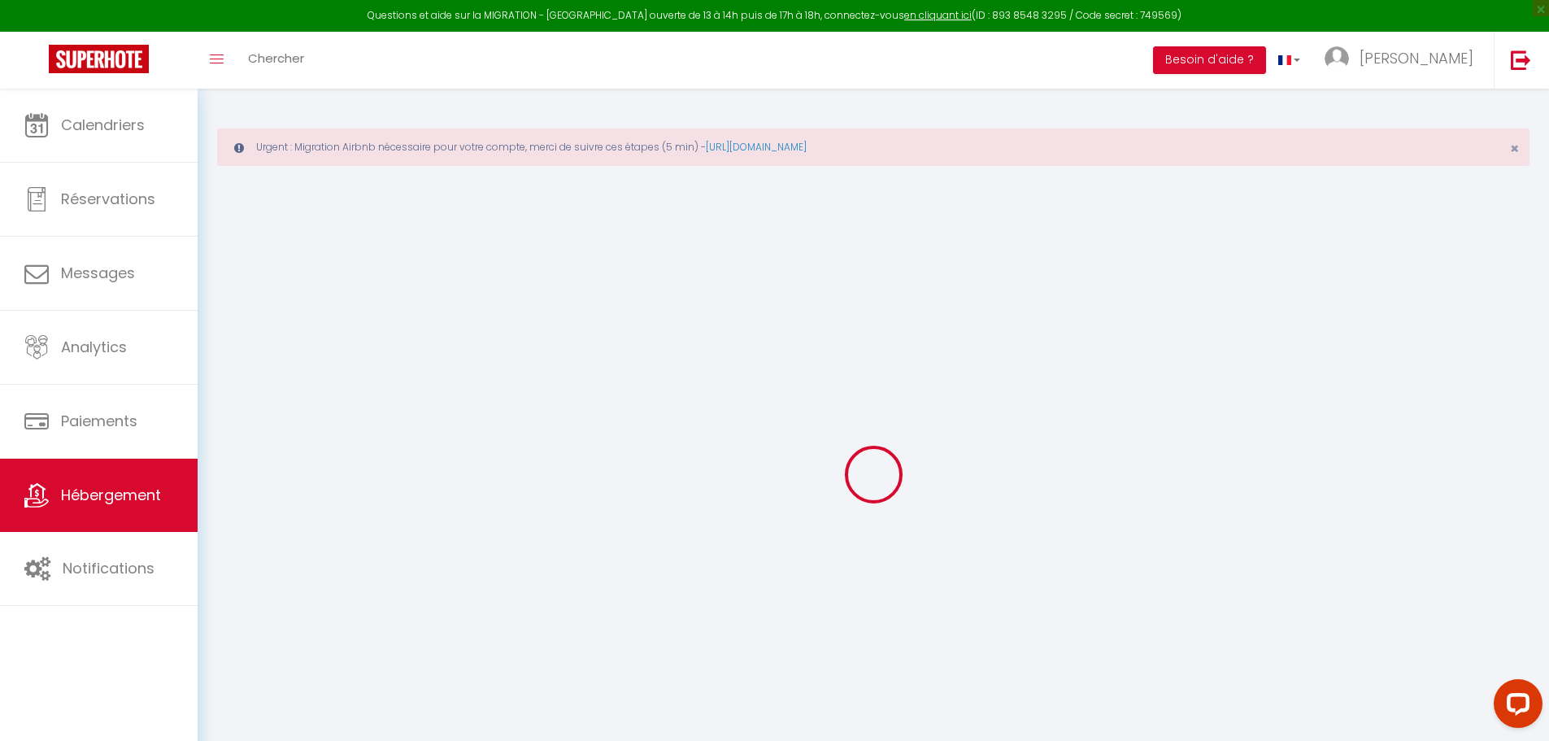
select select
checkbox input "false"
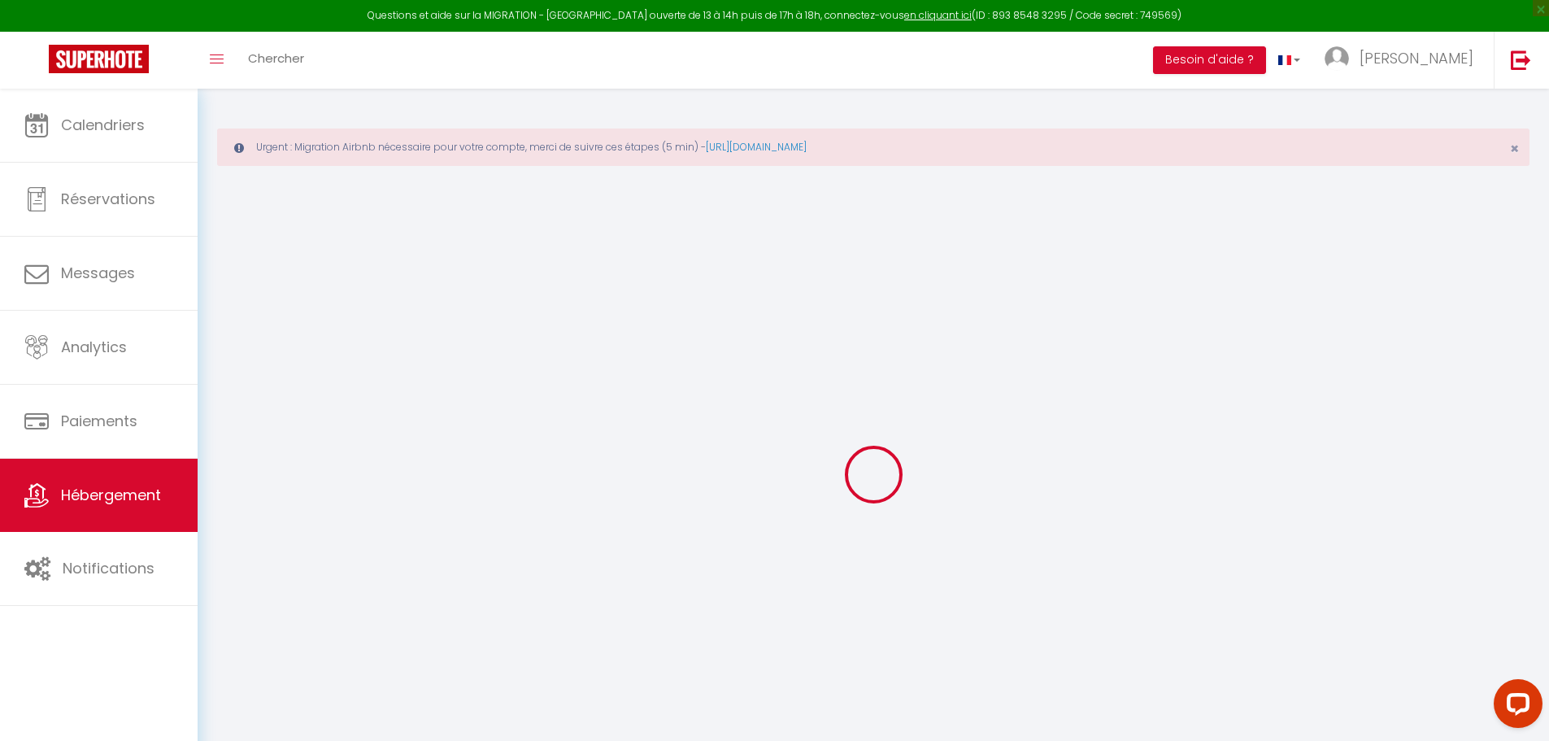
checkbox input "false"
select select
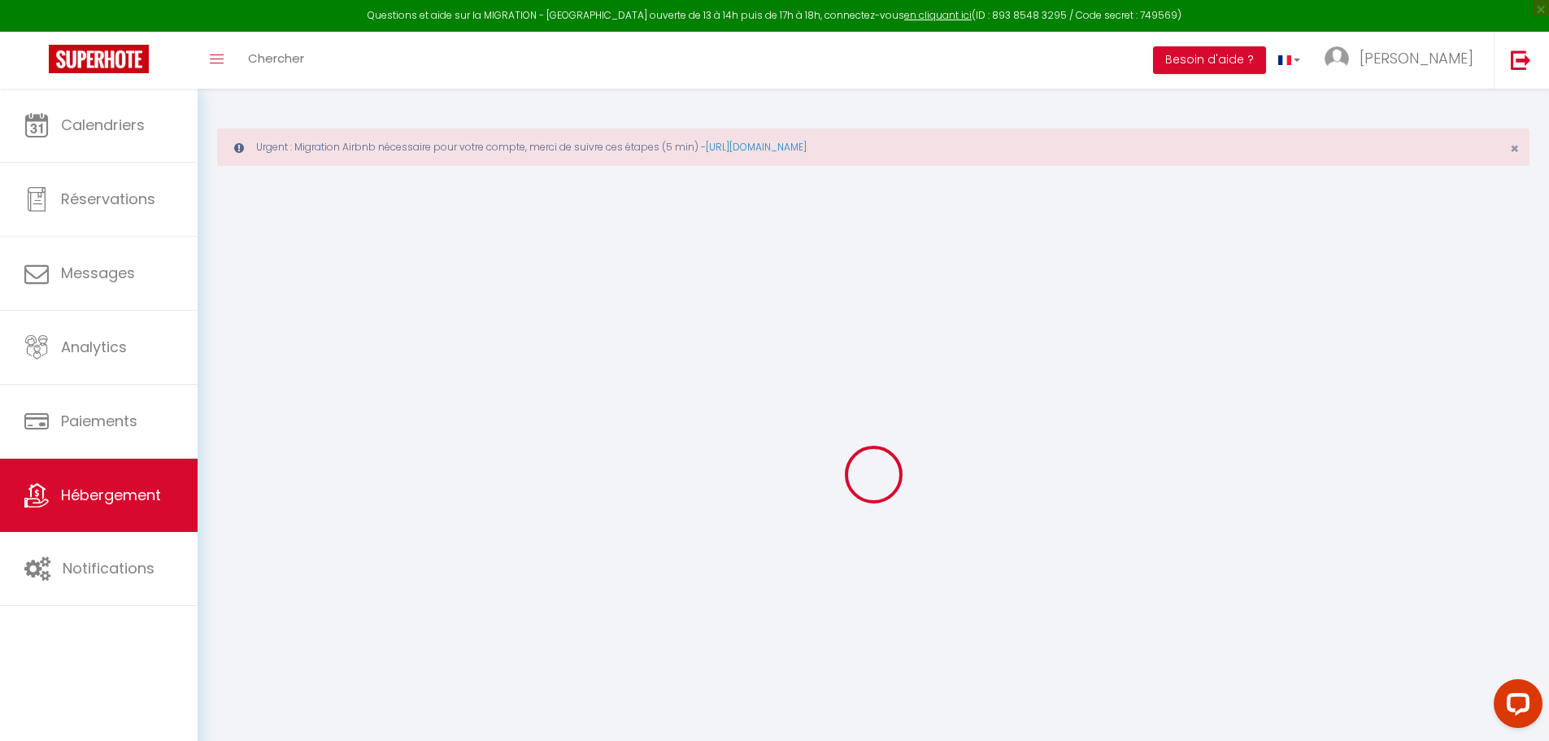
select select
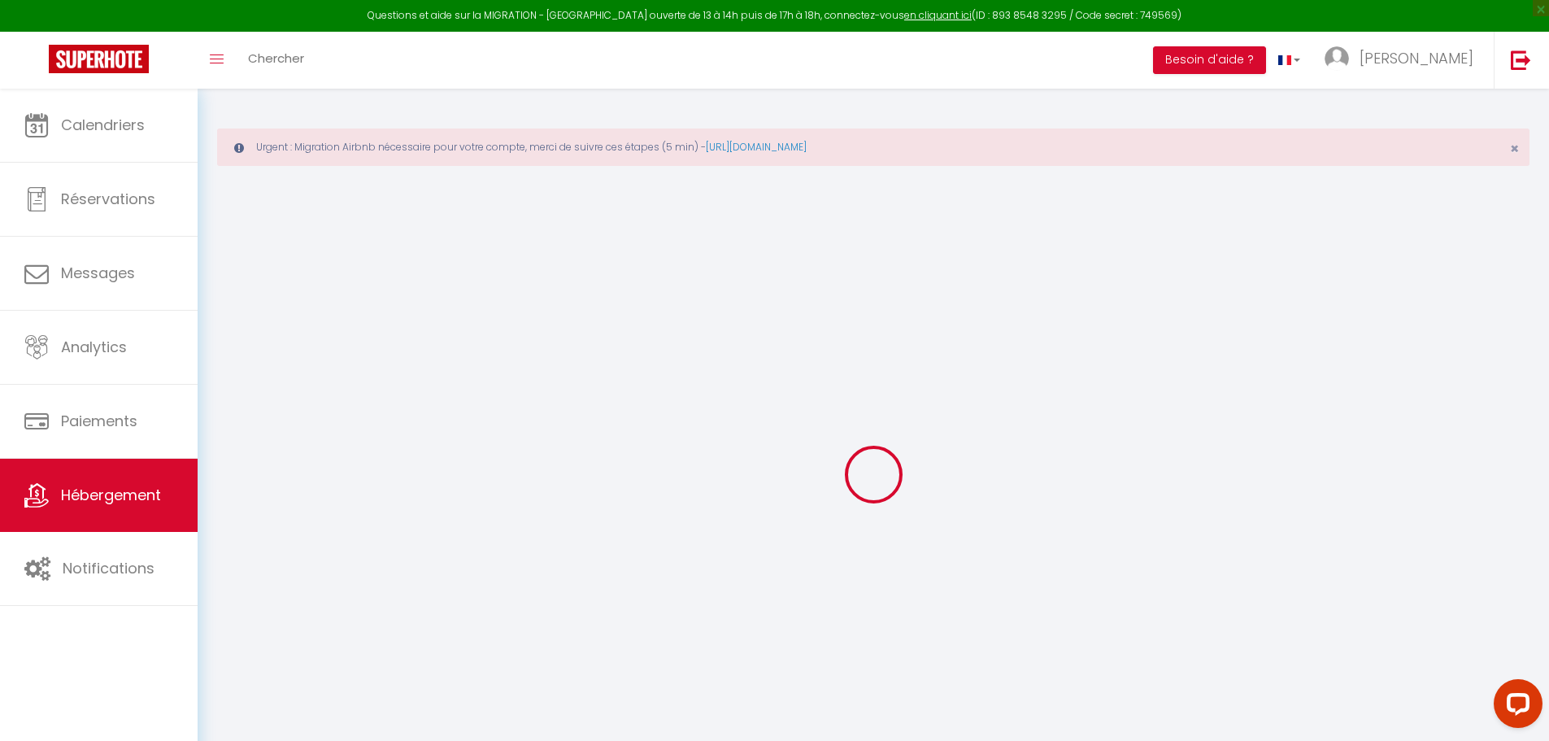
checkbox input "false"
select select
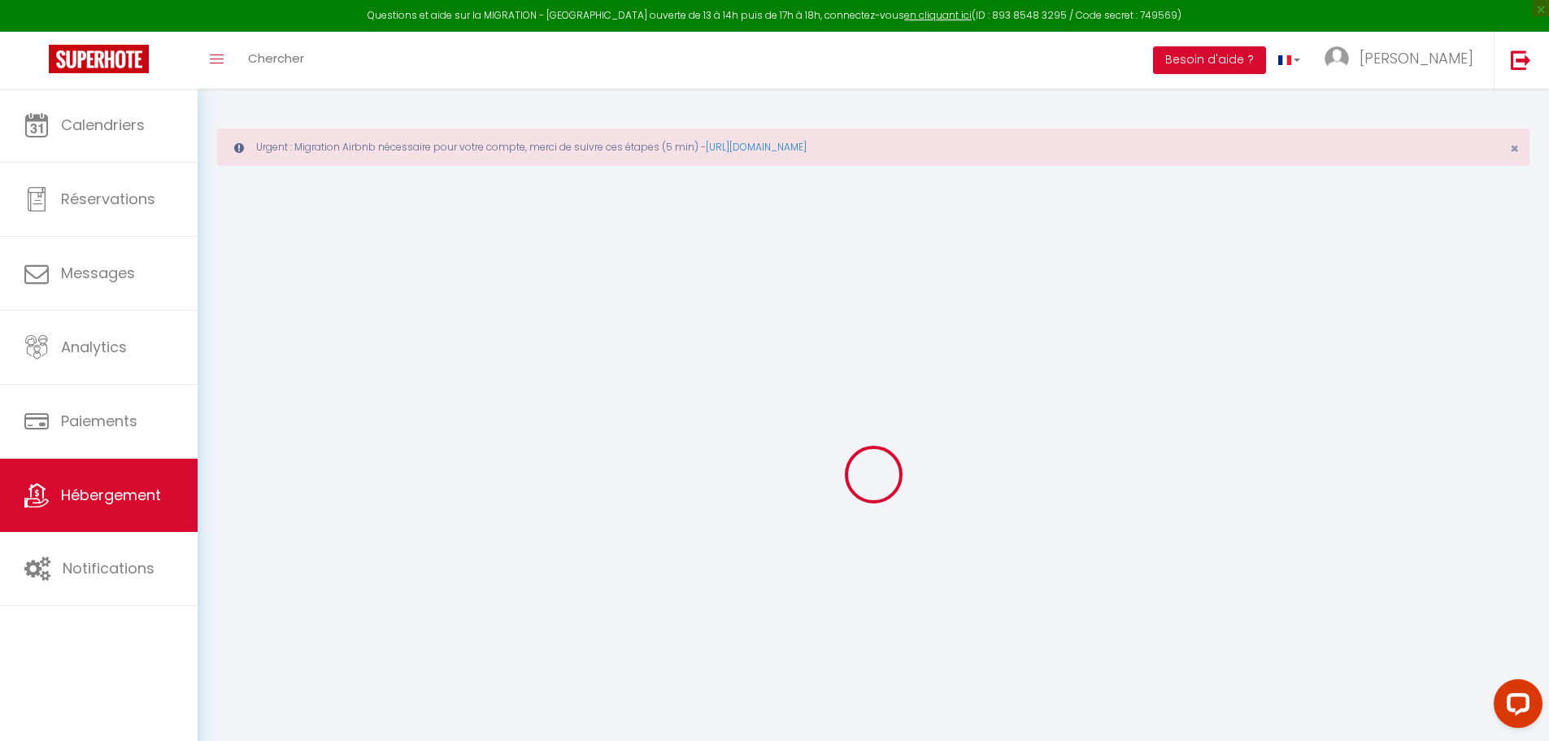
select select
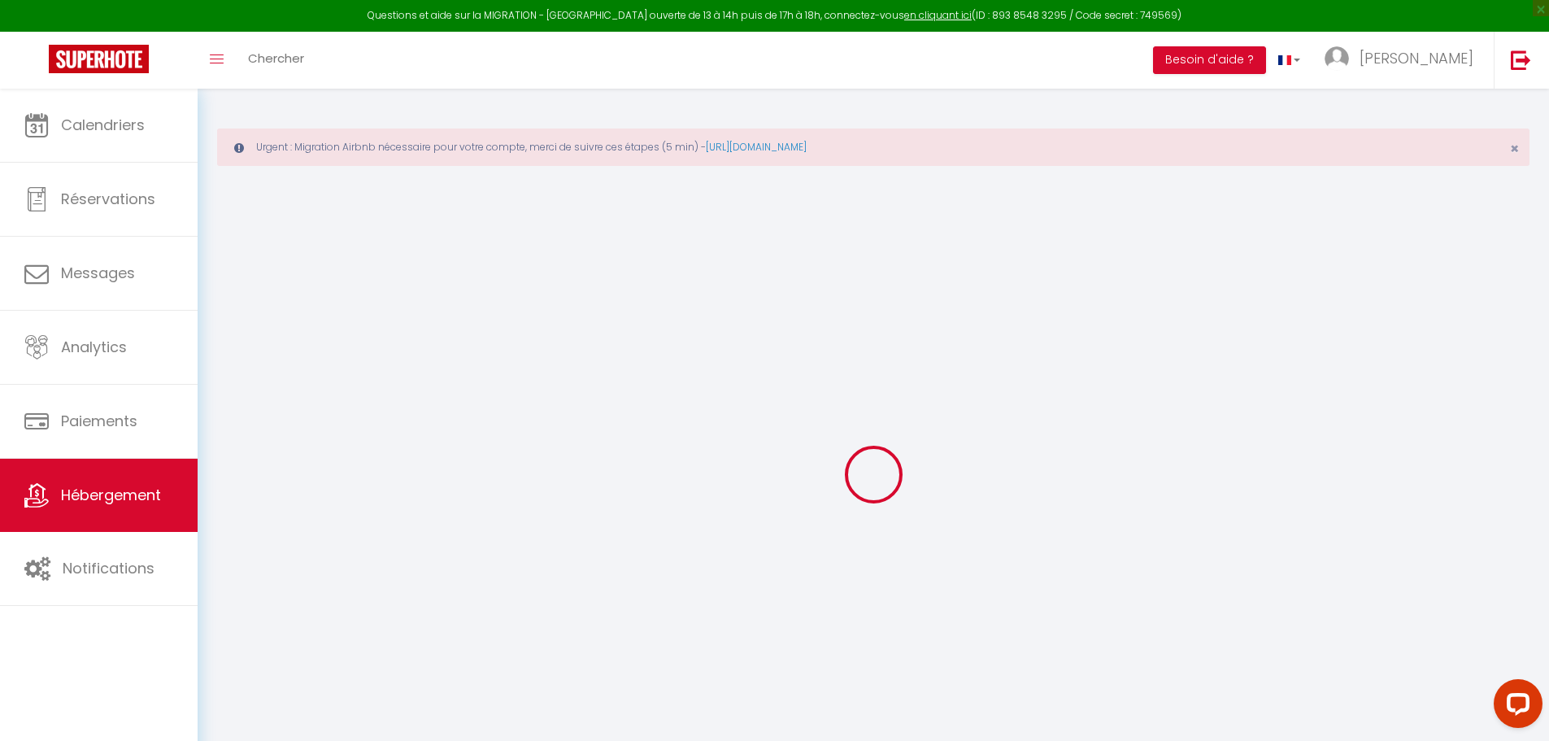
select select
checkbox input "false"
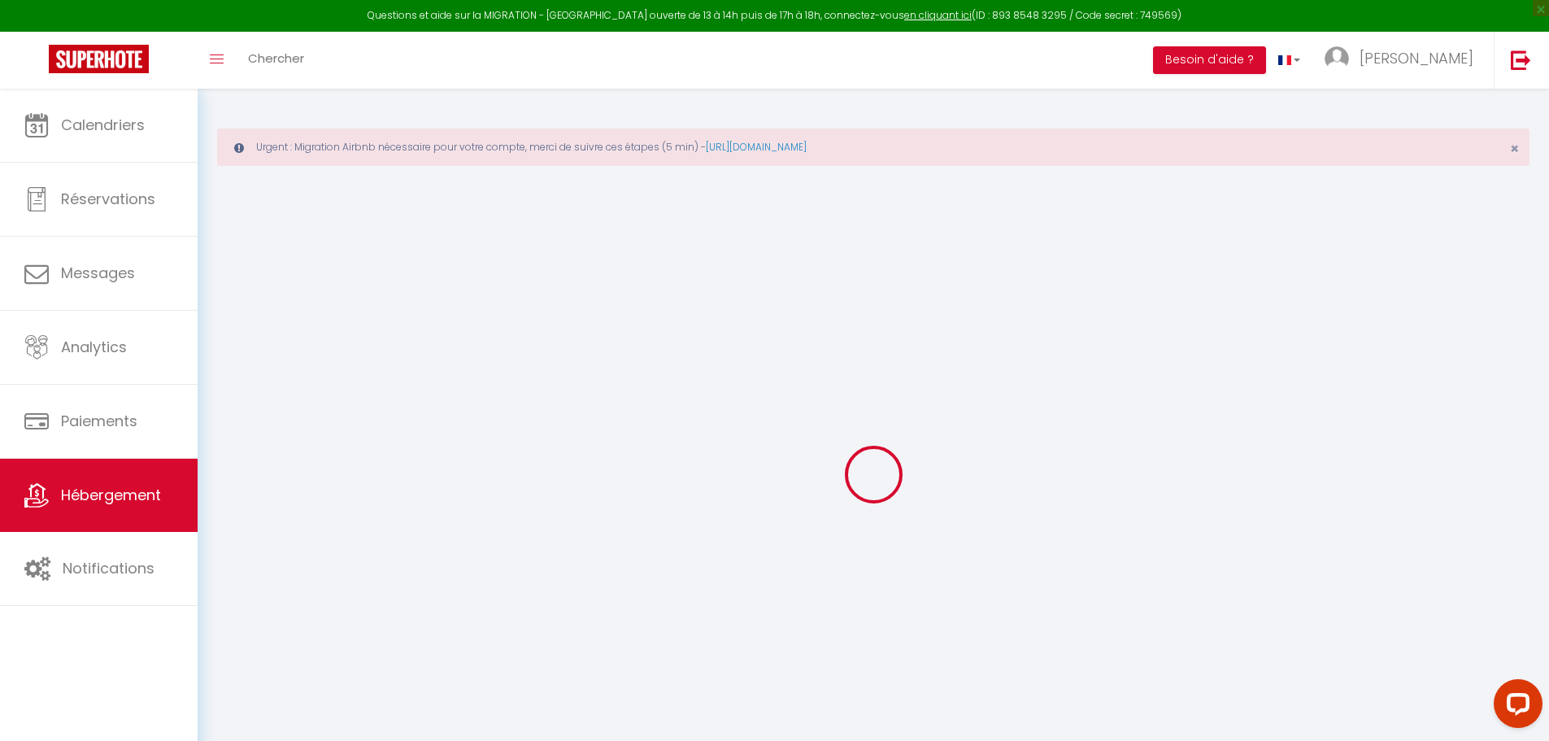
checkbox input "false"
select select
type input "1 ⭐ Evasion ⭐ L'échappée"
type input "50"
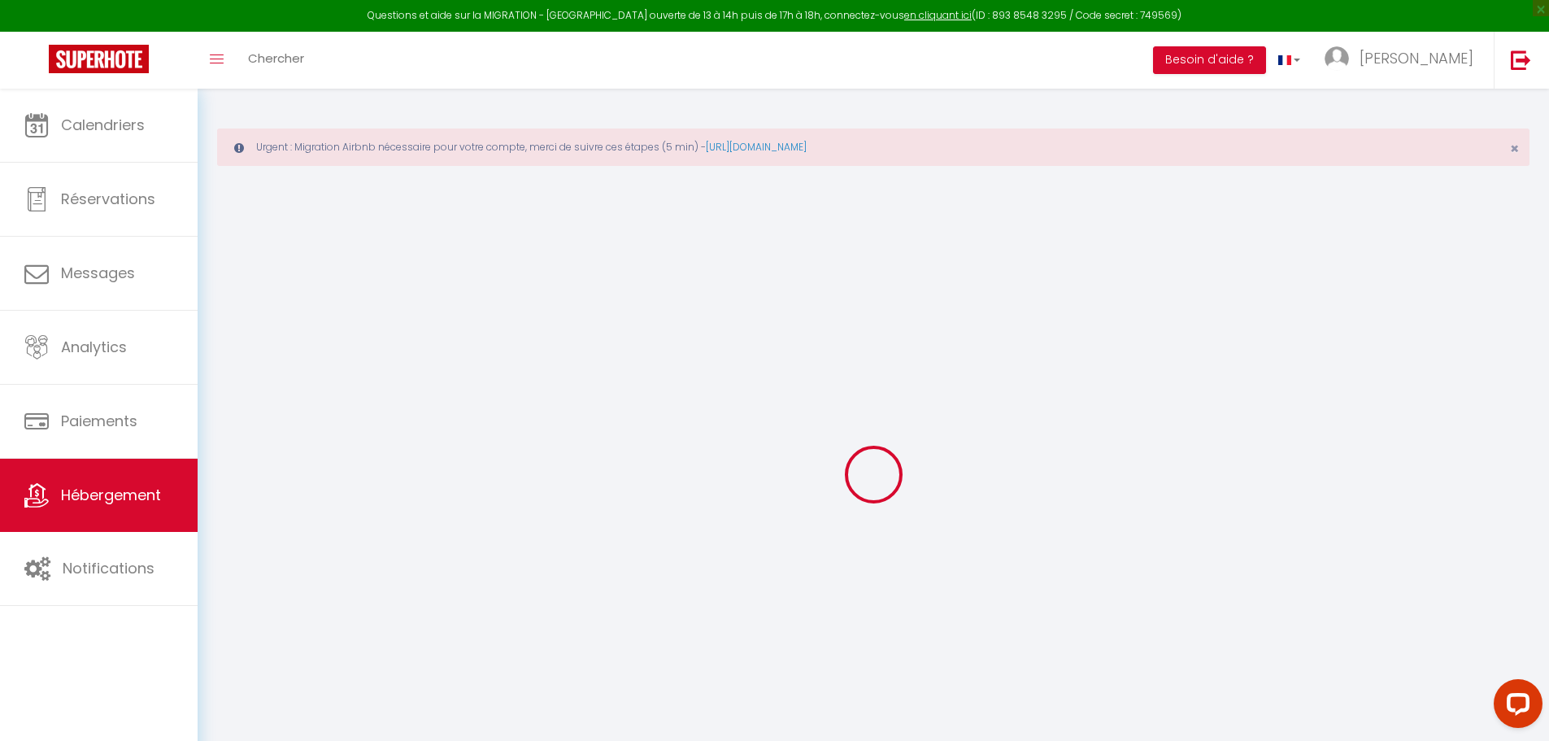
type input "15"
type input "20"
type input "2.53"
type input "600"
select select
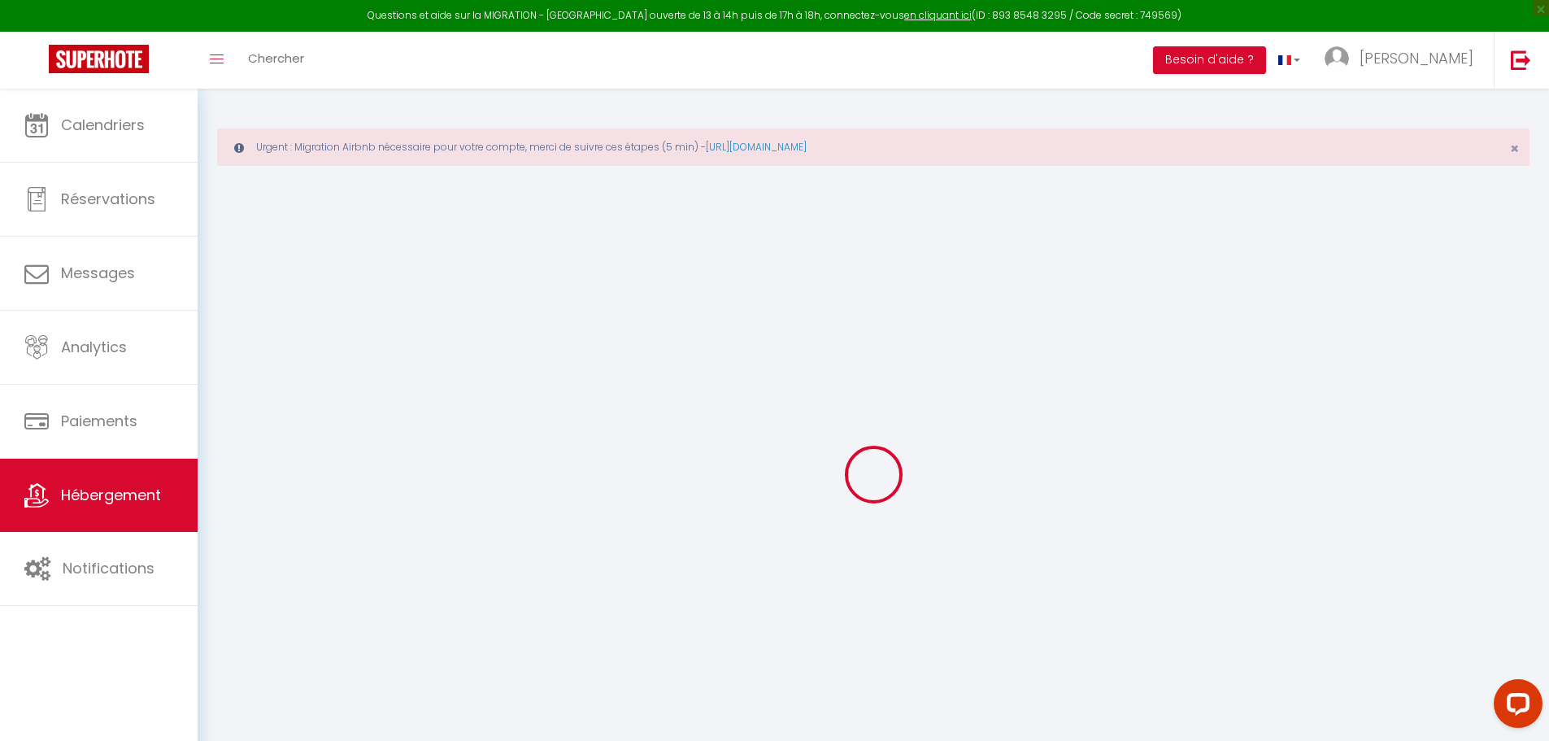
select select
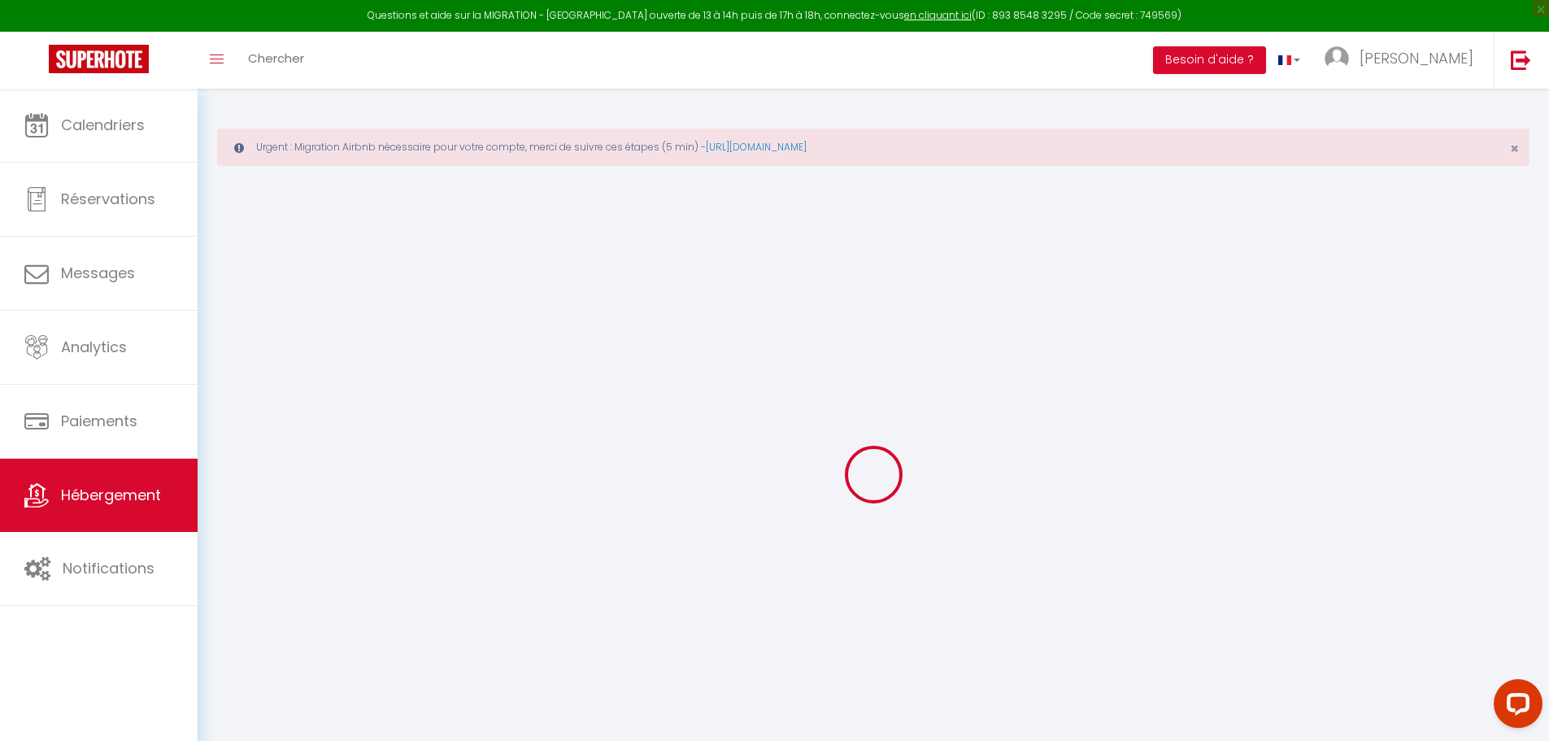
type input "8 rue de l'Hôtel Lallemant"
type input "18000"
type input "[GEOGRAPHIC_DATA]"
select select "75"
type input "contact@appart-hotel-bourges.com"
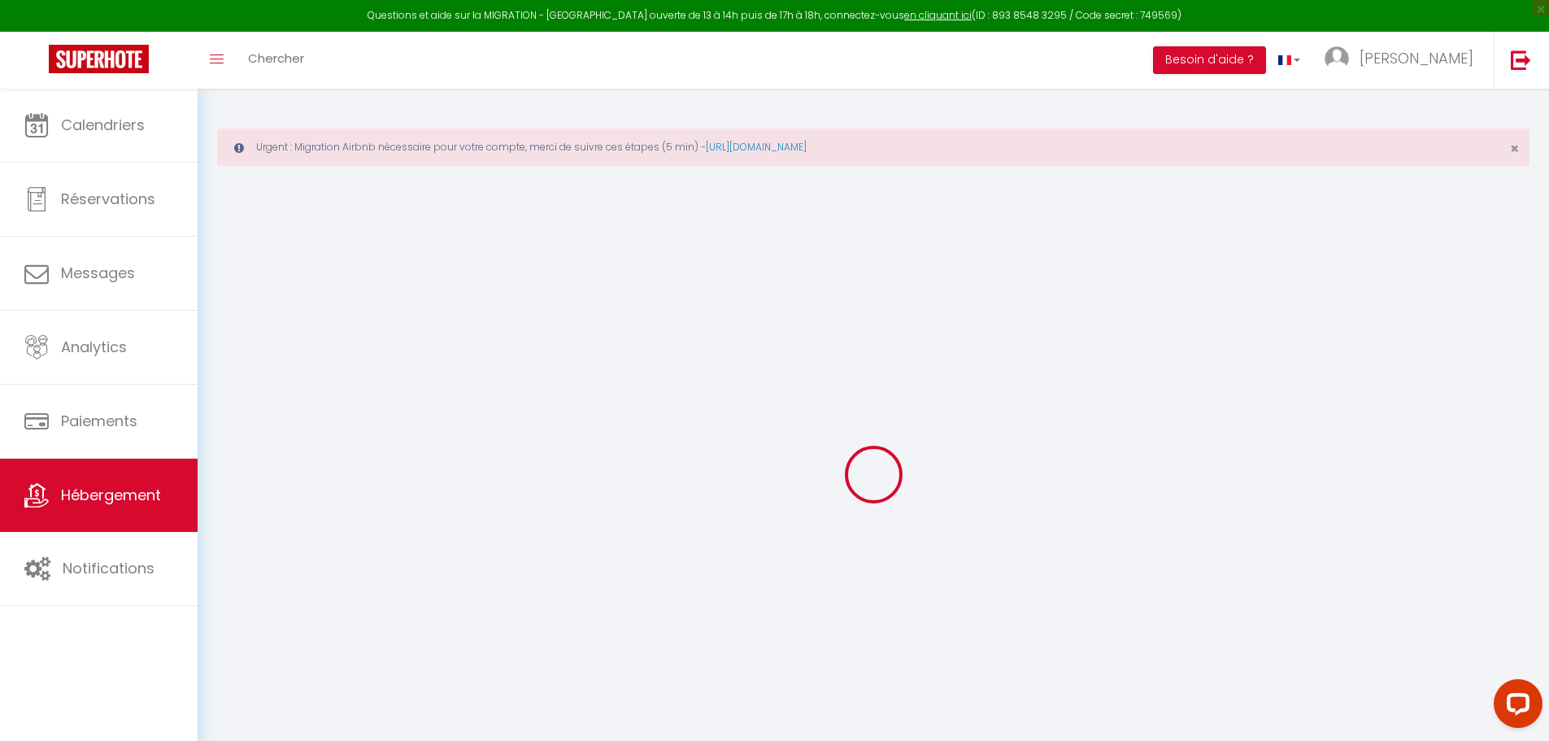
select select "618"
checkbox input "false"
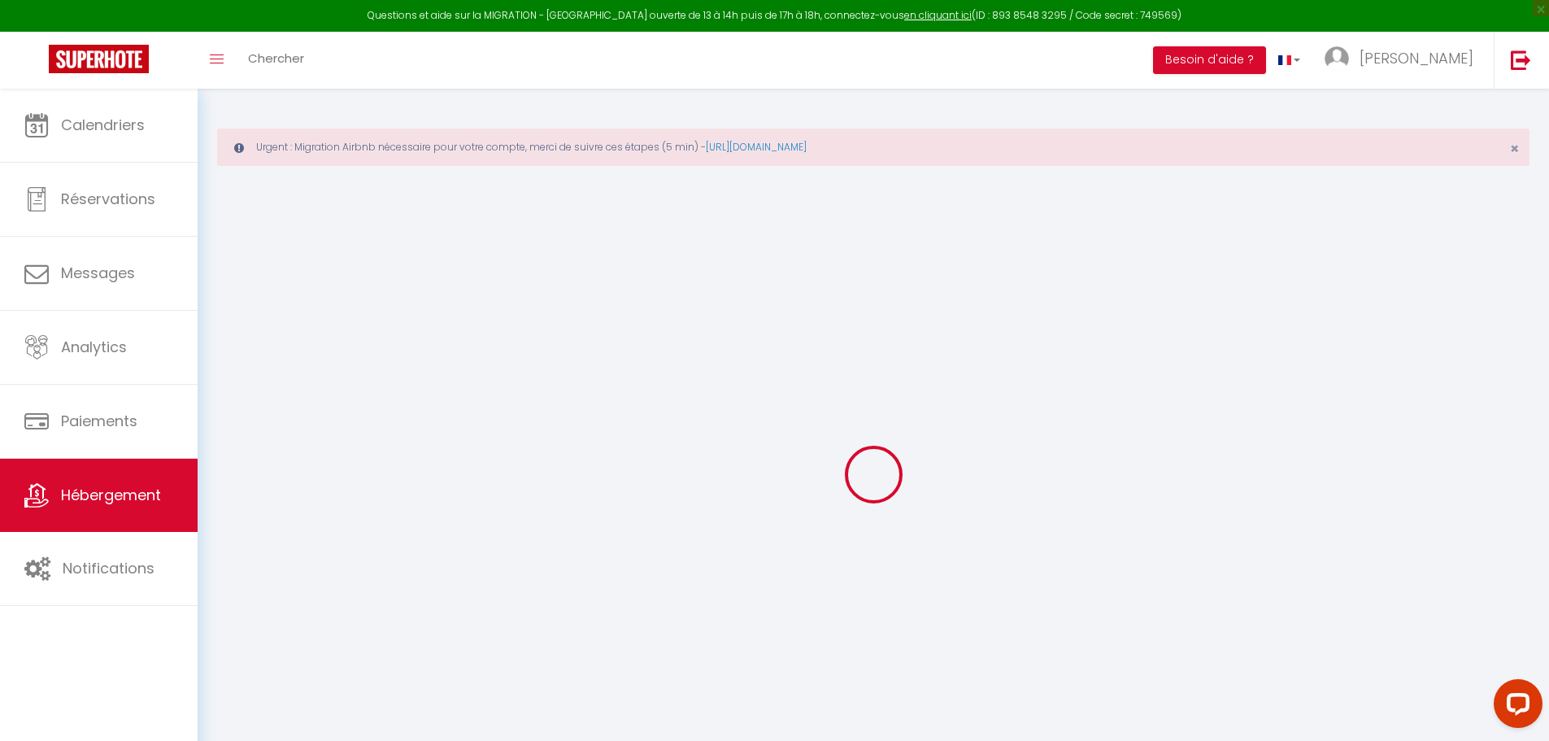
type input "0"
select select
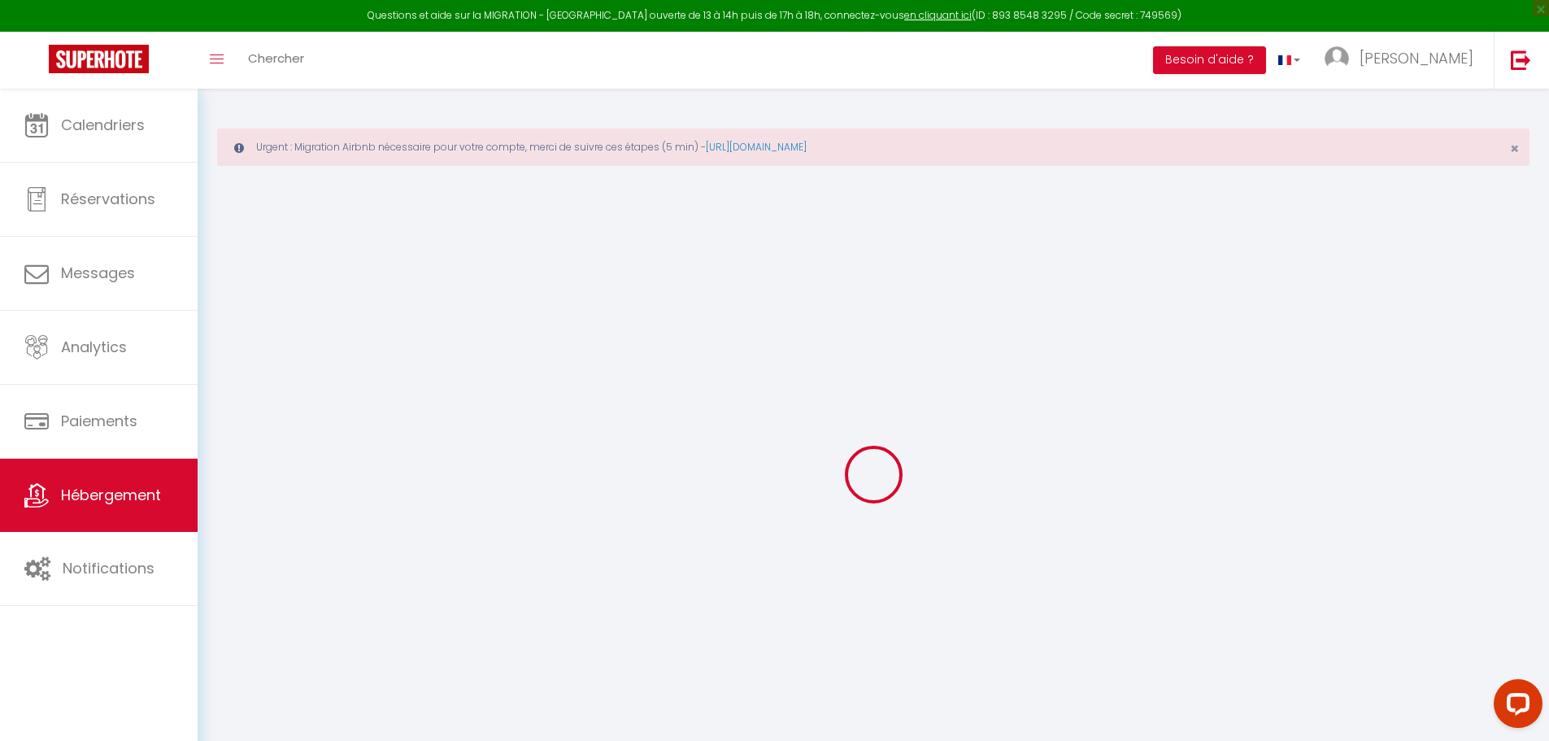
select select
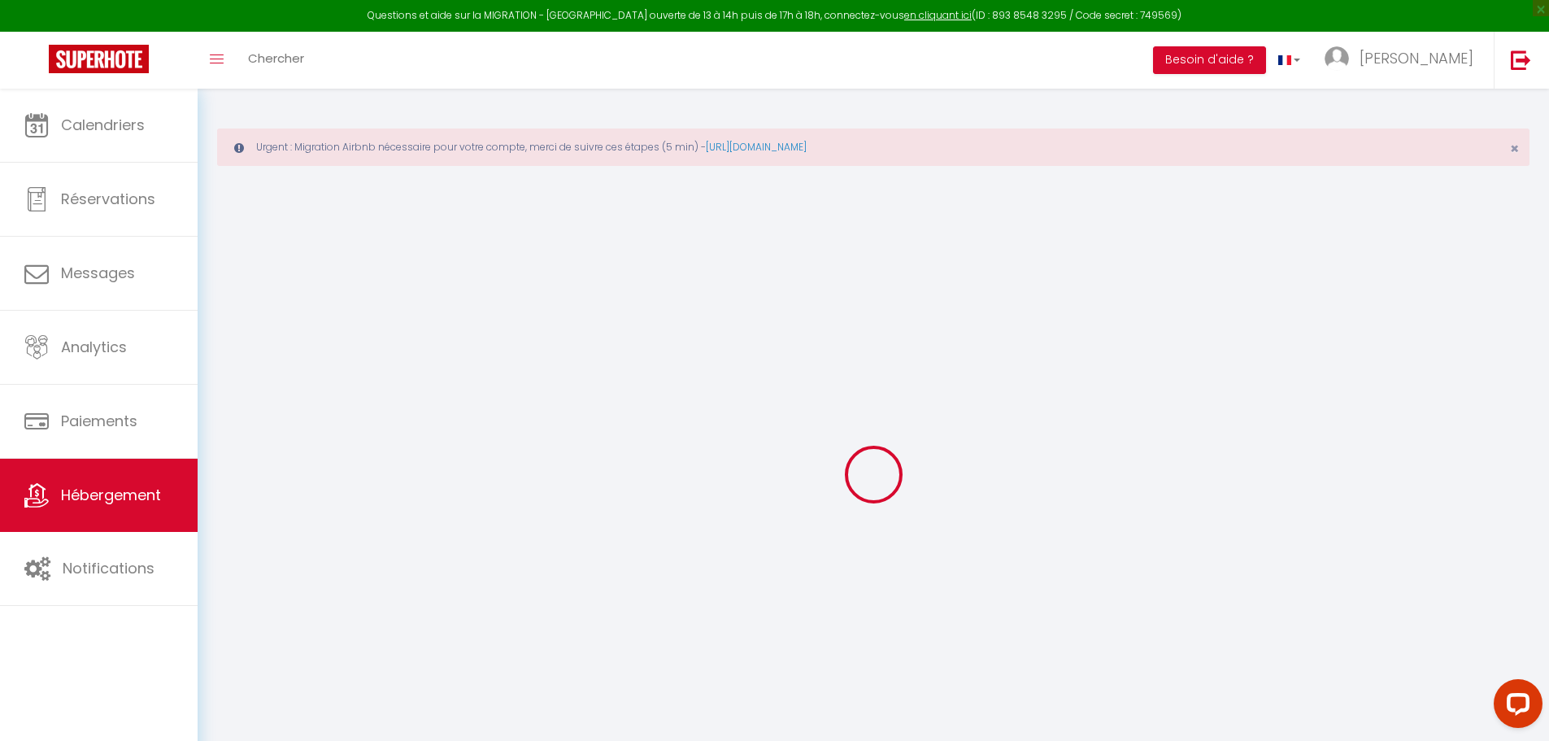
checkbox input "false"
select select
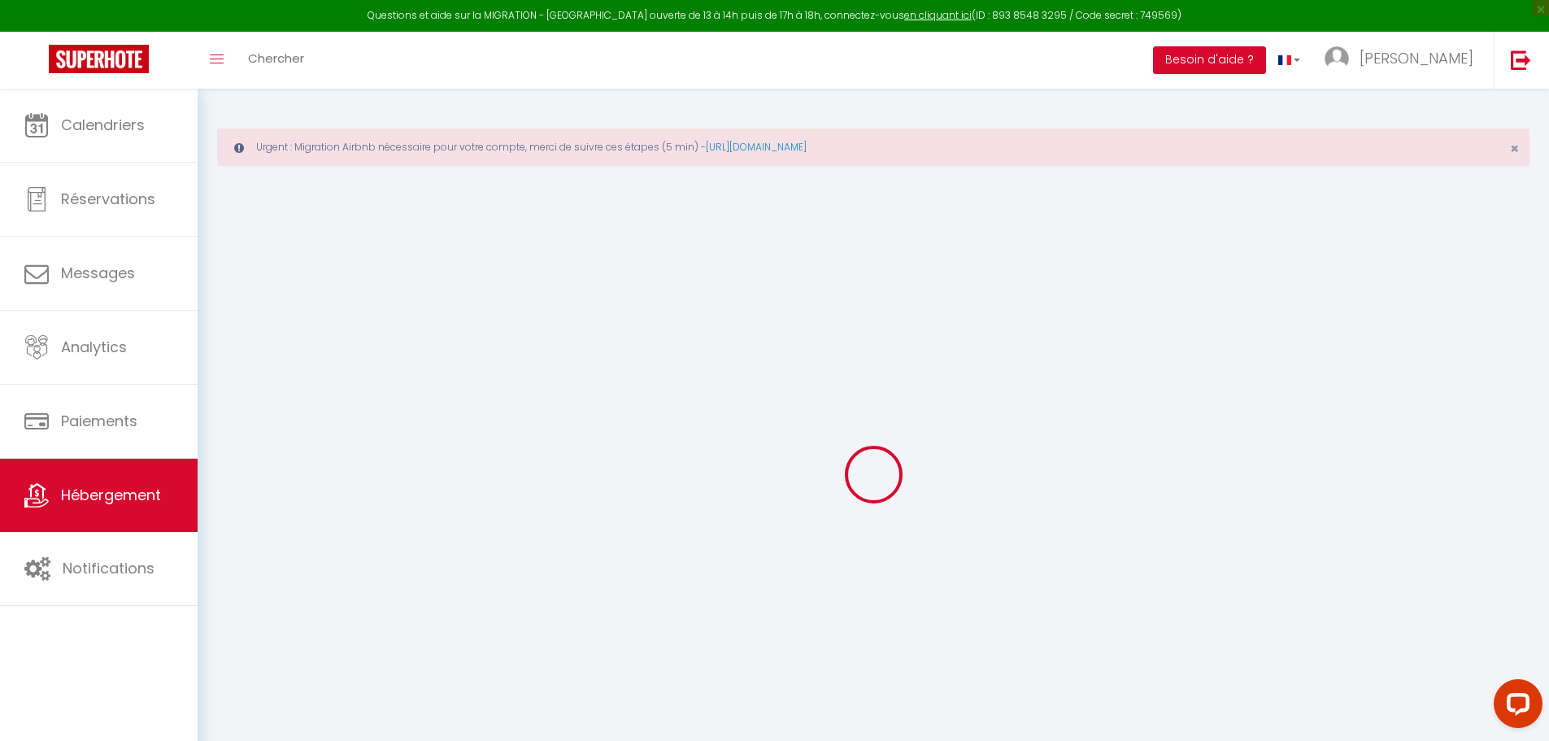
select select
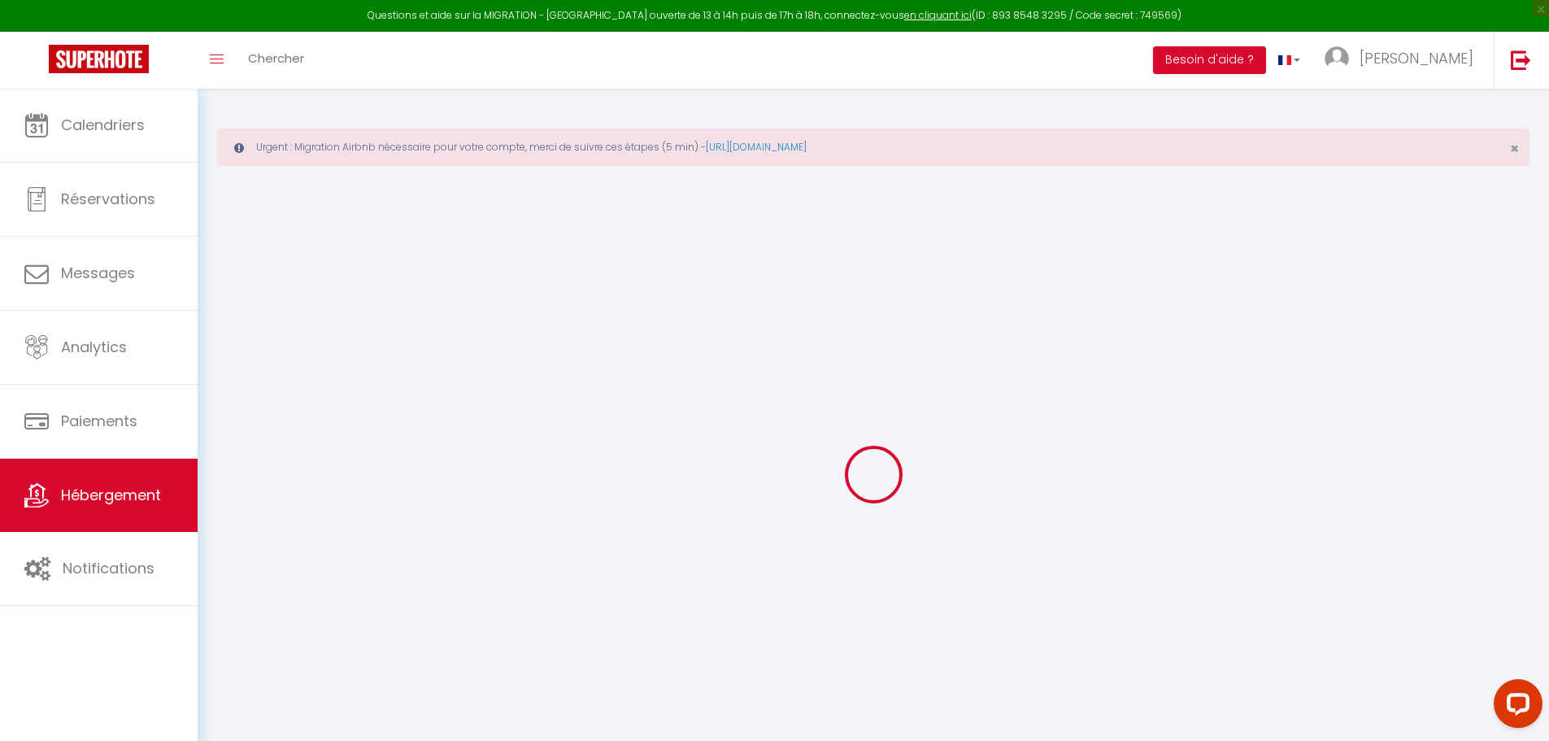
checkbox input "false"
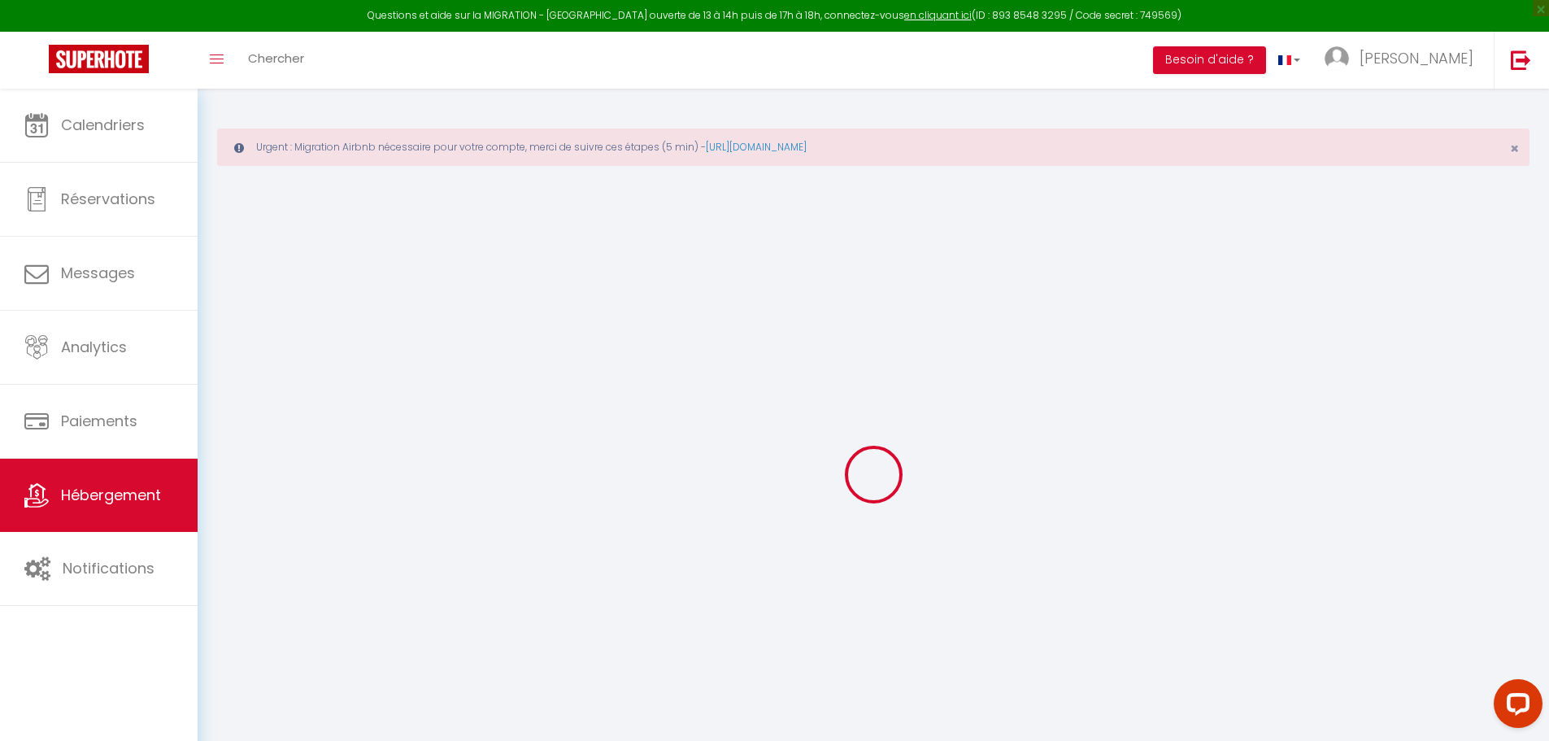
checkbox input "false"
select select "17:00"
select select "22:00"
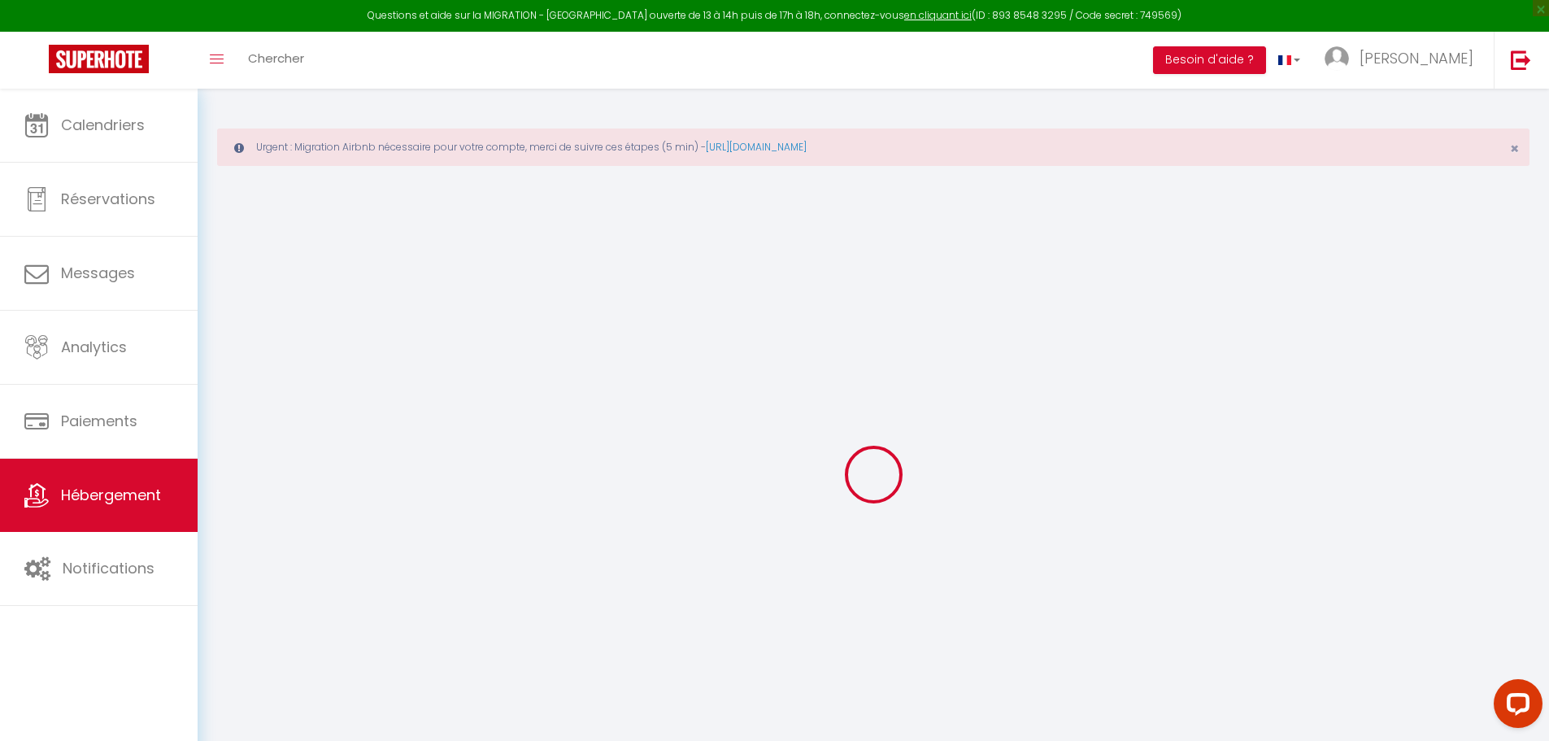
select select "11:00"
select select "30"
select select "120"
select select "14:00"
checkbox input "false"
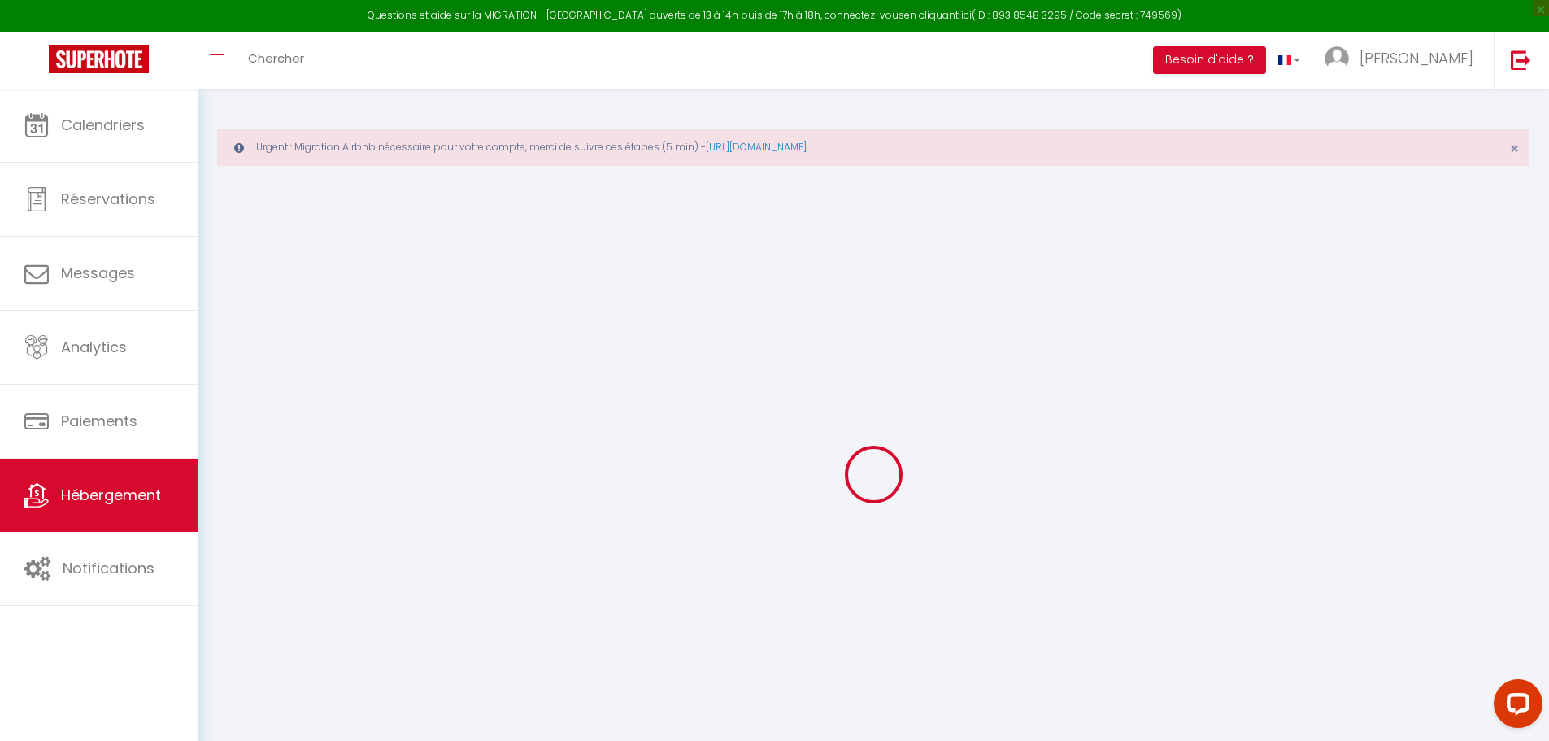
checkbox input "false"
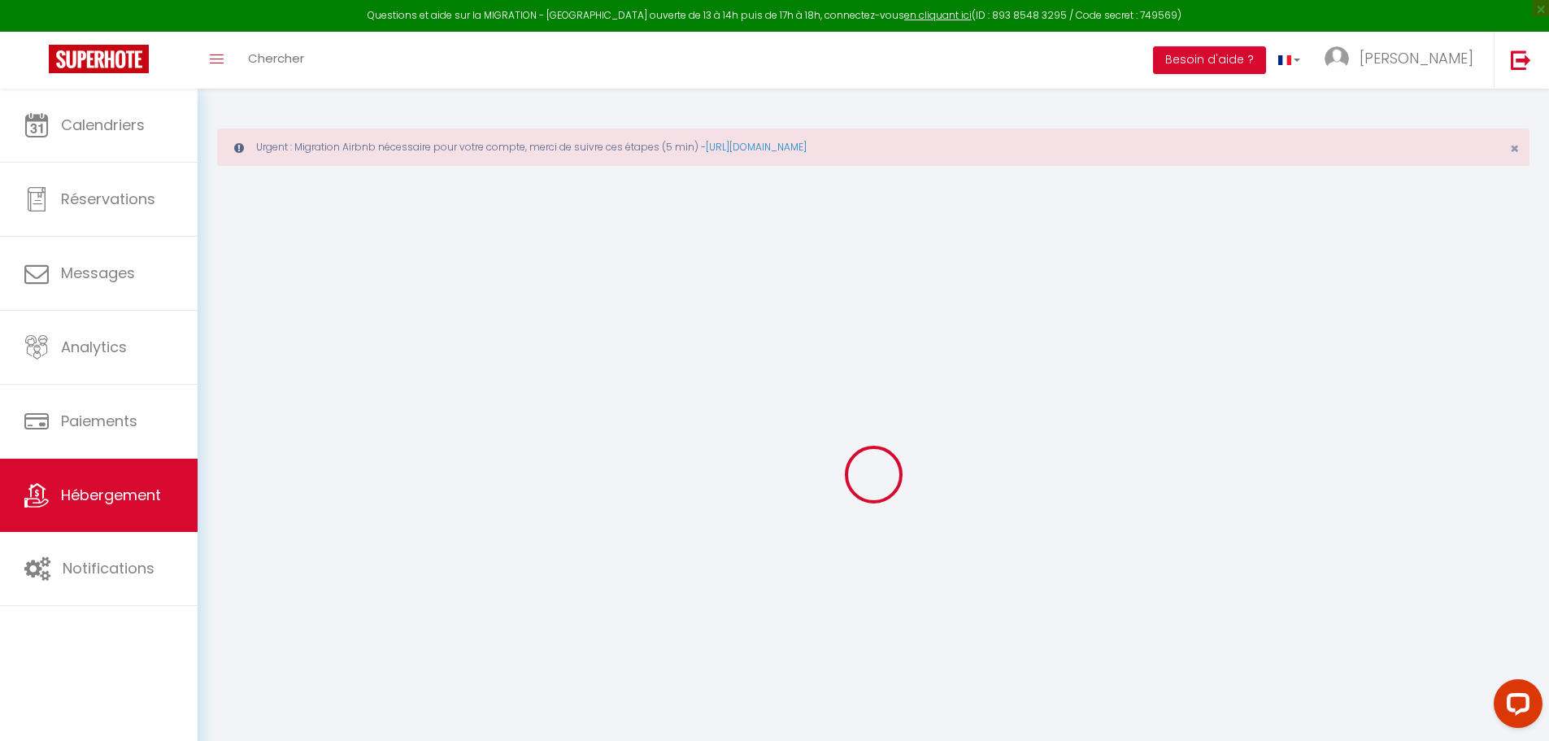
checkbox input "false"
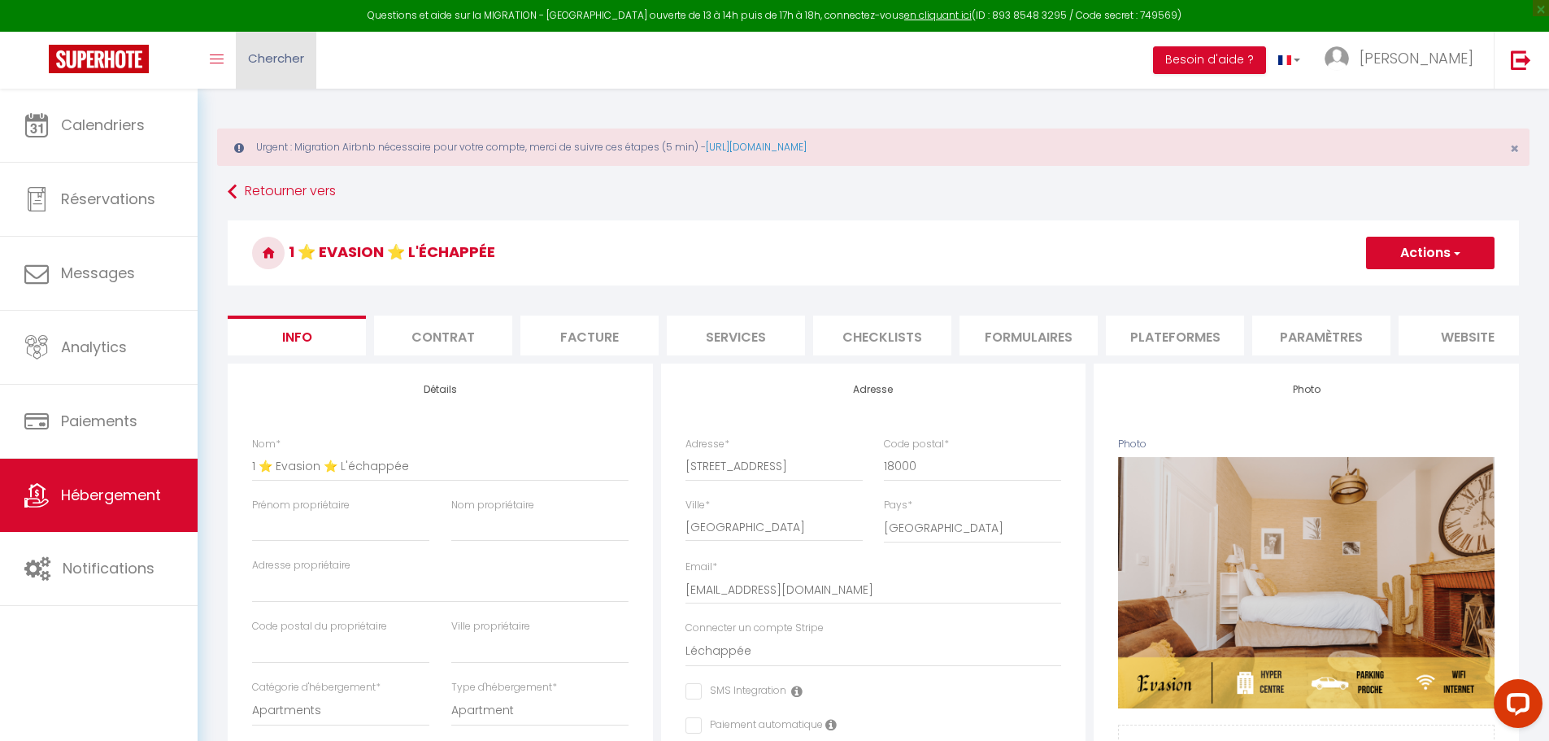
checkbox input "false"
click at [1221, 342] on li "Plateformes" at bounding box center [1175, 336] width 138 height 40
